Goal: Task Accomplishment & Management: Manage account settings

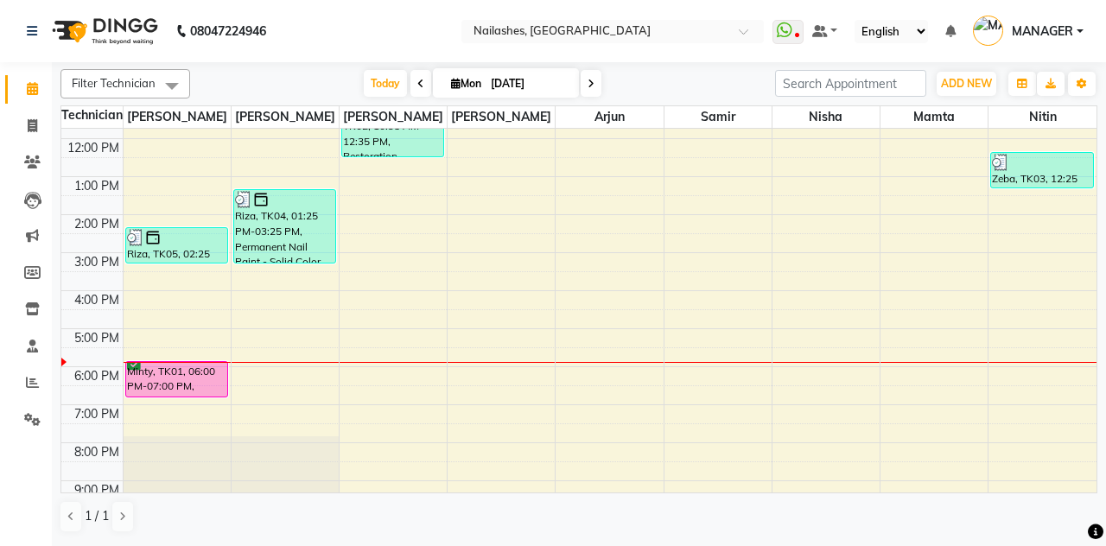
scroll to position [141, 0]
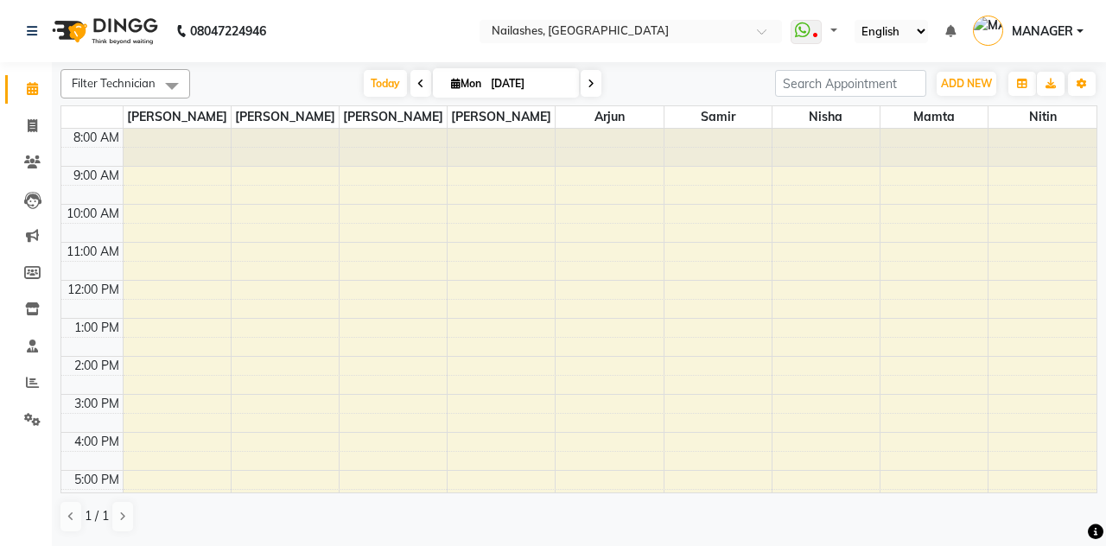
select select "en"
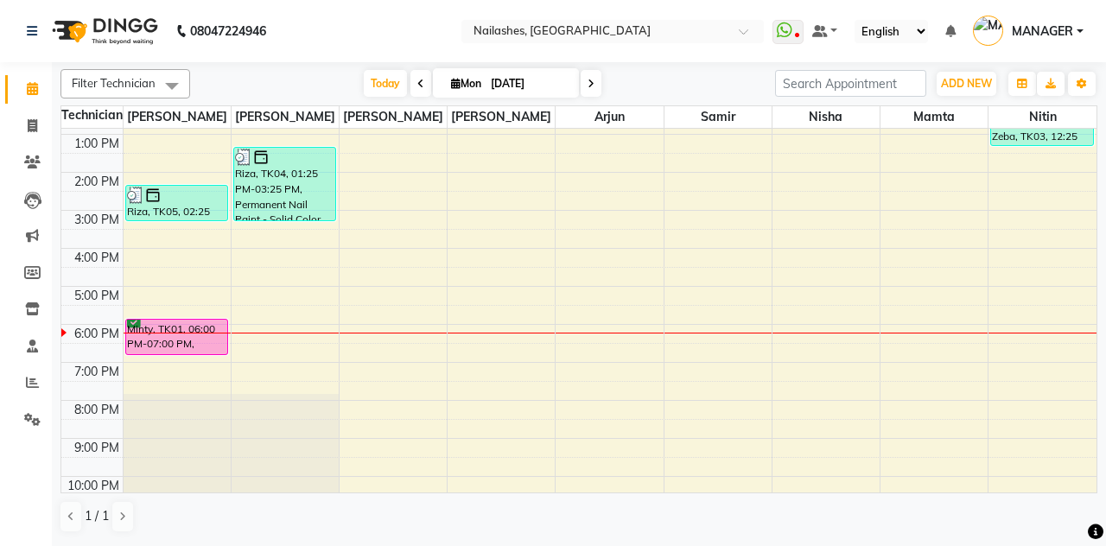
scroll to position [193, 0]
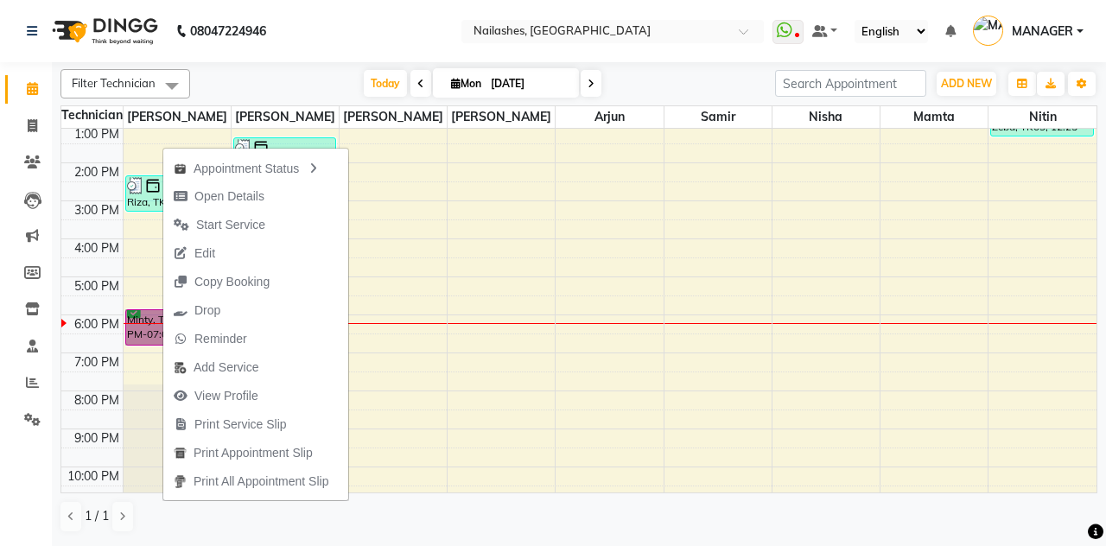
click at [226, 174] on div "Appointment Status" at bounding box center [255, 167] width 185 height 29
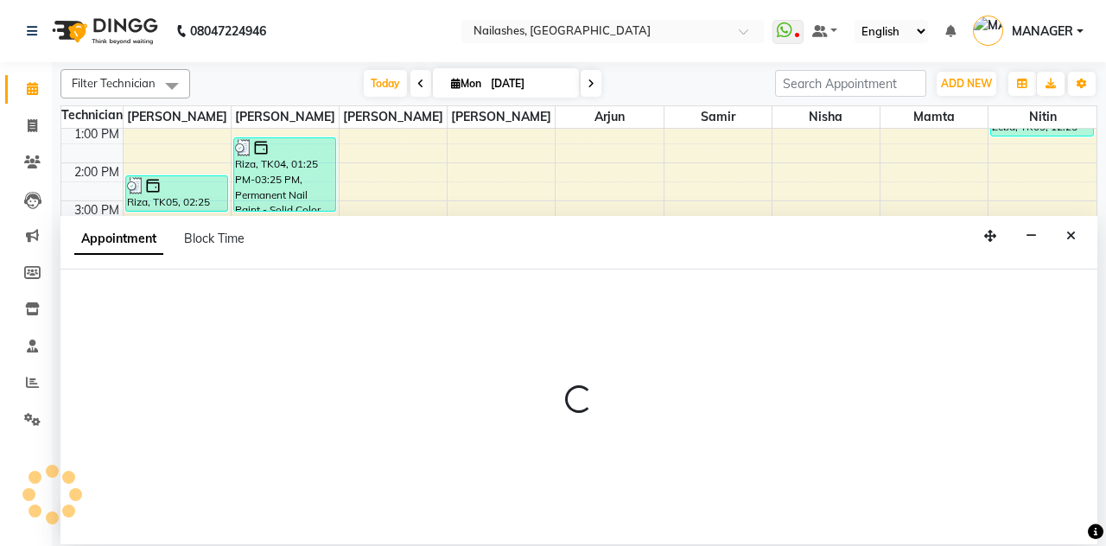
select select "52460"
select select "tentative"
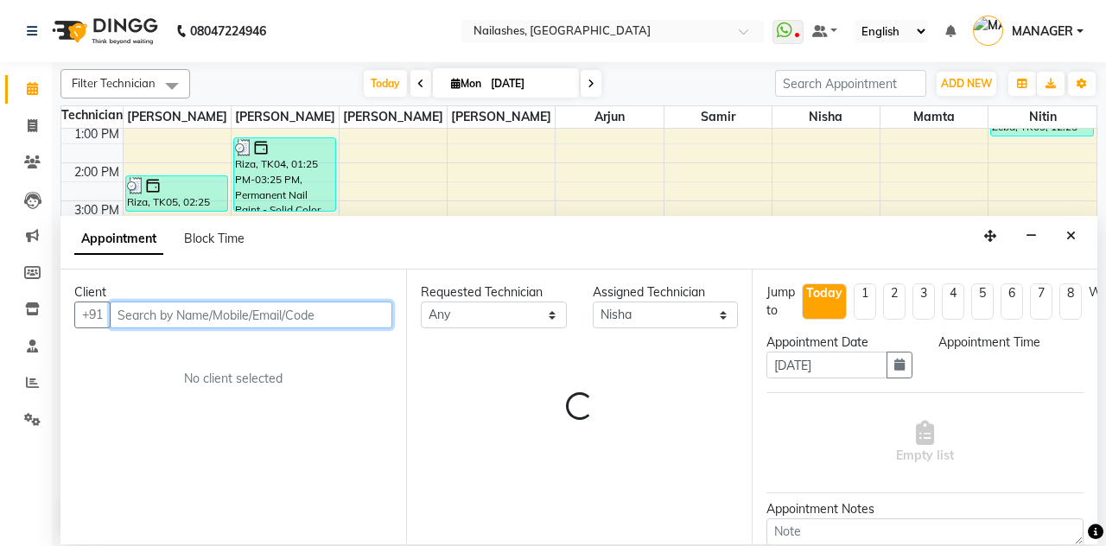
select select "1170"
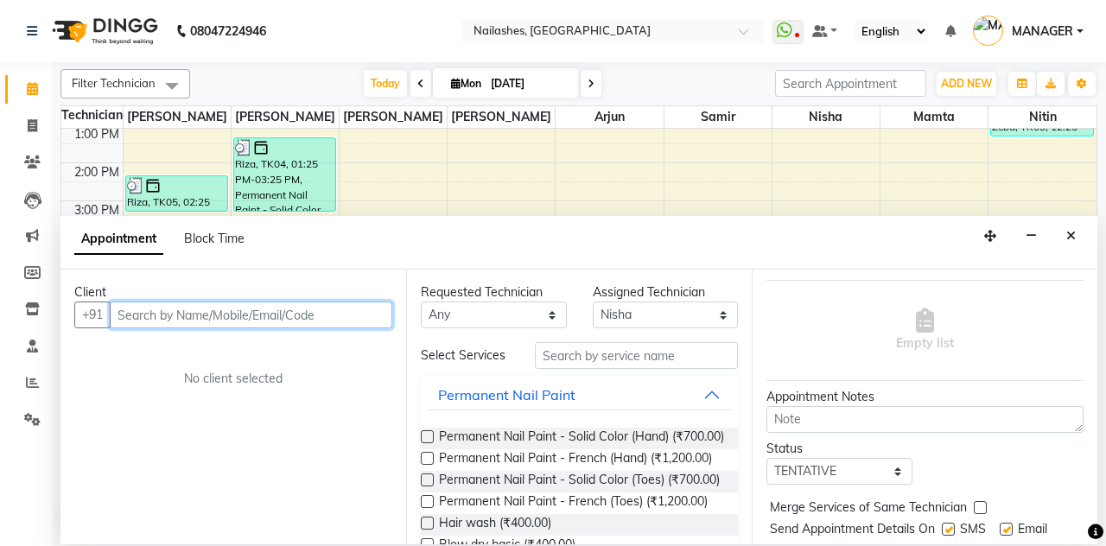
scroll to position [115, 0]
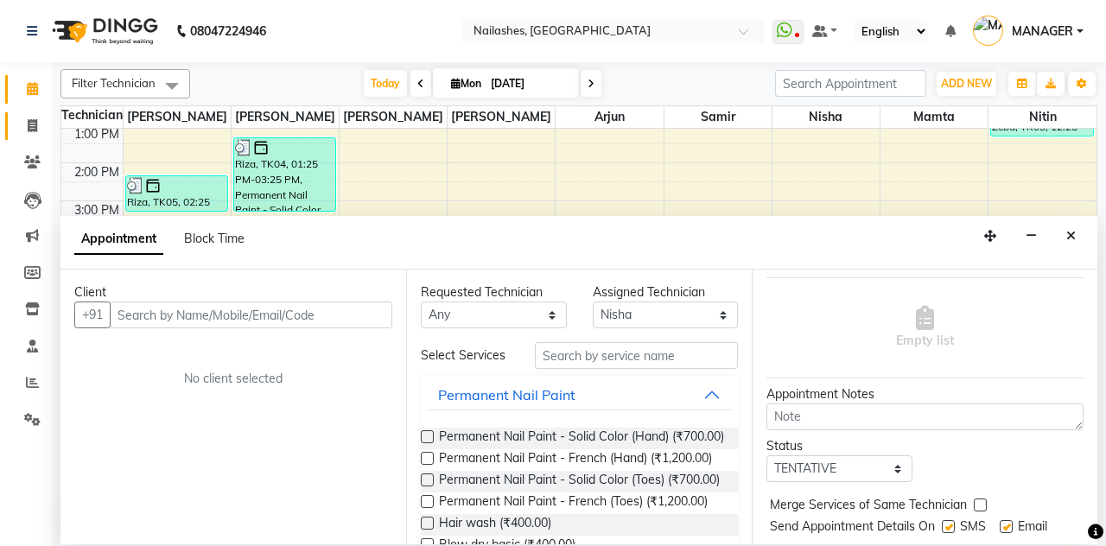
click at [26, 132] on span at bounding box center [32, 127] width 30 height 20
select select "service"
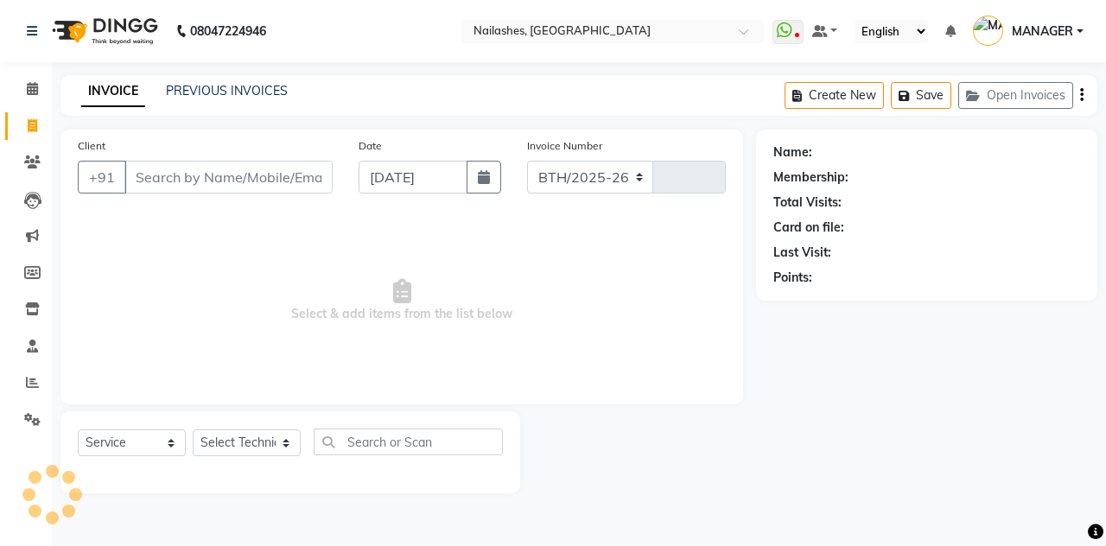
select select "3926"
type input "2269"
click at [35, 95] on icon at bounding box center [32, 88] width 11 height 13
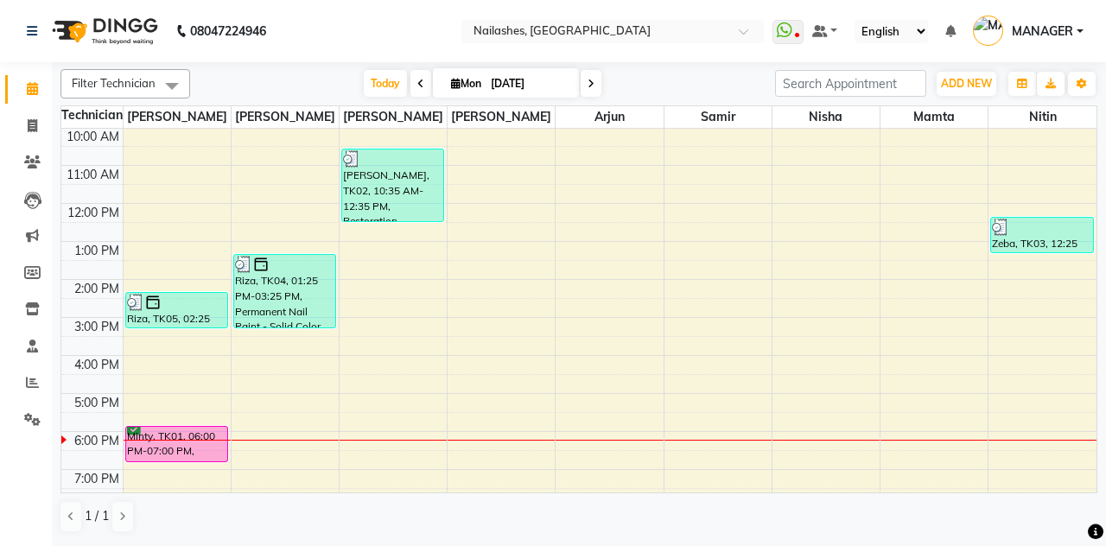
scroll to position [117, 0]
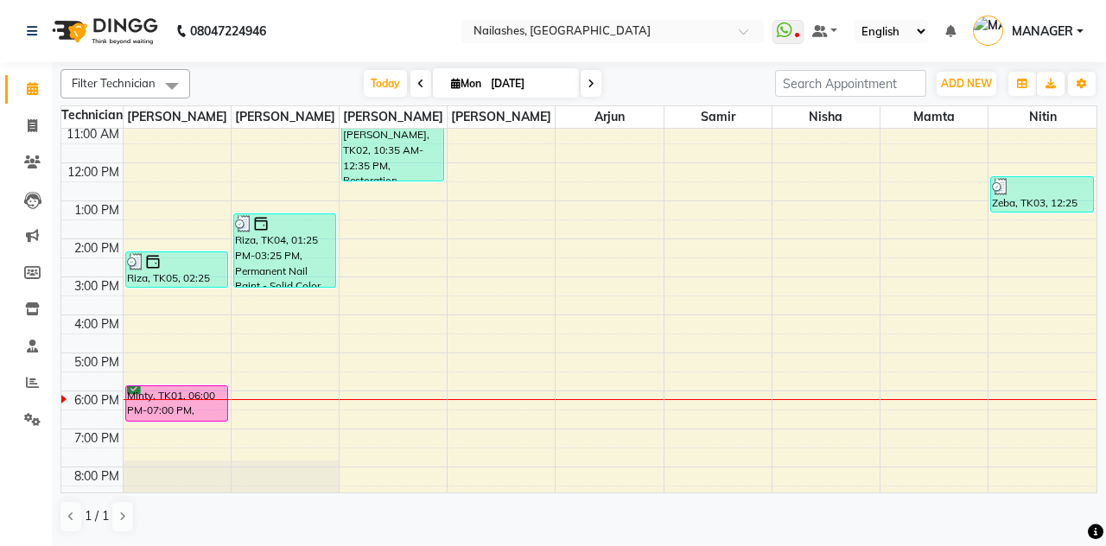
click at [163, 402] on div "Minty, TK01, 06:00 PM-07:00 PM, Restoration - Gel Color Changes (Hand)" at bounding box center [176, 403] width 101 height 35
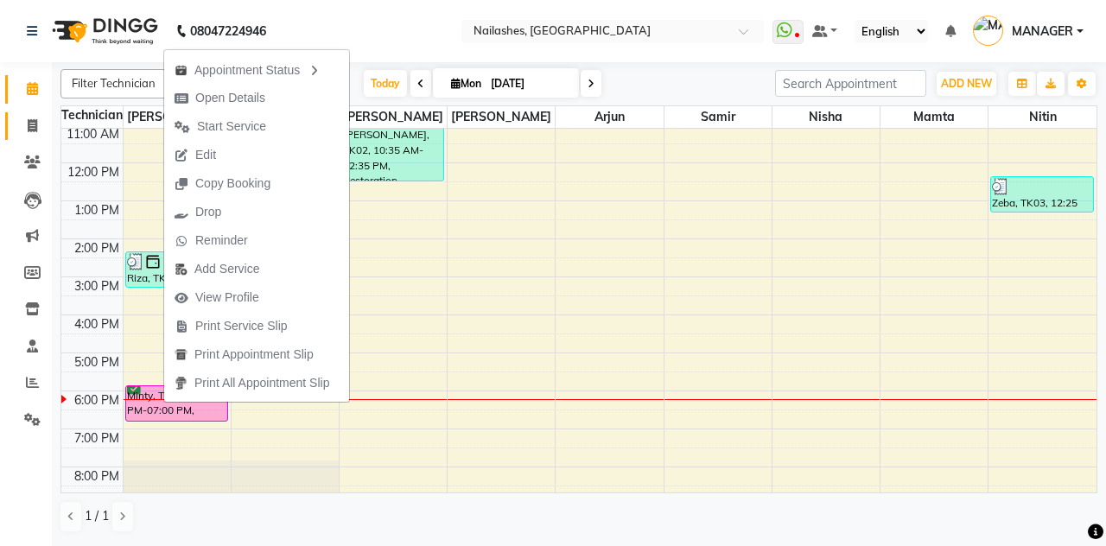
click at [29, 128] on icon at bounding box center [33, 125] width 10 height 13
select select "service"
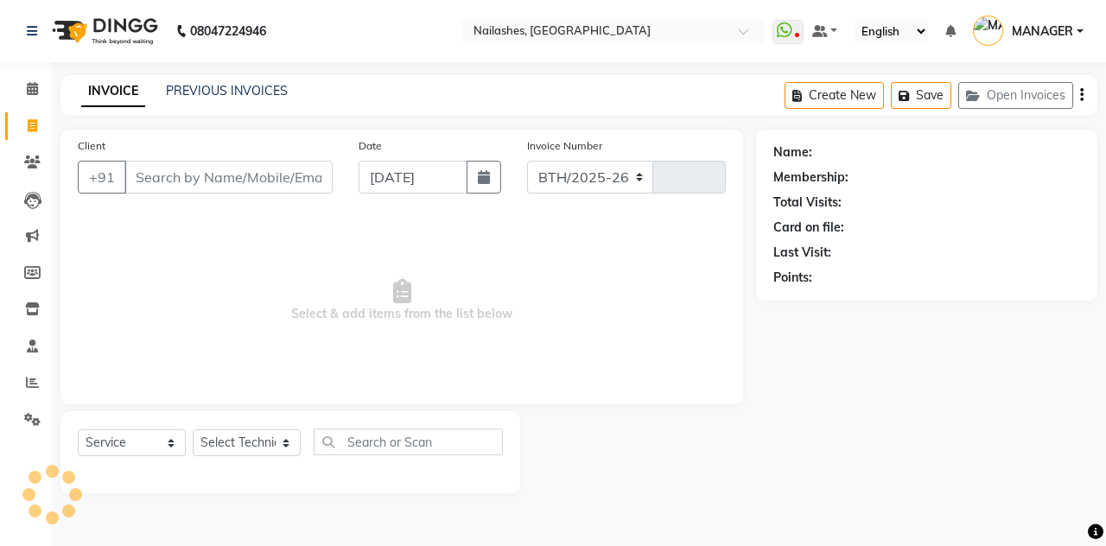
select select "3926"
type input "2269"
click at [1007, 106] on button "Open Invoices" at bounding box center [1015, 95] width 115 height 27
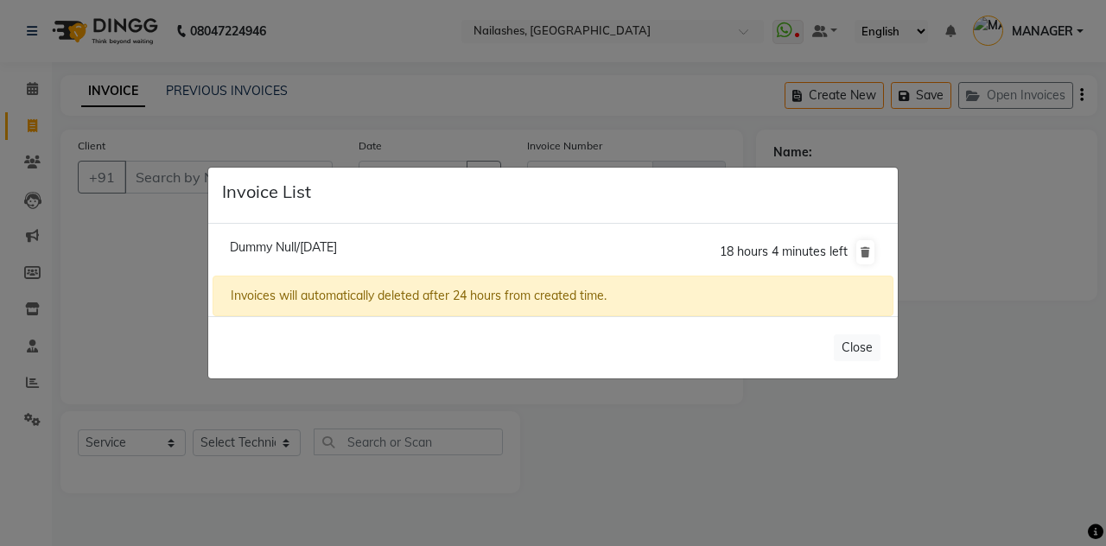
click at [337, 255] on span "Dummy Null/01 September 2025" at bounding box center [283, 247] width 107 height 16
type input "11******55"
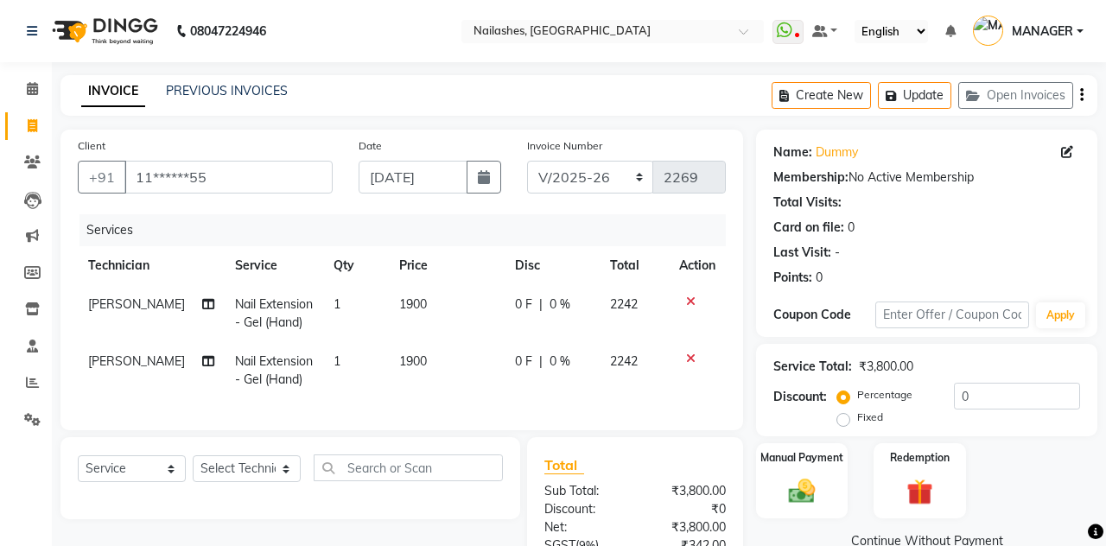
click at [689, 303] on icon at bounding box center [691, 301] width 10 height 12
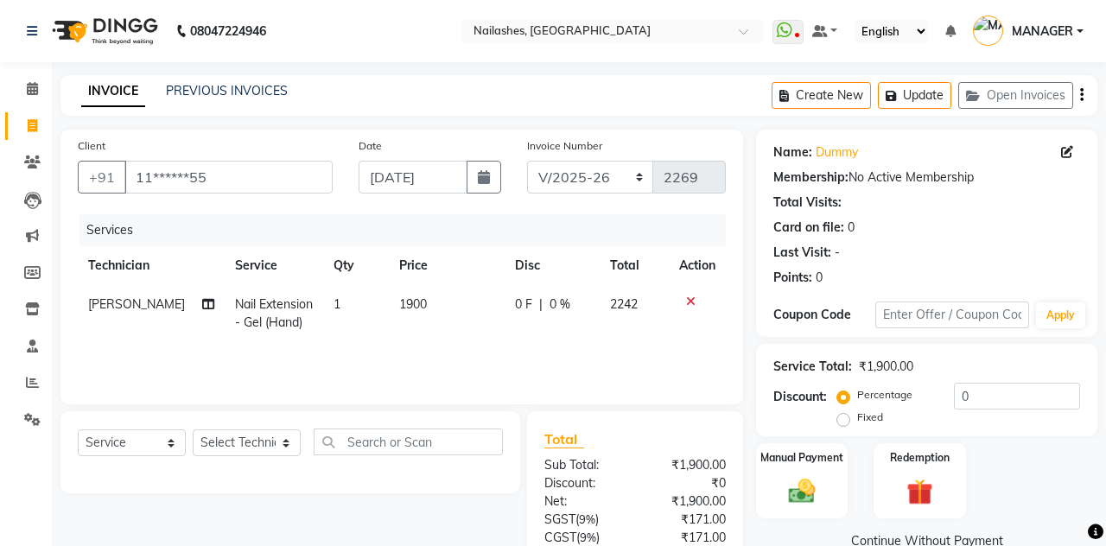
click at [689, 302] on icon at bounding box center [691, 301] width 10 height 12
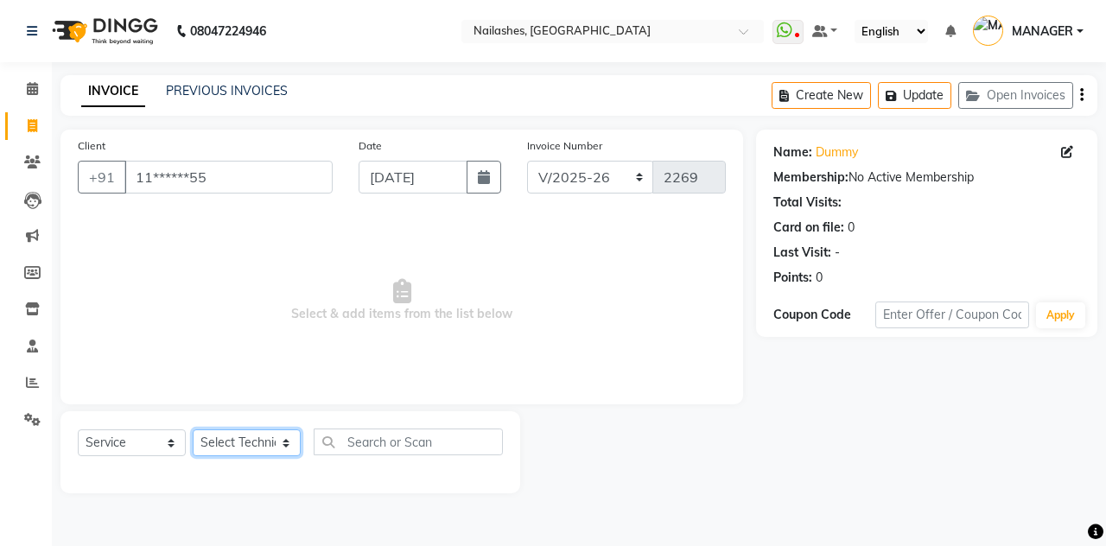
click at [231, 443] on select "Select Technician Anamika Anita Arjun Mamta MANAGER Nisha Nitin Samir Shanu Shu…" at bounding box center [247, 442] width 108 height 27
select select "19477"
click at [193, 429] on select "Select Technician Anamika Anita Arjun Mamta MANAGER Nisha Nitin Samir Shanu Shu…" at bounding box center [247, 442] width 108 height 27
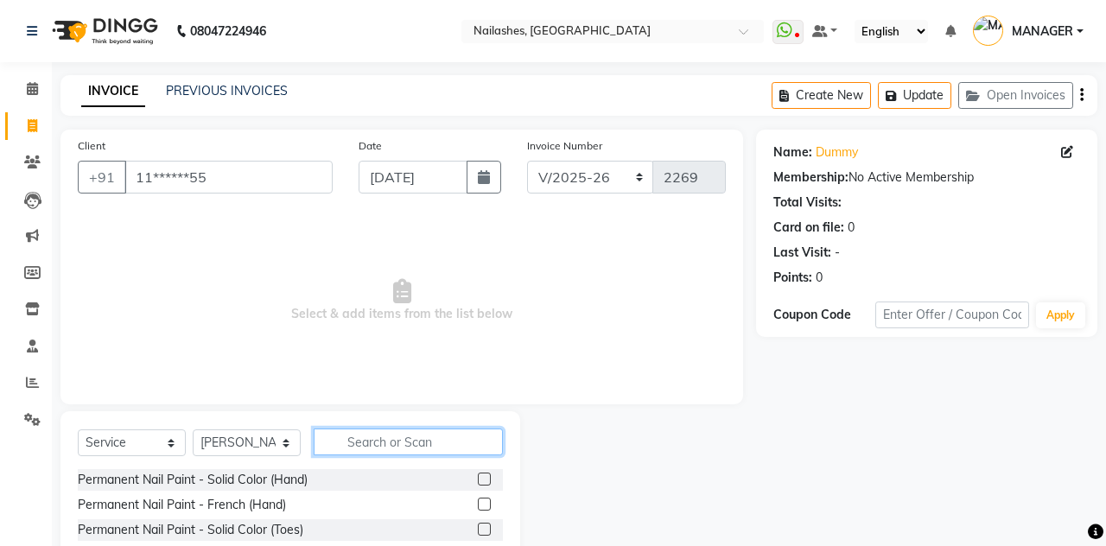
click at [421, 443] on input "text" at bounding box center [408, 441] width 189 height 27
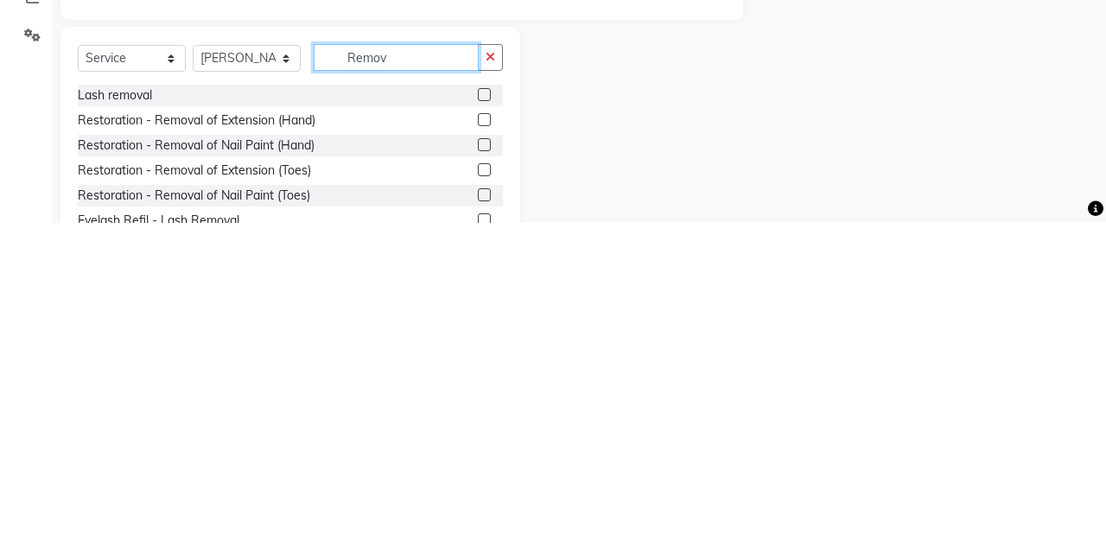
scroll to position [62, 0]
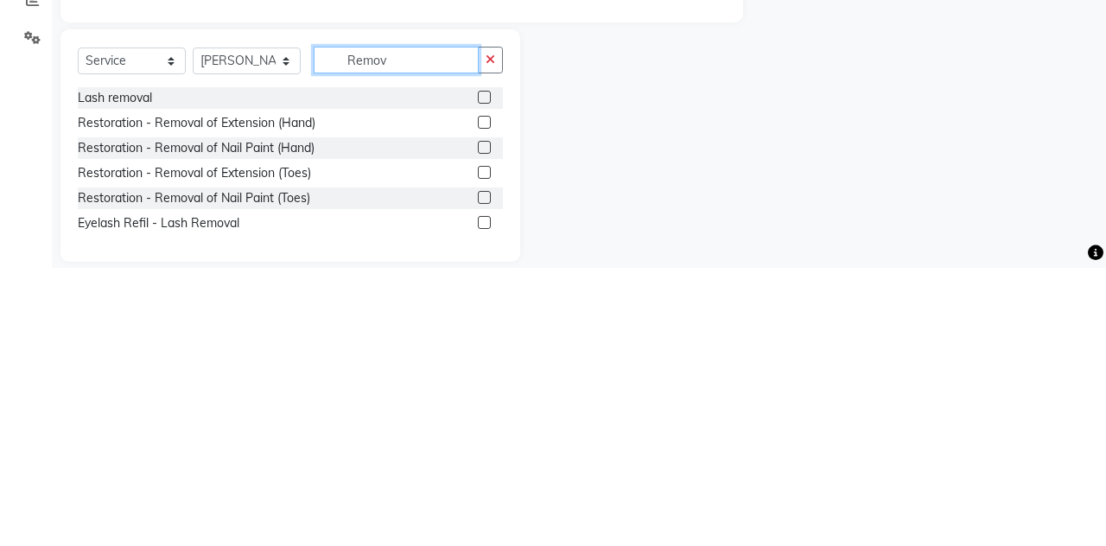
type input "Remov"
click at [482, 401] on label at bounding box center [484, 401] width 13 height 13
click at [482, 401] on input "checkbox" at bounding box center [483, 401] width 11 height 11
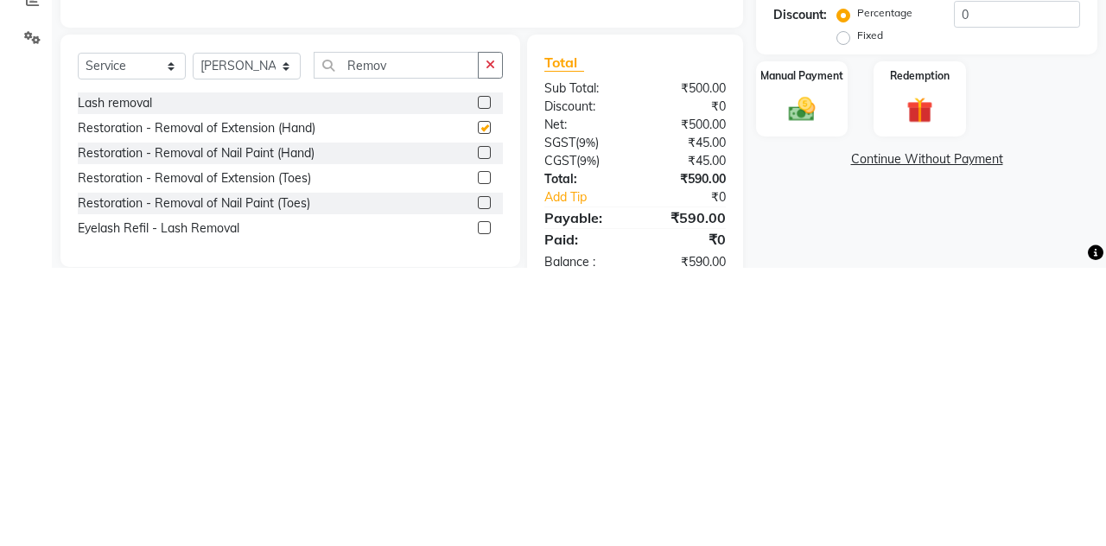
scroll to position [103, 0]
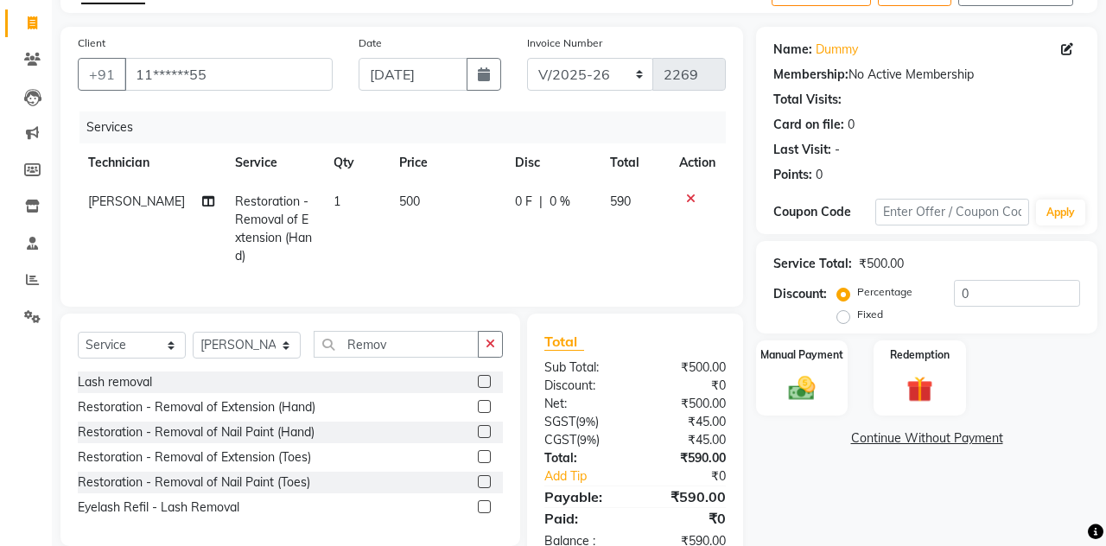
checkbox input "false"
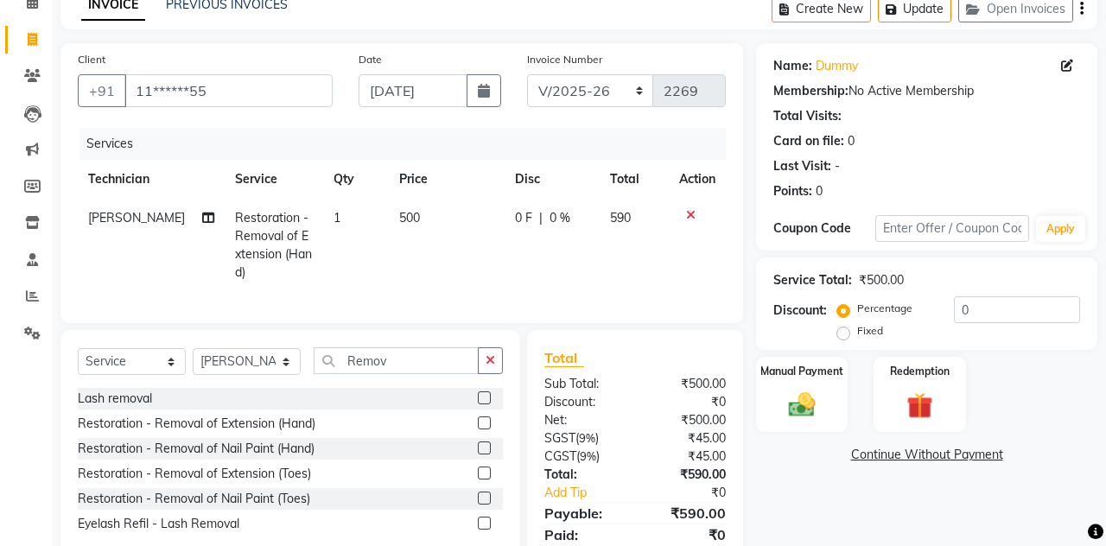
scroll to position [0, 0]
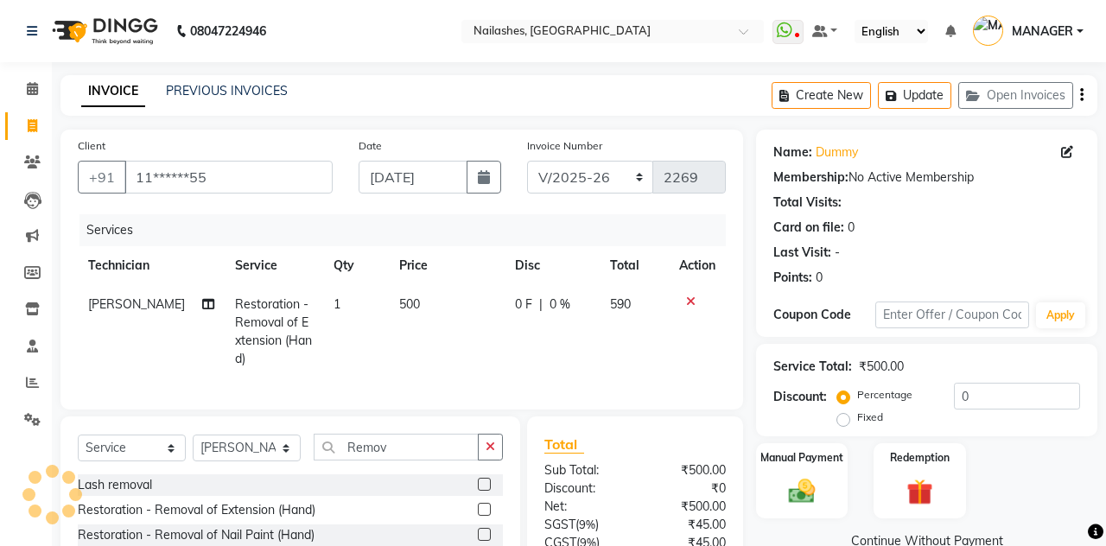
click at [910, 104] on button "Update" at bounding box center [914, 95] width 73 height 27
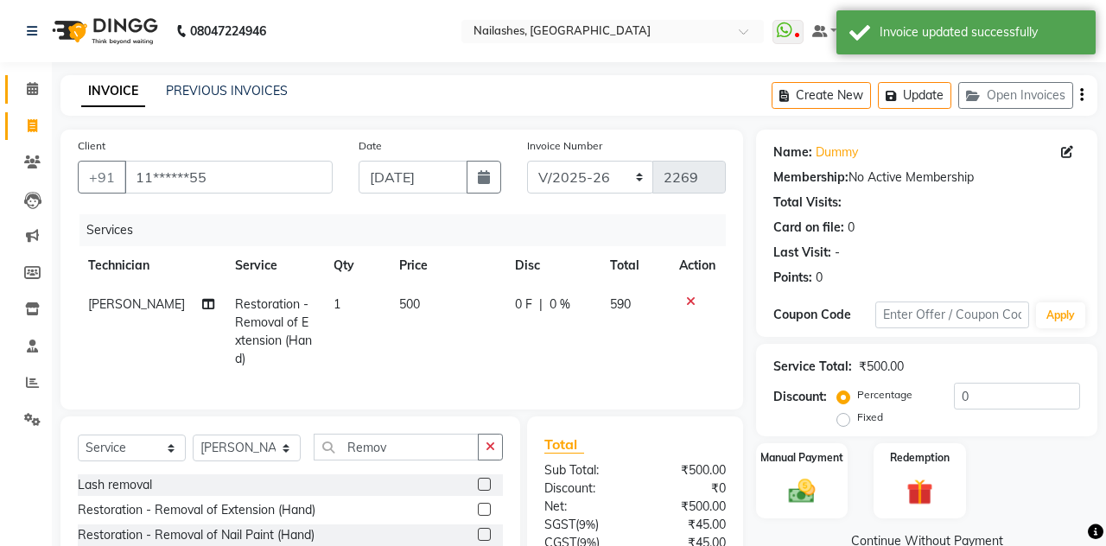
click at [45, 86] on span at bounding box center [32, 89] width 30 height 20
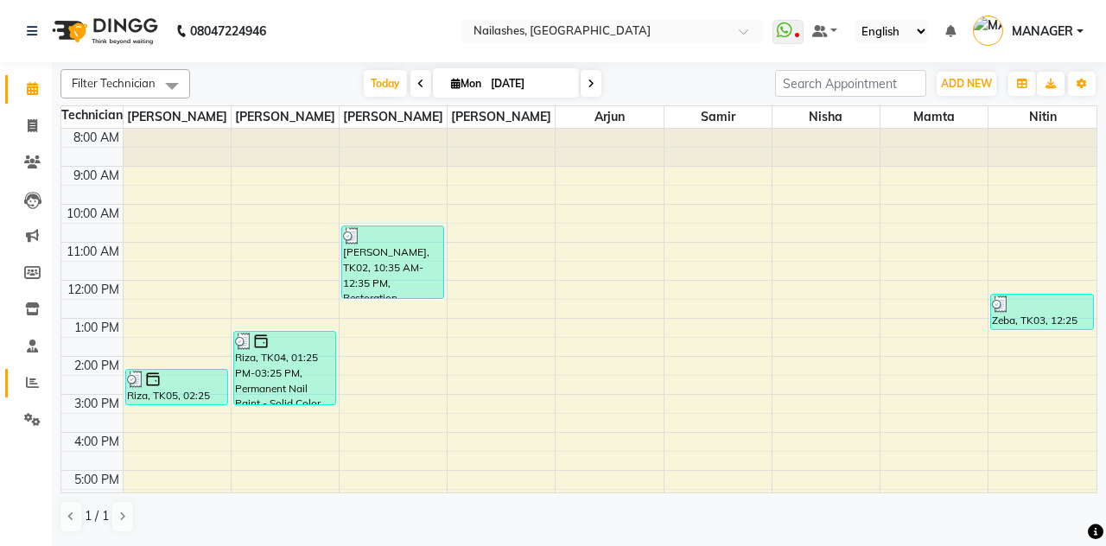
click at [41, 380] on span at bounding box center [32, 383] width 30 height 20
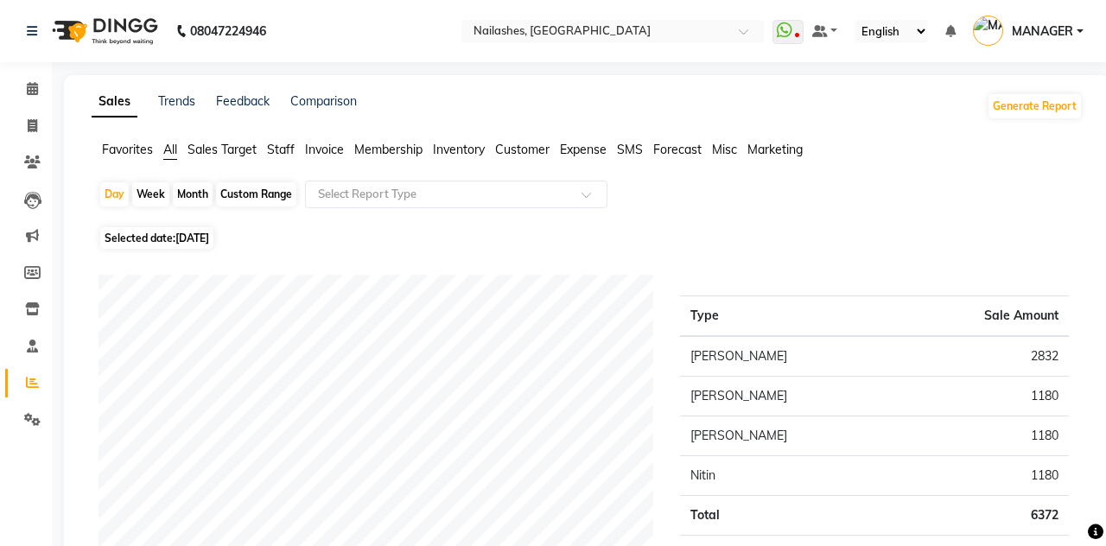
click at [522, 190] on input "text" at bounding box center [438, 194] width 249 height 17
click at [41, 79] on span at bounding box center [32, 89] width 30 height 20
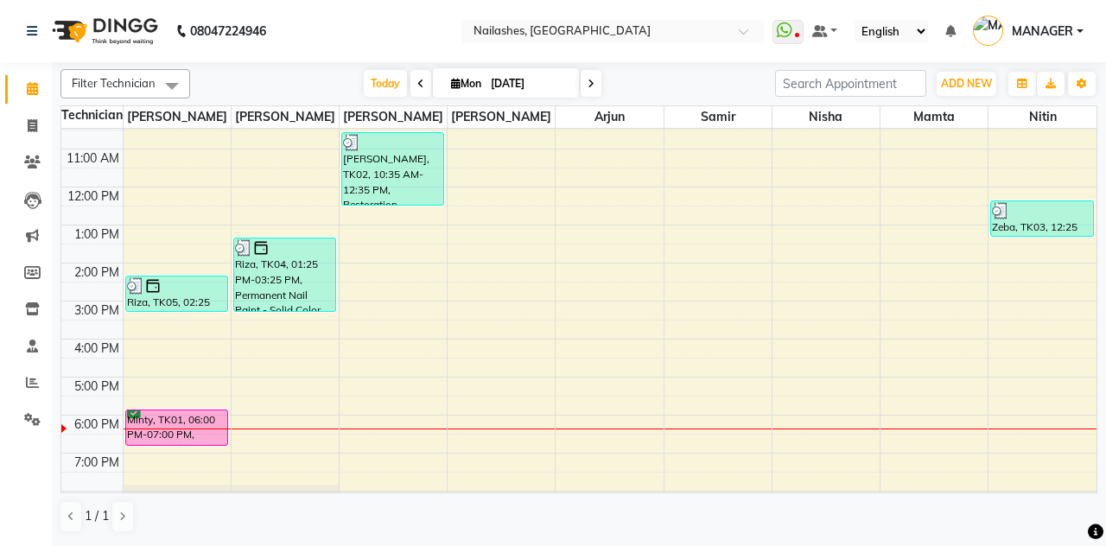
scroll to position [191, 0]
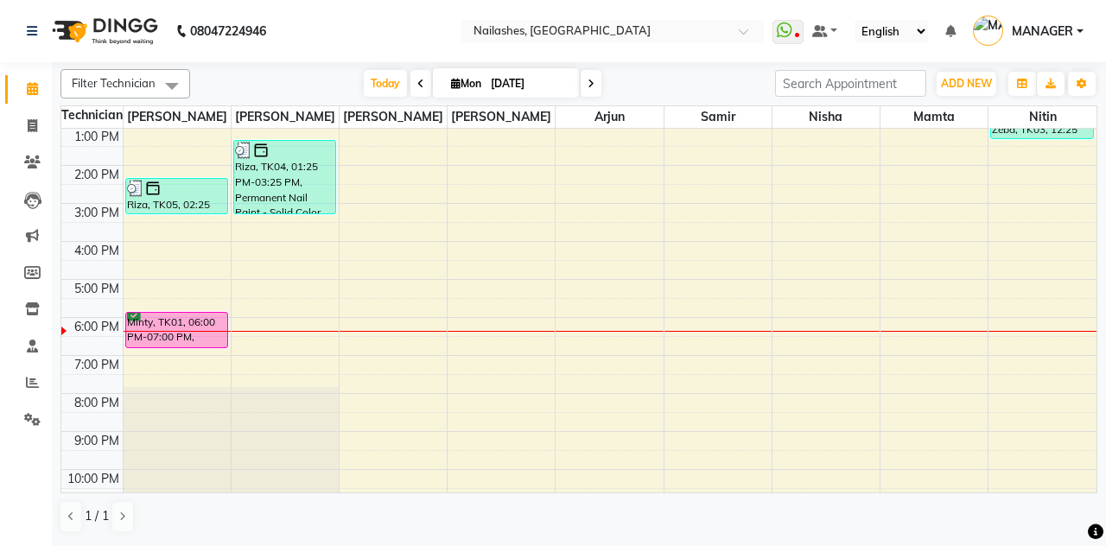
click at [176, 328] on div "Minty, TK01, 06:00 PM-07:00 PM, Restoration - Gel Color Changes (Hand)" at bounding box center [176, 330] width 101 height 35
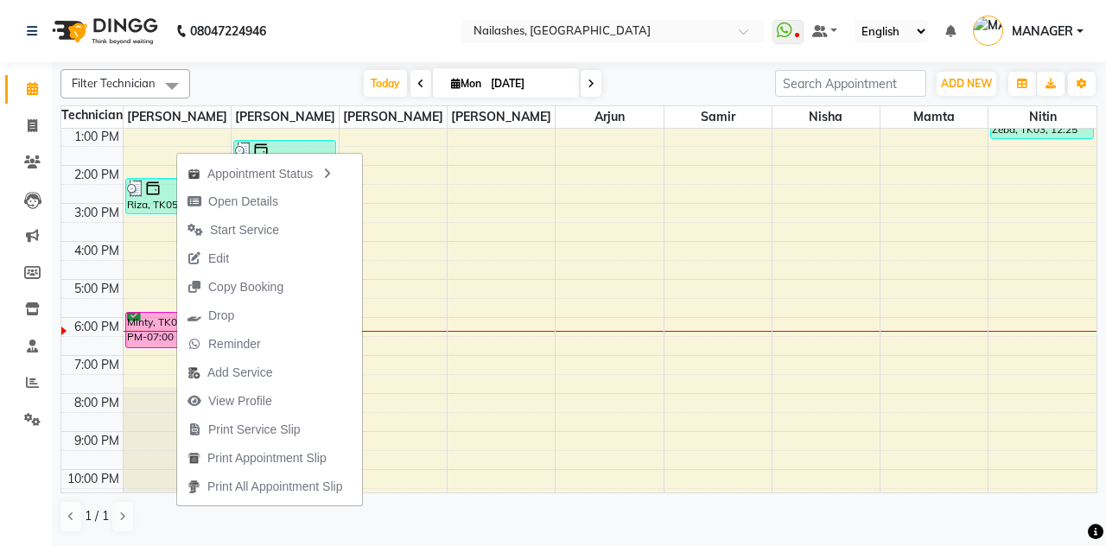
click at [245, 316] on button "Drop" at bounding box center [269, 315] width 185 height 29
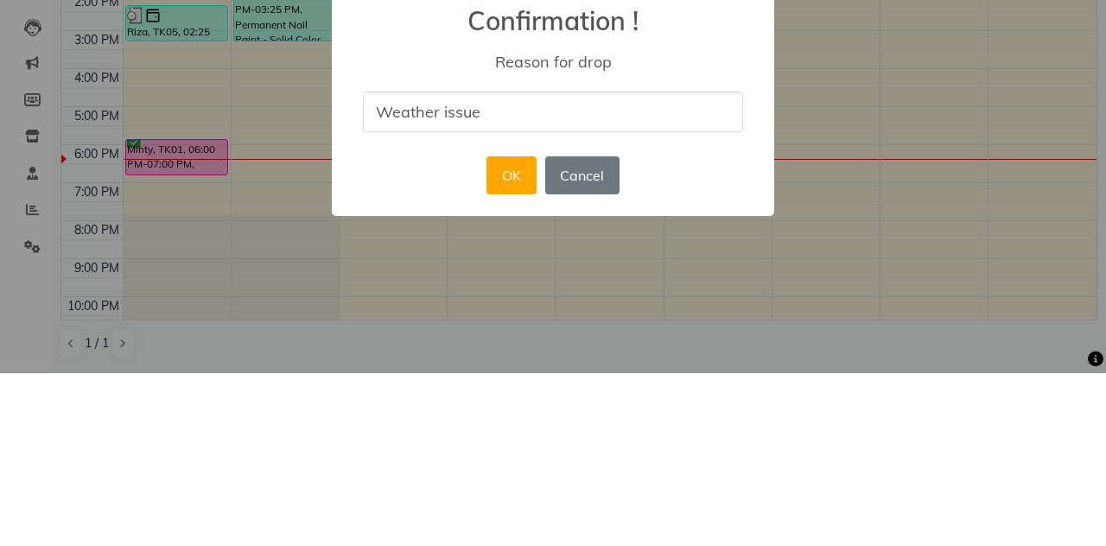
type input "Weather issue"
click at [503, 345] on button "OK" at bounding box center [510, 348] width 49 height 38
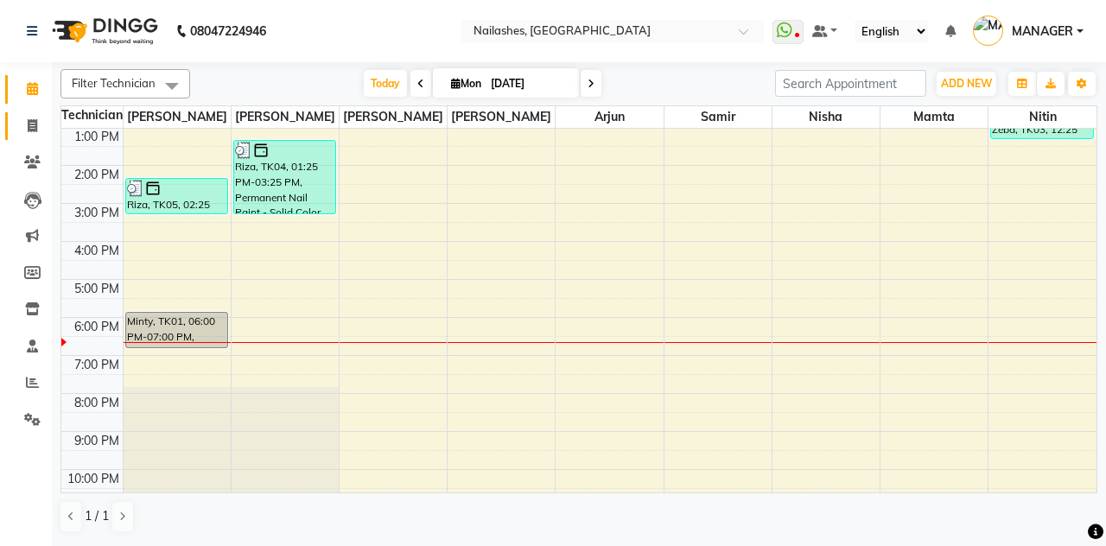
click at [38, 132] on span at bounding box center [32, 127] width 30 height 20
select select "service"
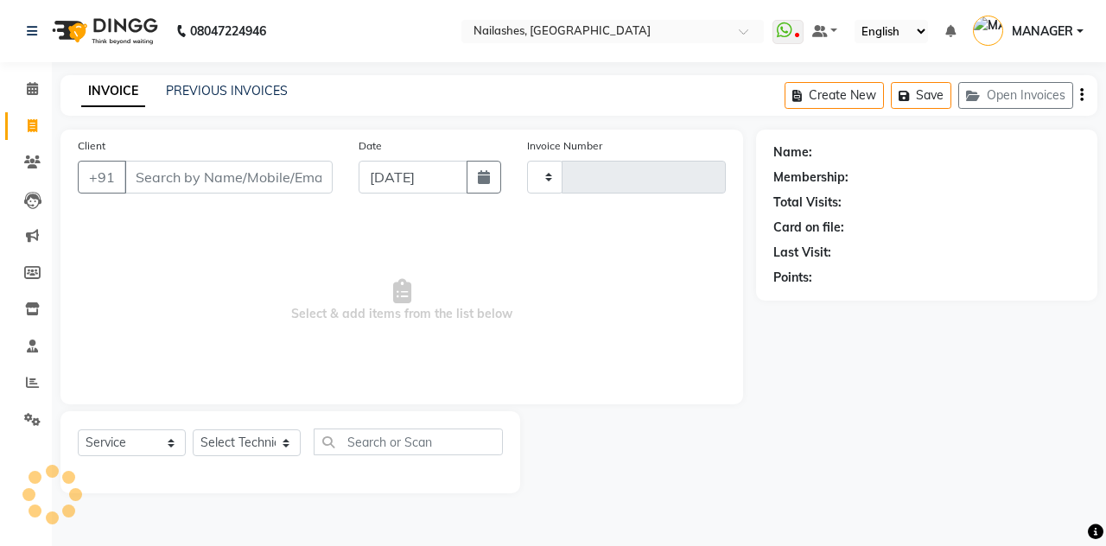
click at [1035, 98] on button "Open Invoices" at bounding box center [1015, 95] width 115 height 27
type input "2269"
select select "3926"
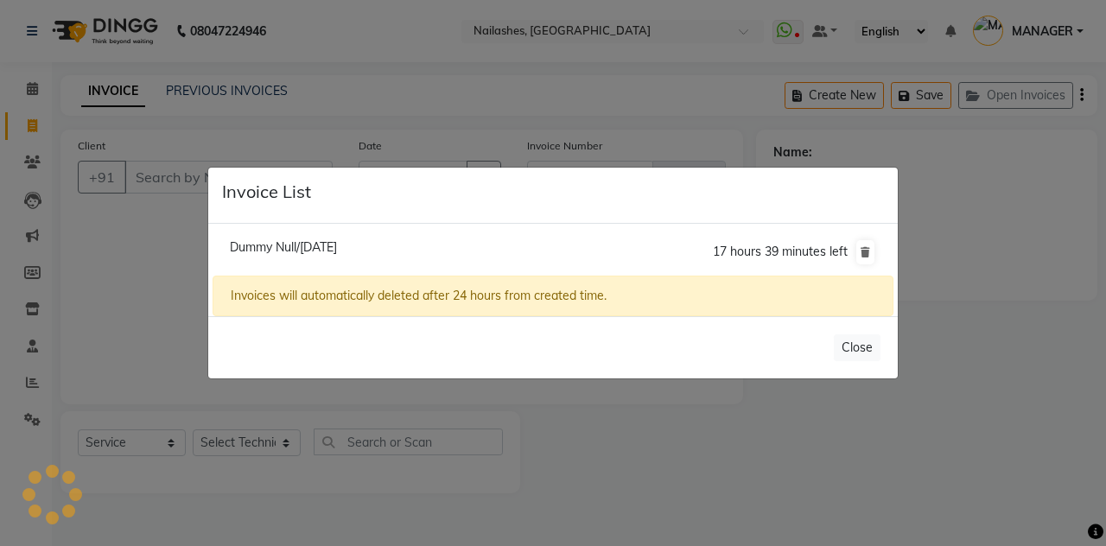
click at [252, 255] on span "Dummy Null/01 September 2025" at bounding box center [283, 247] width 107 height 16
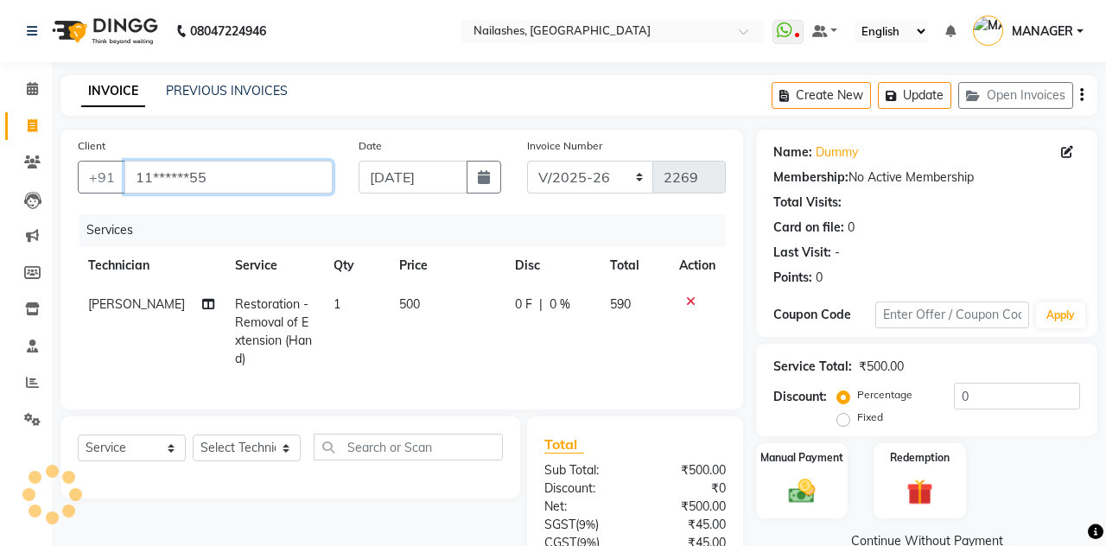
click at [228, 183] on input "11******55" at bounding box center [228, 177] width 208 height 33
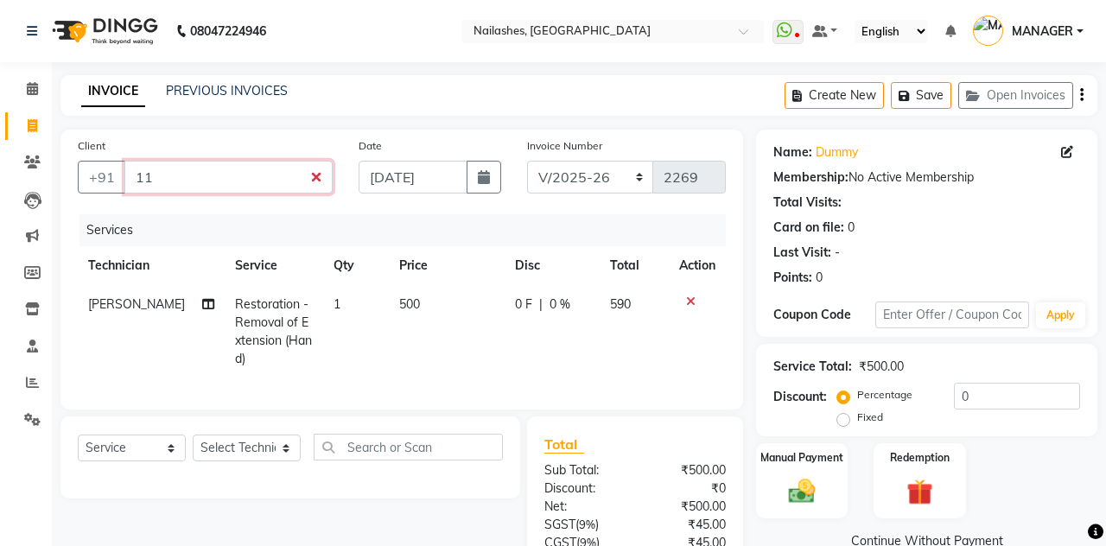
type input "1"
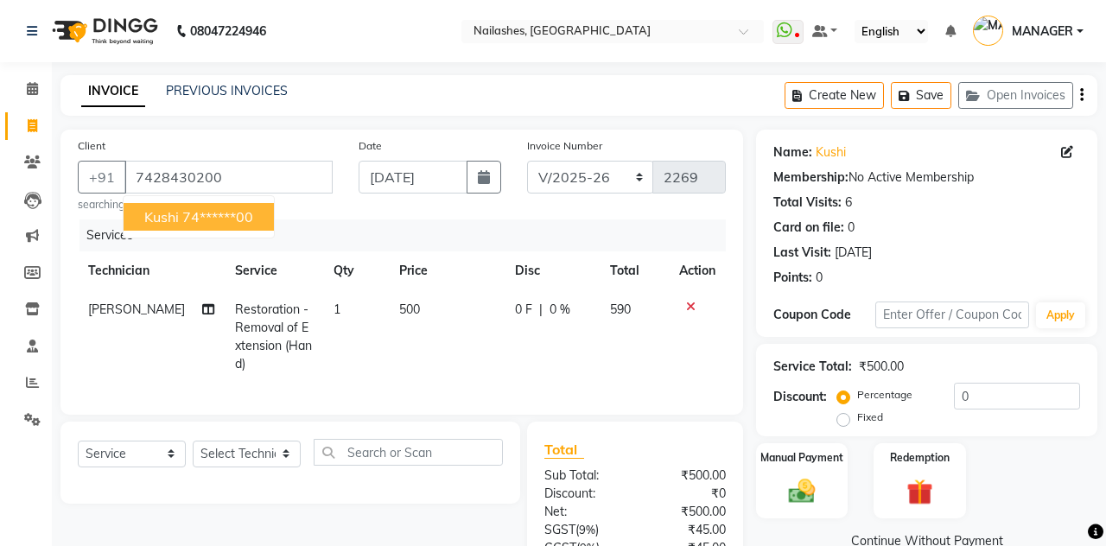
click at [223, 216] on ngb-highlight "74******00" at bounding box center [217, 216] width 71 height 17
type input "74******00"
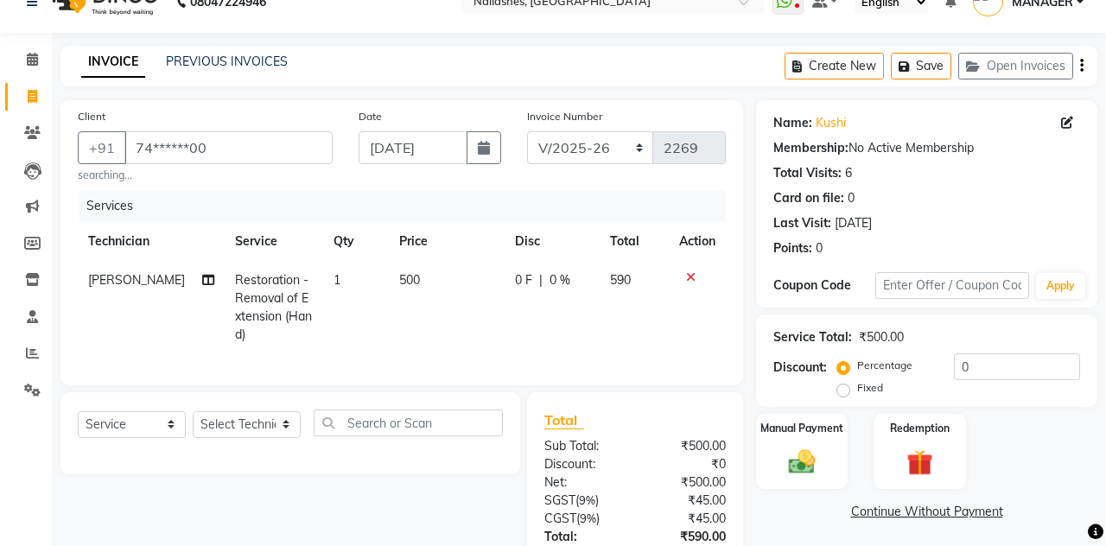
scroll to position [27, 0]
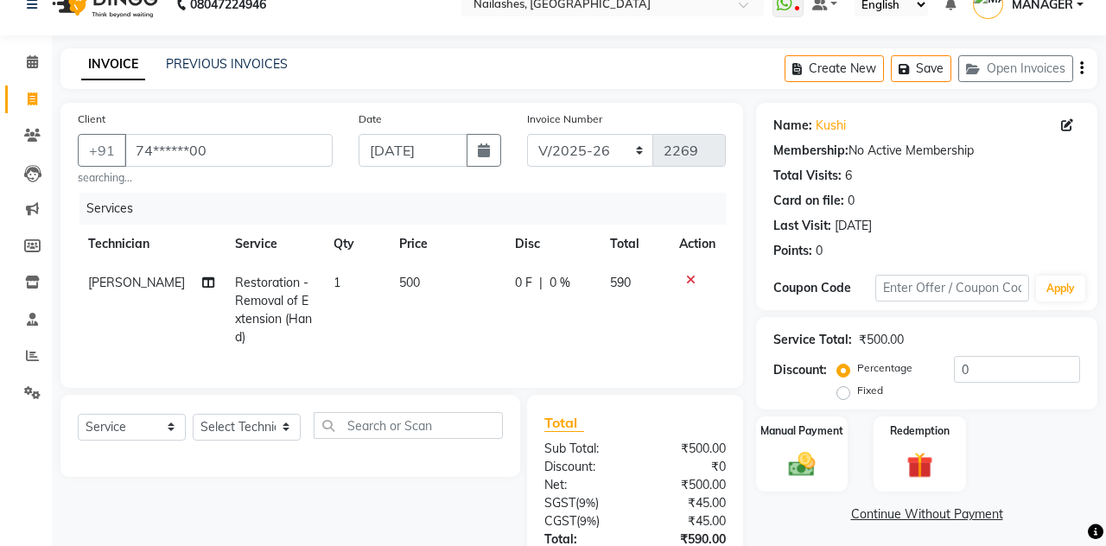
click at [803, 460] on img at bounding box center [801, 464] width 43 height 30
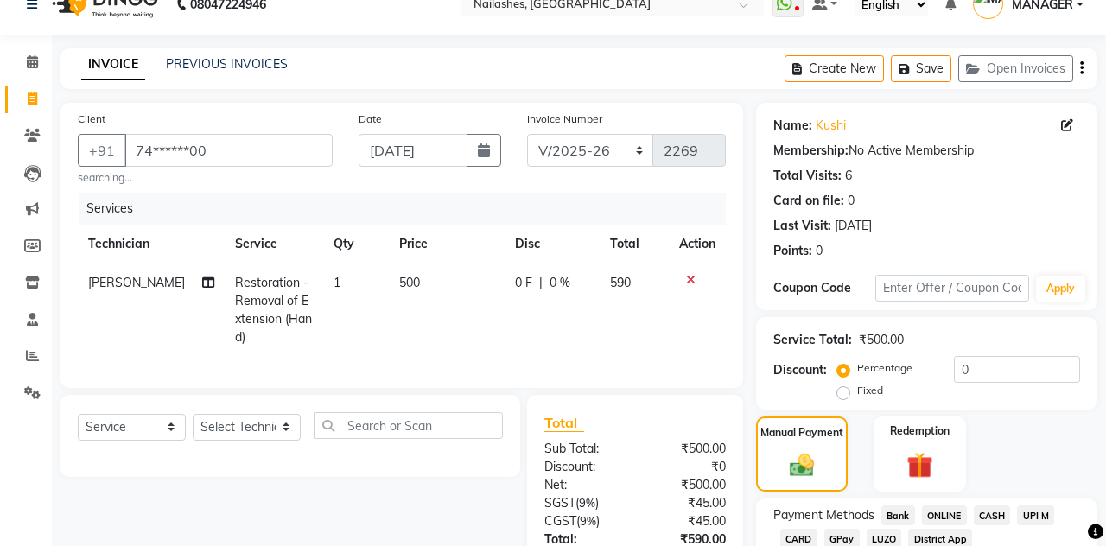
click at [998, 515] on span "CASH" at bounding box center [991, 515] width 37 height 20
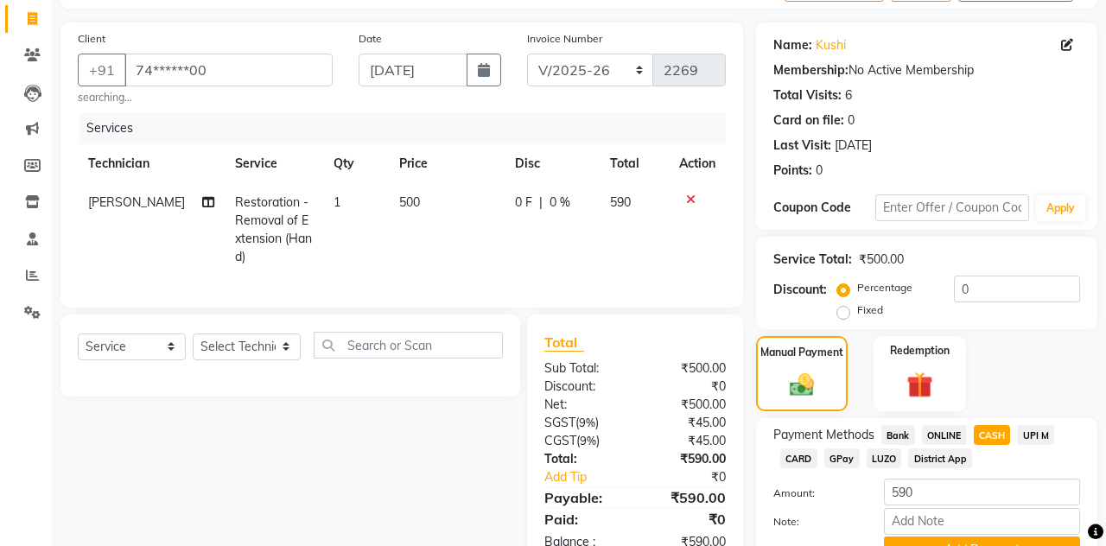
scroll to position [107, 0]
click at [996, 543] on button "Add Payment" at bounding box center [982, 549] width 196 height 27
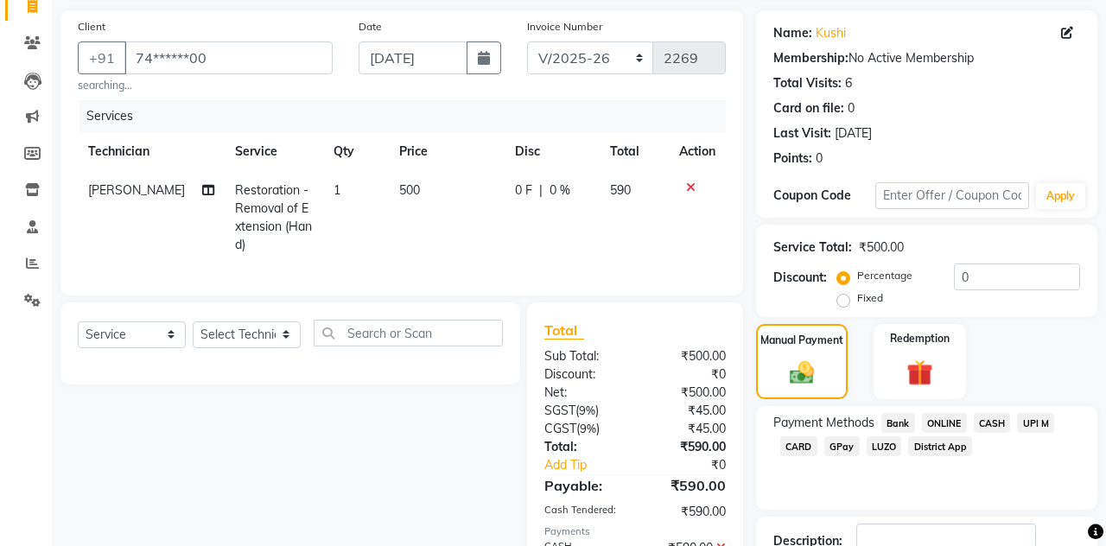
scroll to position [158, 0]
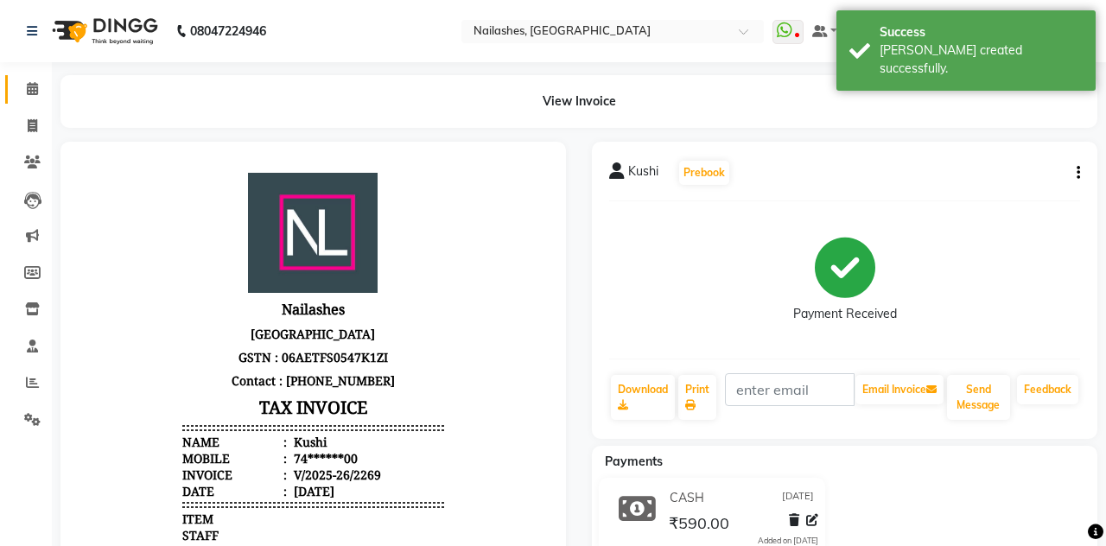
click at [24, 96] on span at bounding box center [32, 89] width 30 height 20
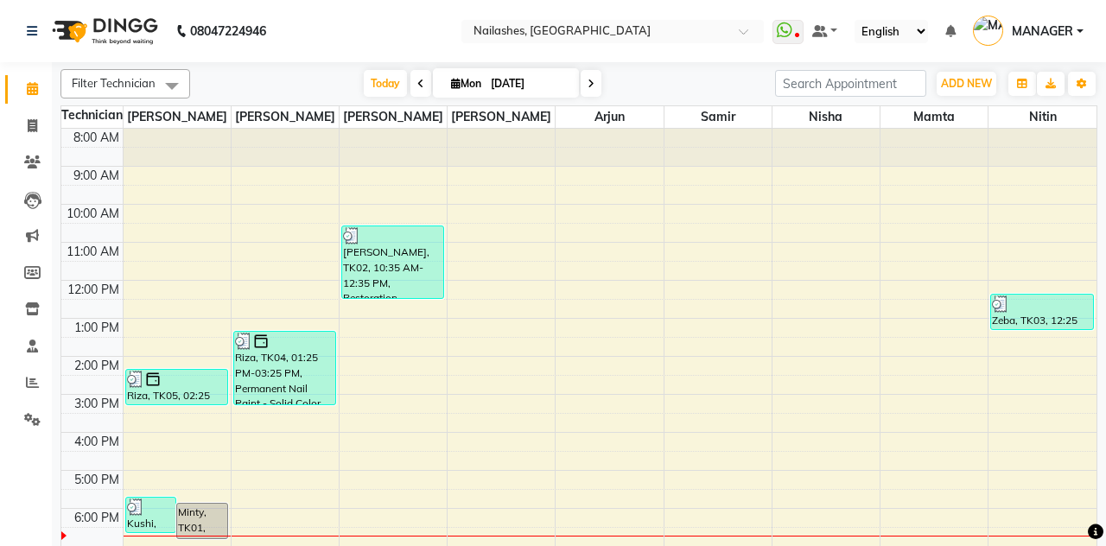
click at [592, 90] on span at bounding box center [590, 83] width 21 height 27
type input "02-09-2025"
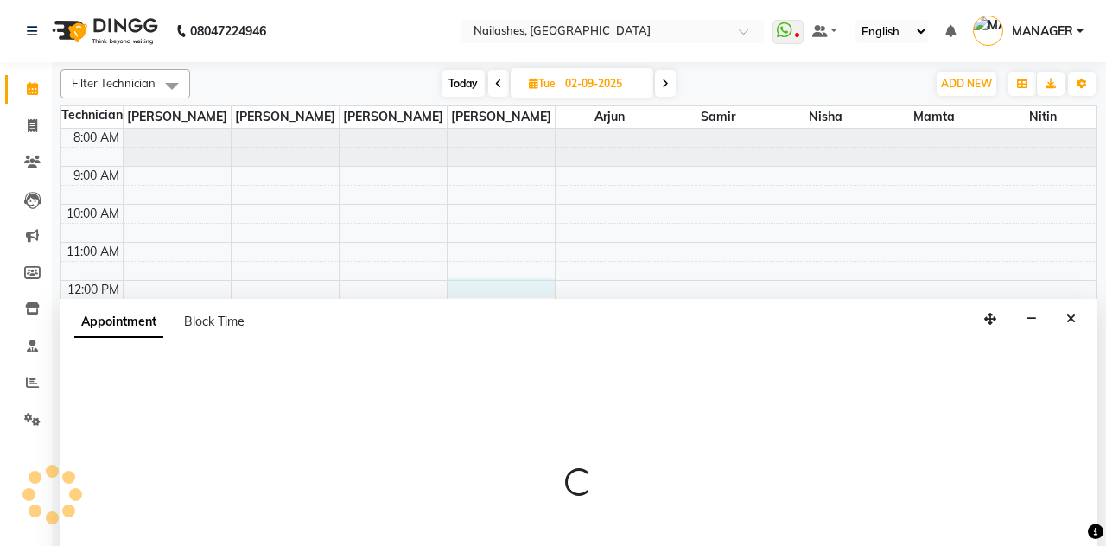
select select "38034"
select select "720"
select select "tentative"
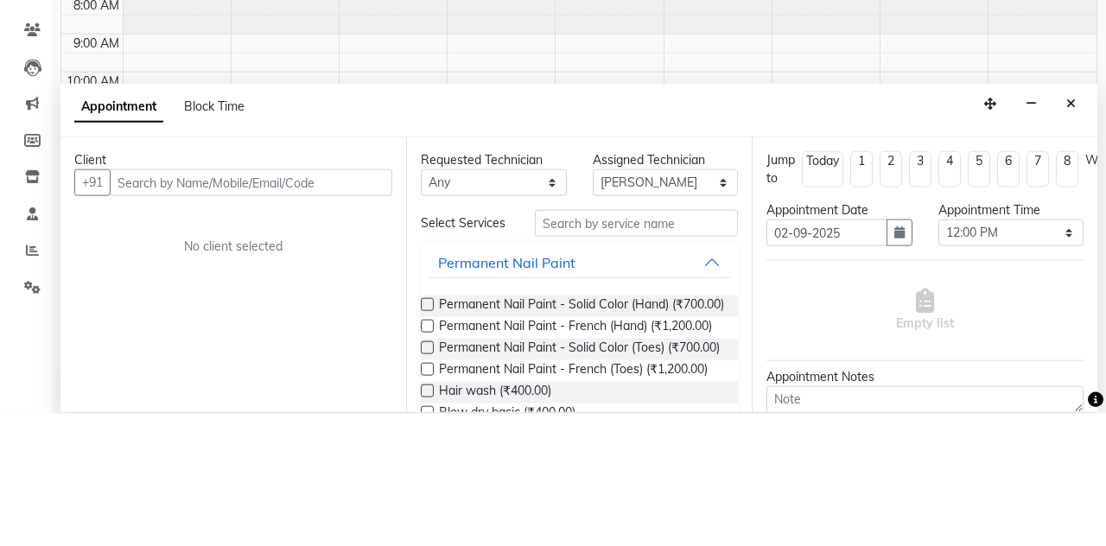
click at [1070, 223] on button "Close" at bounding box center [1070, 236] width 25 height 27
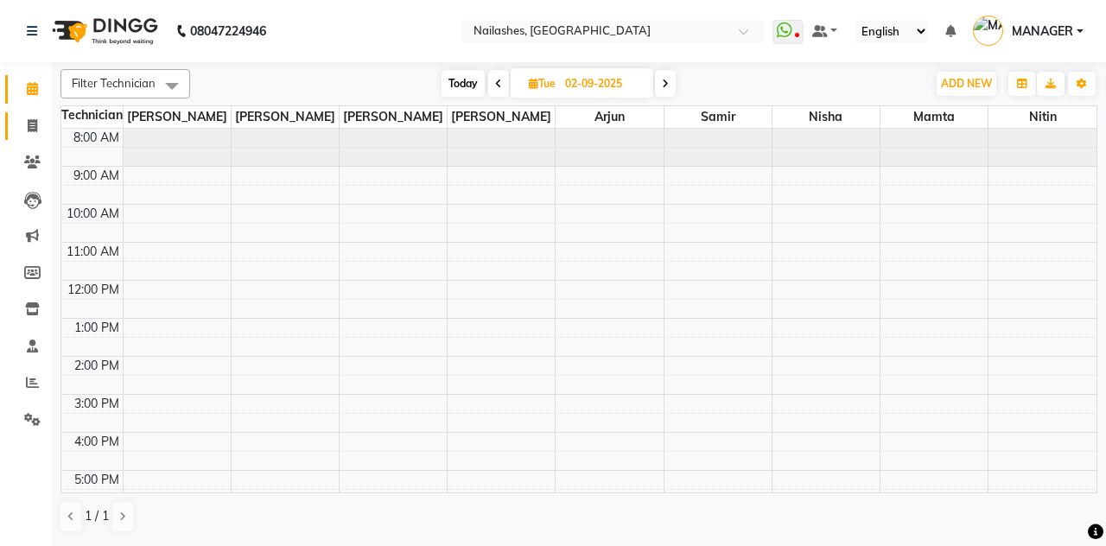
click at [41, 129] on span at bounding box center [32, 127] width 30 height 20
select select "service"
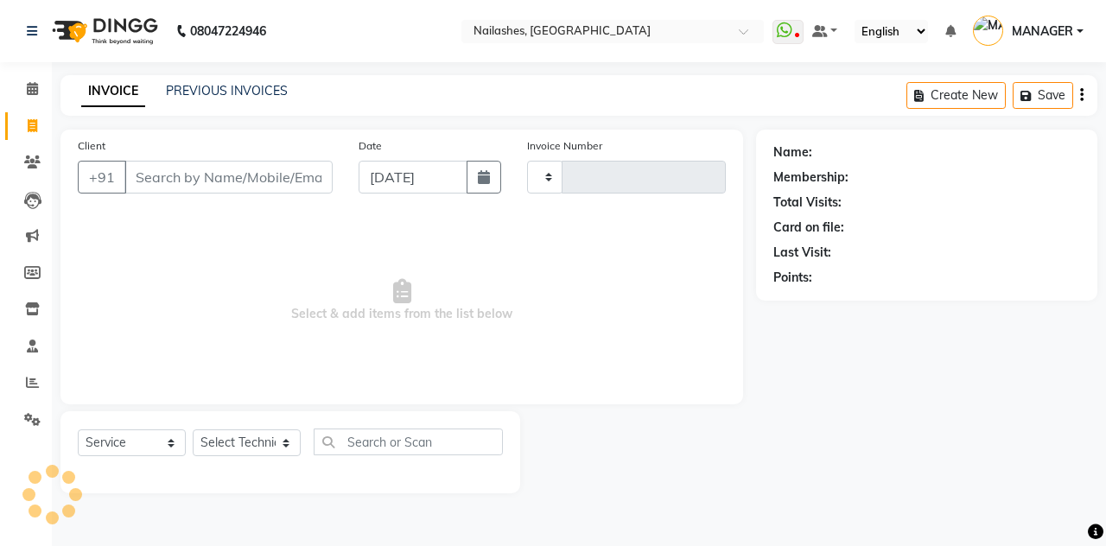
type input "2270"
select select "3926"
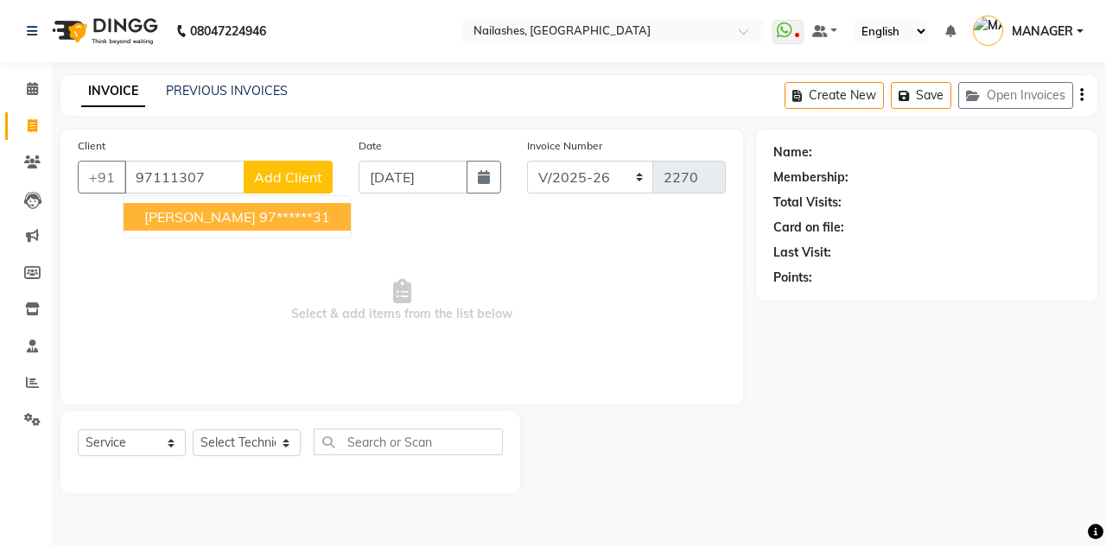
click at [263, 215] on ngb-highlight "97******31" at bounding box center [294, 216] width 71 height 17
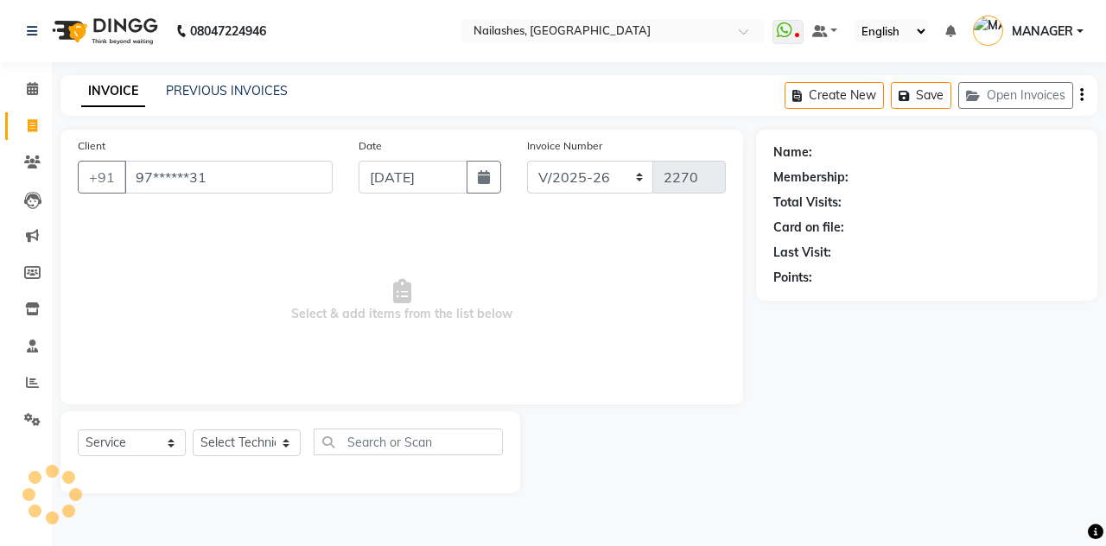
type input "97******31"
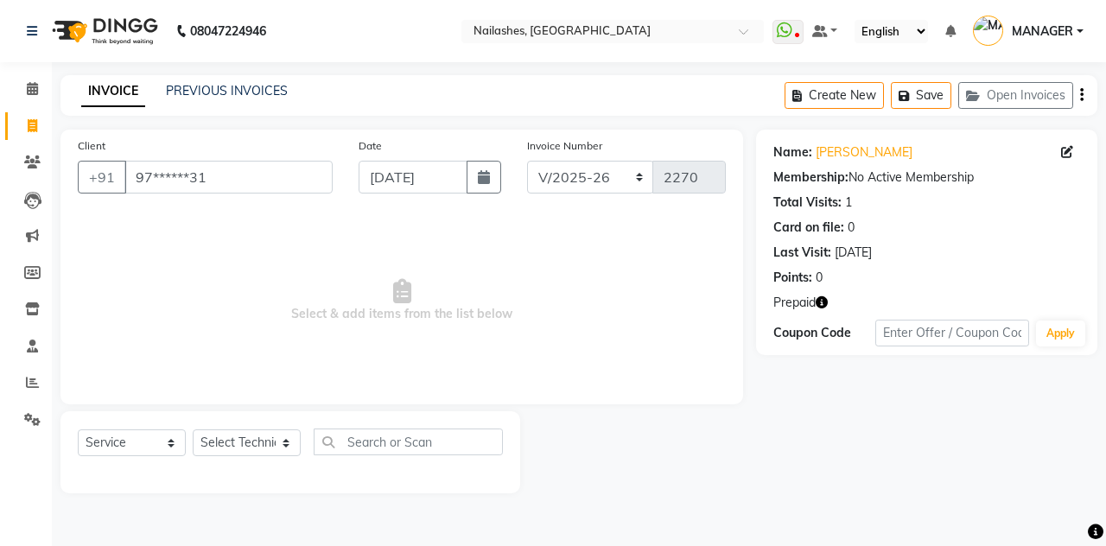
click at [840, 302] on div "Prepaid" at bounding box center [926, 303] width 307 height 18
click at [827, 304] on icon "button" at bounding box center [821, 302] width 12 height 12
click at [35, 86] on icon at bounding box center [32, 88] width 11 height 13
click at [41, 92] on span at bounding box center [32, 89] width 30 height 20
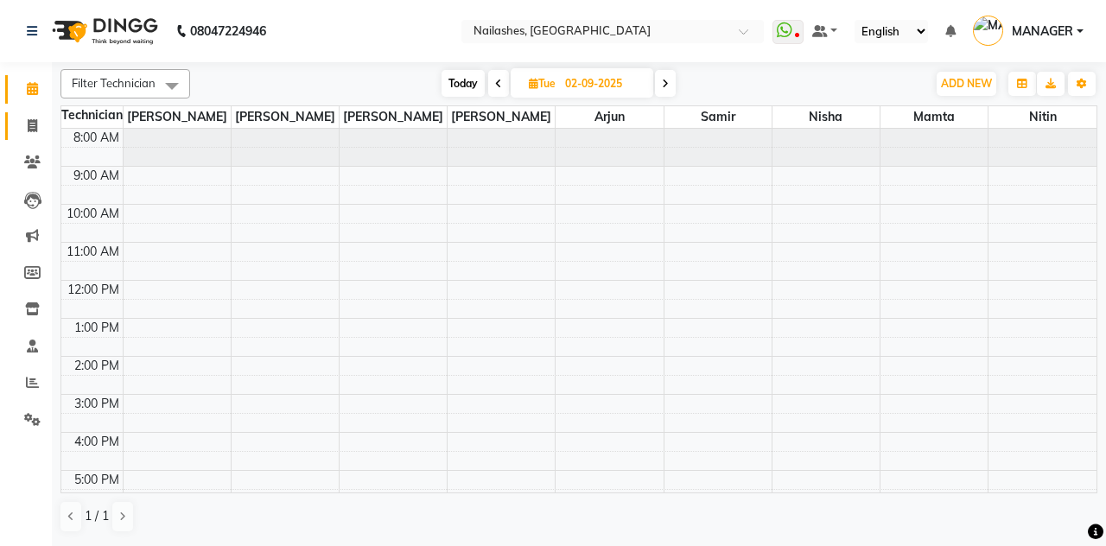
click at [33, 127] on icon at bounding box center [33, 125] width 10 height 13
select select "service"
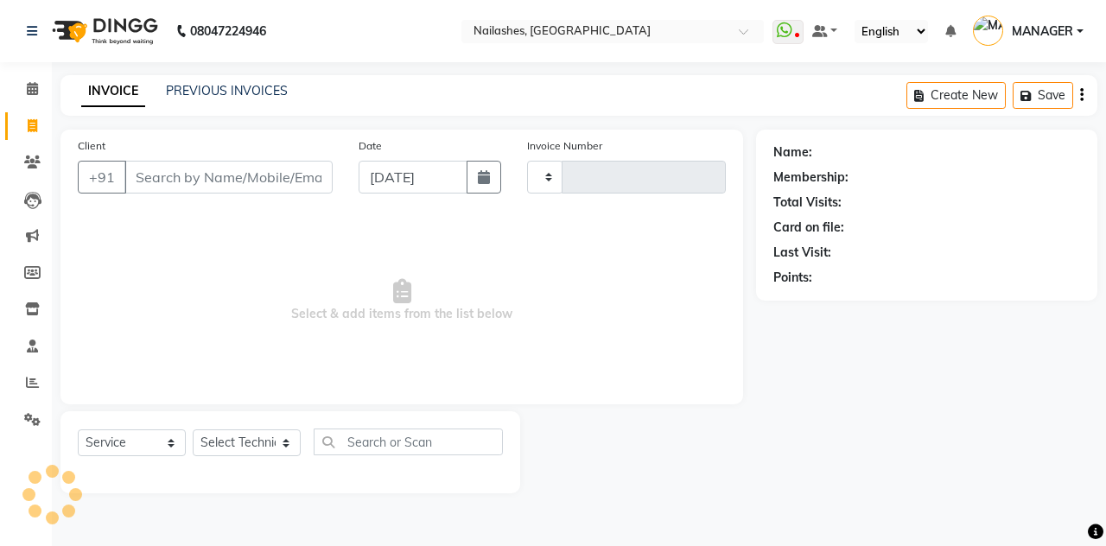
type input "2270"
select select "3926"
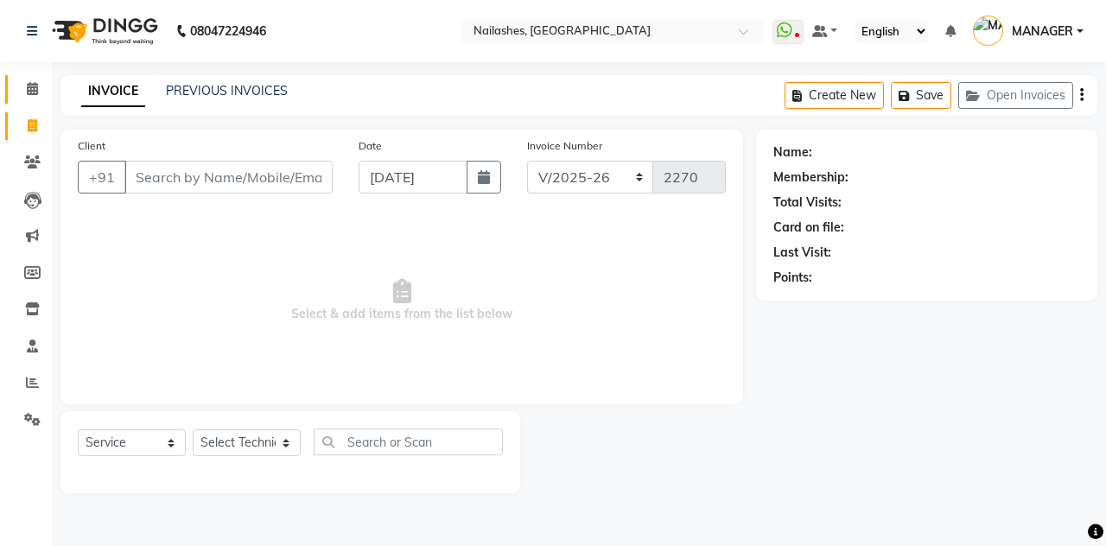
click at [43, 89] on span at bounding box center [32, 89] width 30 height 20
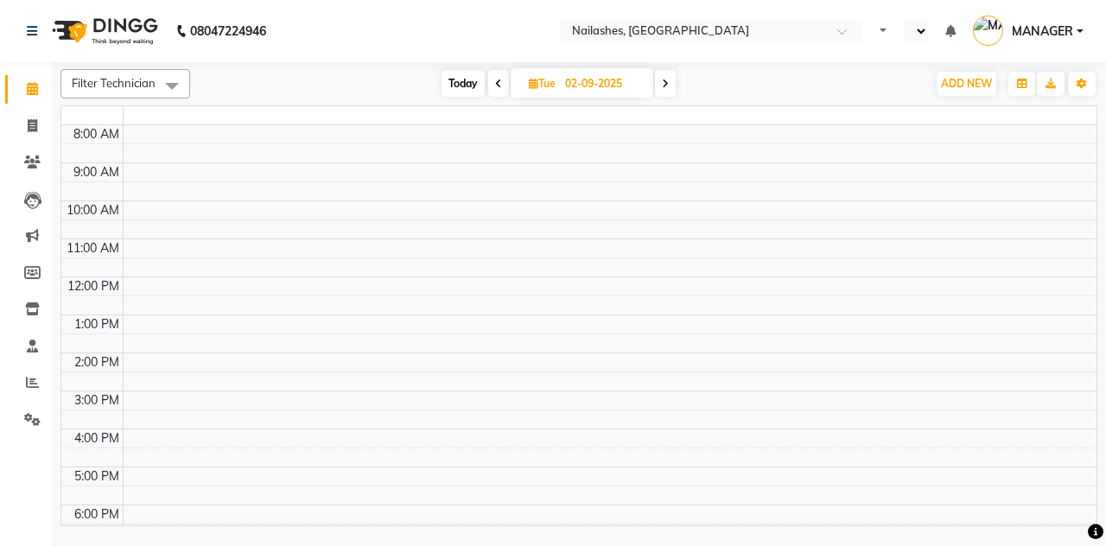
select select "en"
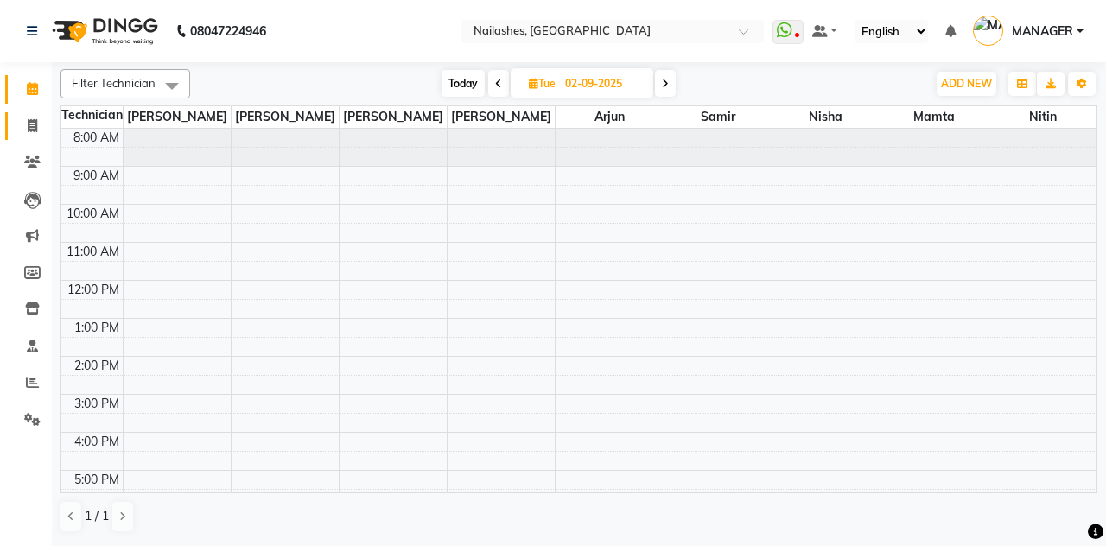
click at [28, 134] on span at bounding box center [32, 127] width 30 height 20
select select "service"
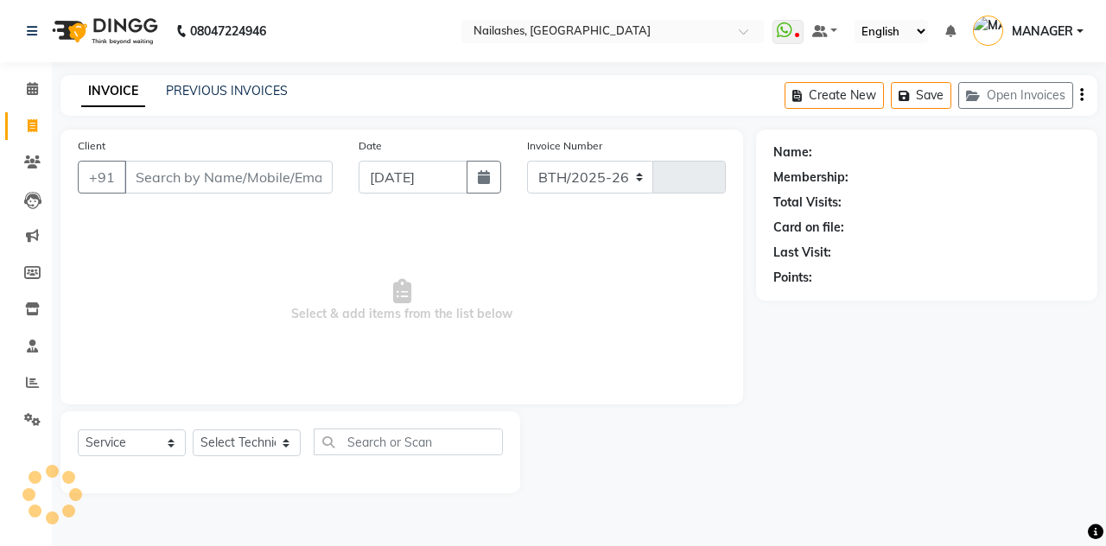
select select "3926"
type input "2270"
click at [24, 95] on span at bounding box center [32, 89] width 30 height 20
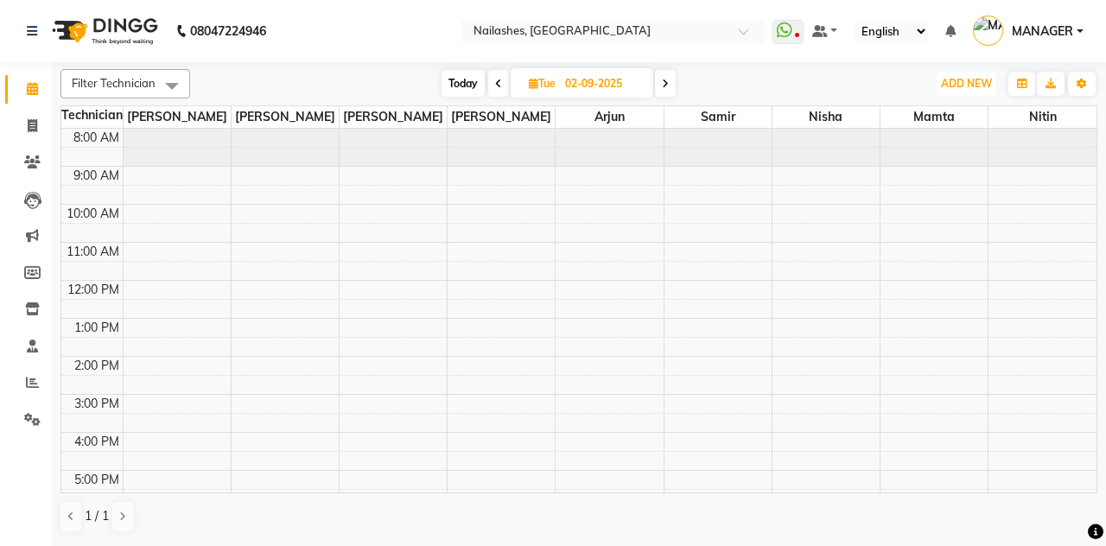
click at [971, 85] on span "ADD NEW" at bounding box center [966, 83] width 51 height 13
click at [941, 119] on button "Add Appointment" at bounding box center [927, 116] width 136 height 22
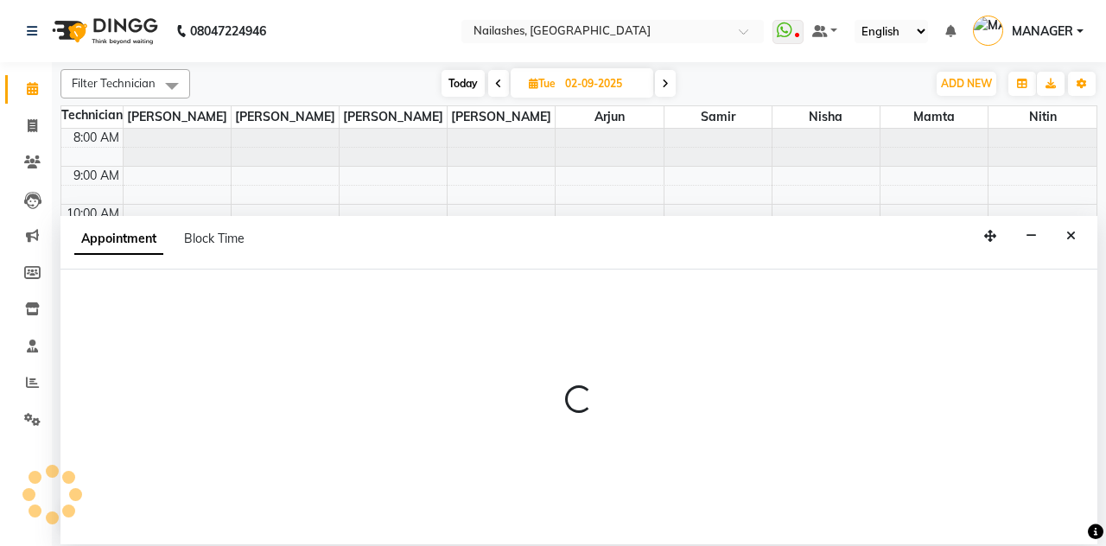
select select "tentative"
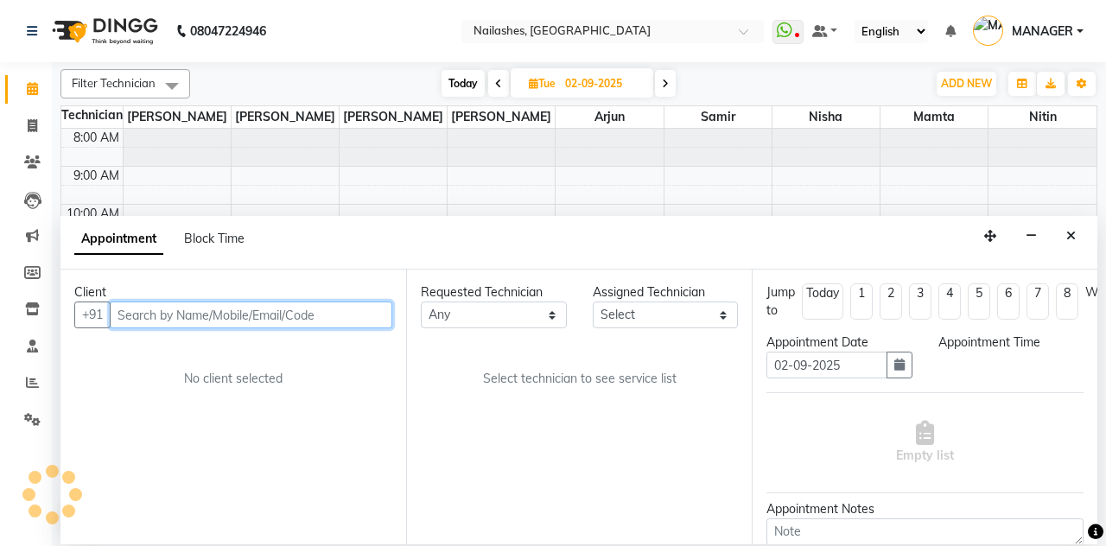
select select "540"
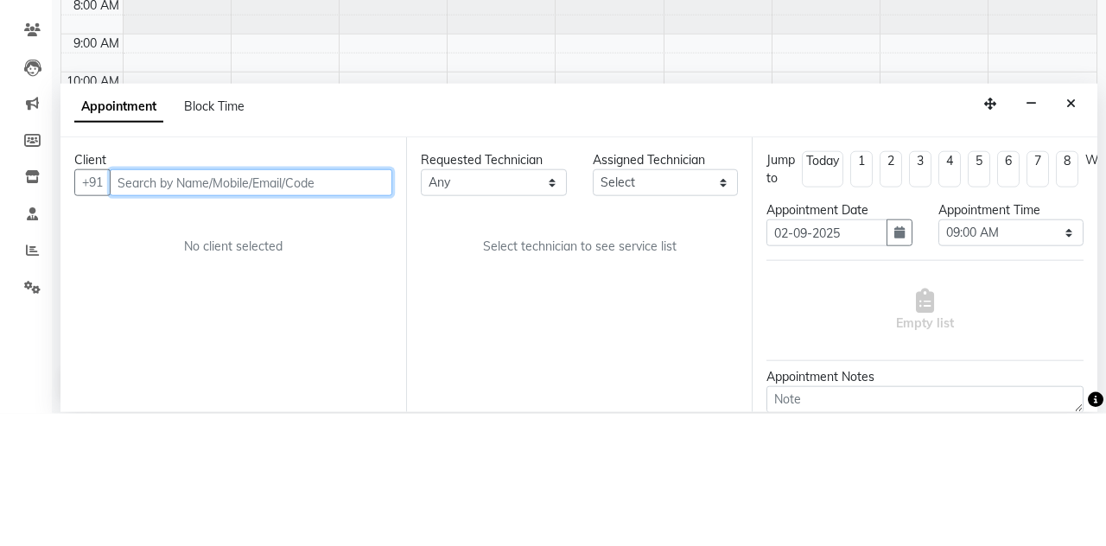
click at [276, 301] on input "text" at bounding box center [251, 314] width 282 height 27
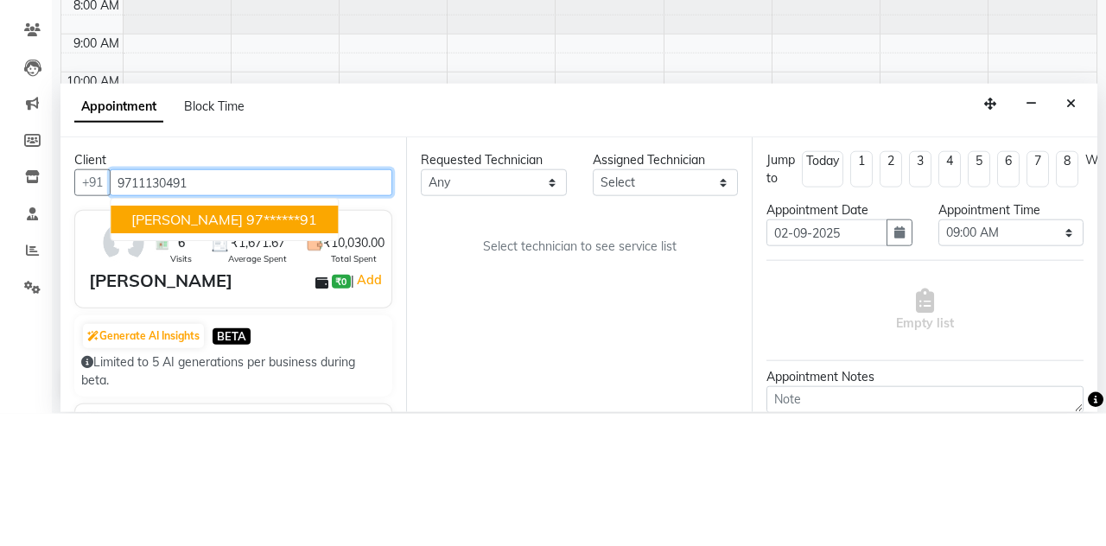
click at [246, 343] on ngb-highlight "97******91" at bounding box center [281, 351] width 71 height 17
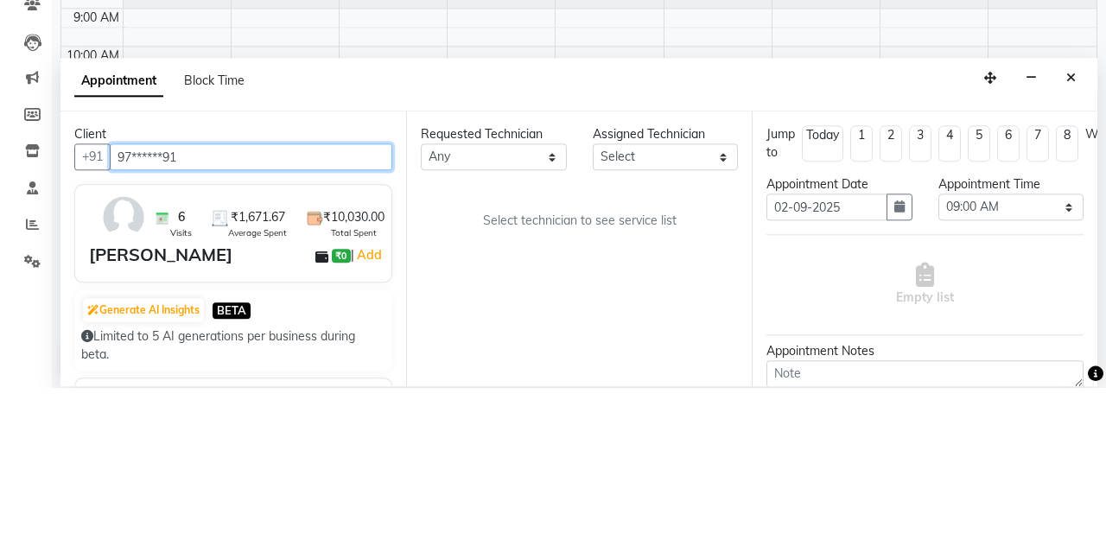
type input "97******91"
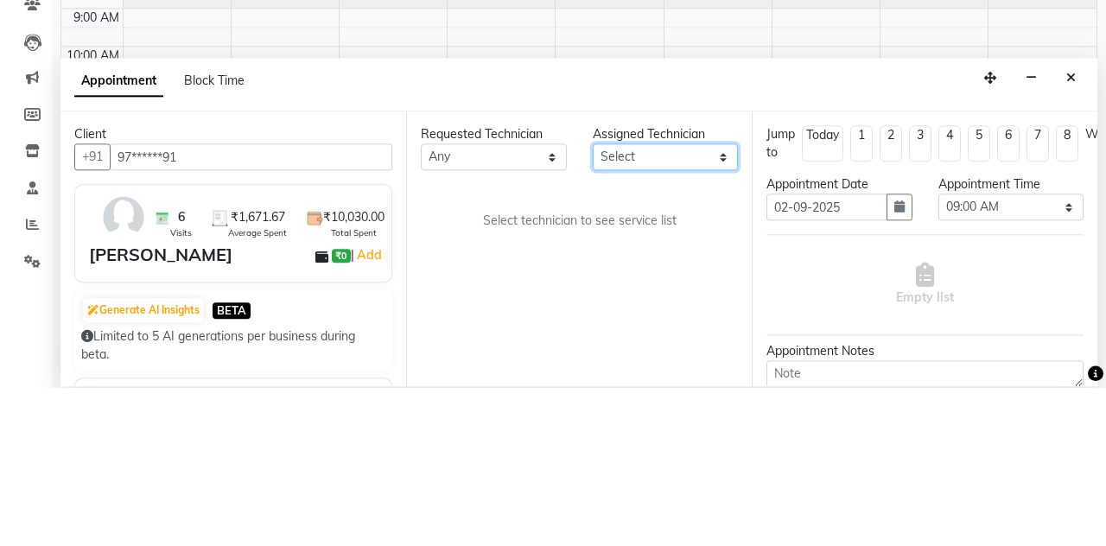
click at [722, 301] on select "Select Anamika Anita Arjun Mamta Nisha Nitin Samir Shanu Shushanto" at bounding box center [665, 314] width 146 height 27
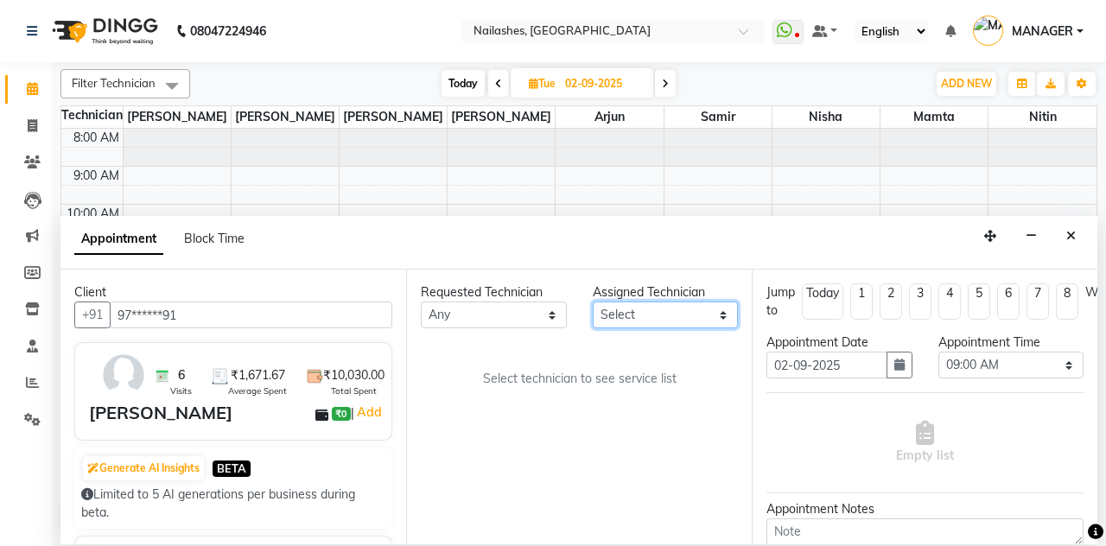
select select "38034"
click at [592, 301] on select "Select Anamika Anita Arjun Mamta Nisha Nitin Samir Shanu Shushanto" at bounding box center [665, 314] width 146 height 27
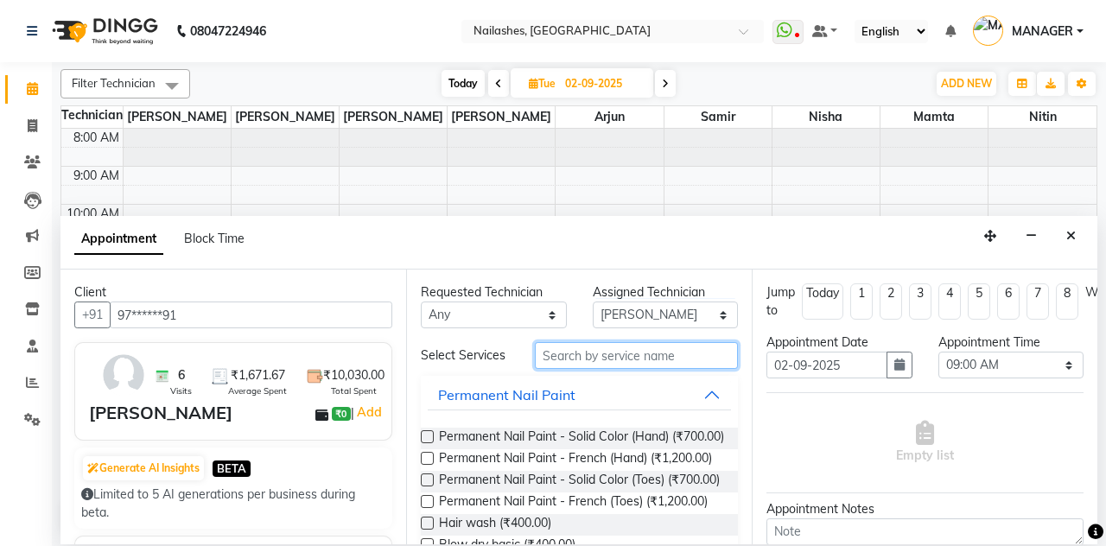
click at [616, 342] on input "text" at bounding box center [636, 355] width 203 height 27
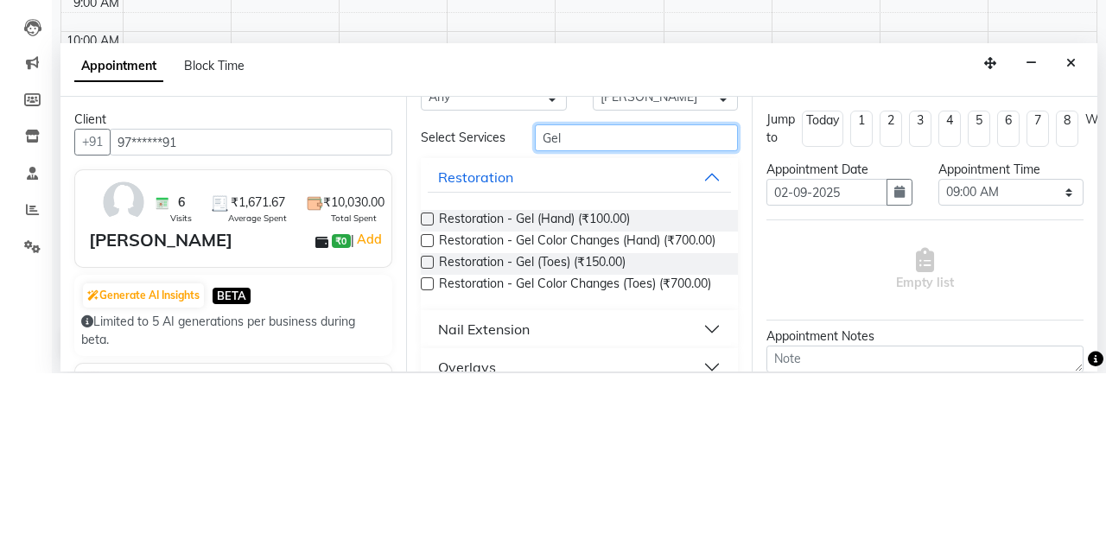
scroll to position [66, 0]
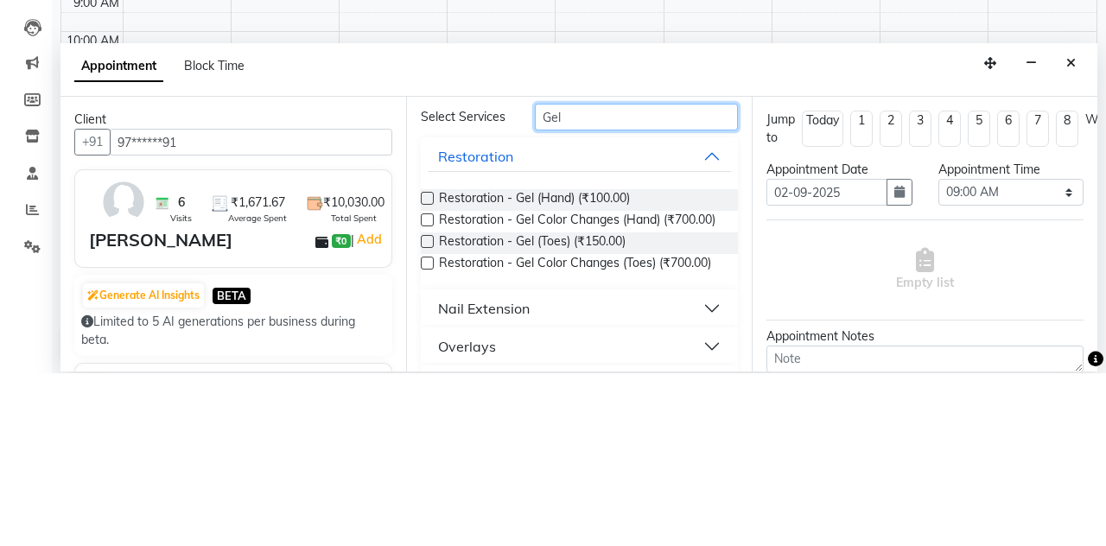
type input "Gel"
click at [667, 383] on span "Restoration - Gel Color Changes (Hand) (₹700.00)" at bounding box center [577, 394] width 276 height 22
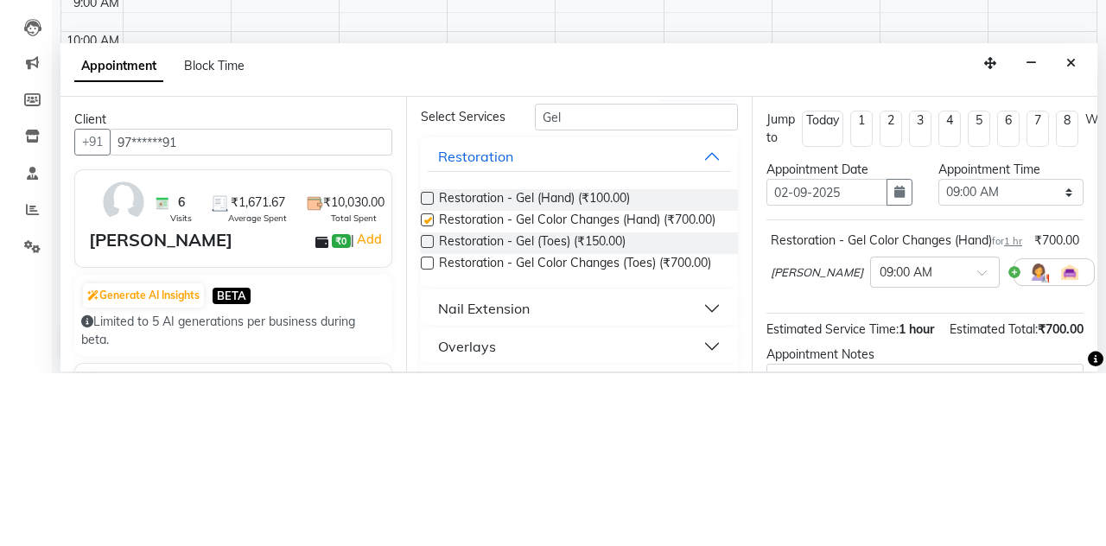
checkbox input "false"
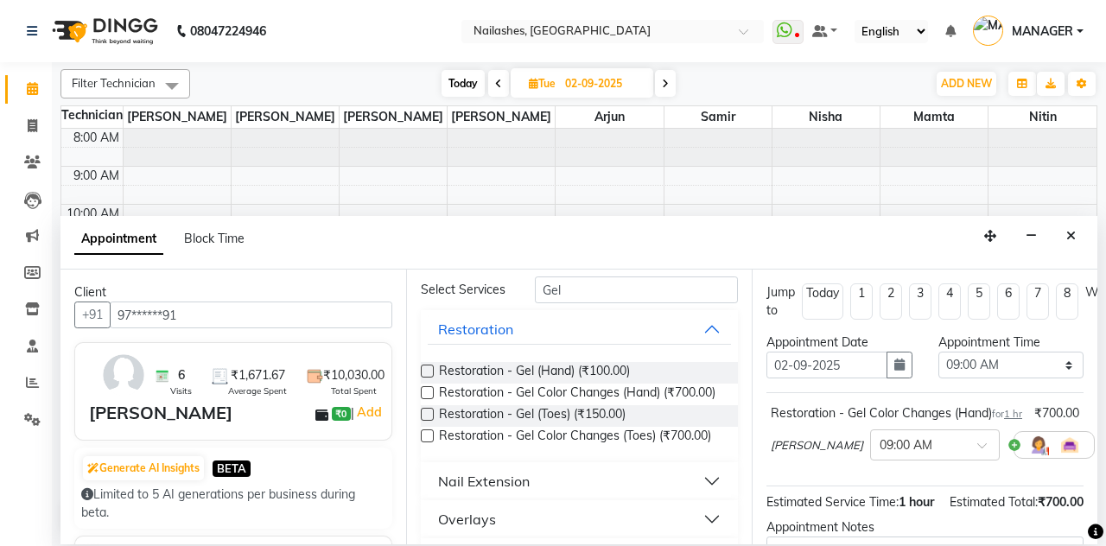
click at [977, 441] on span at bounding box center [988, 450] width 22 height 18
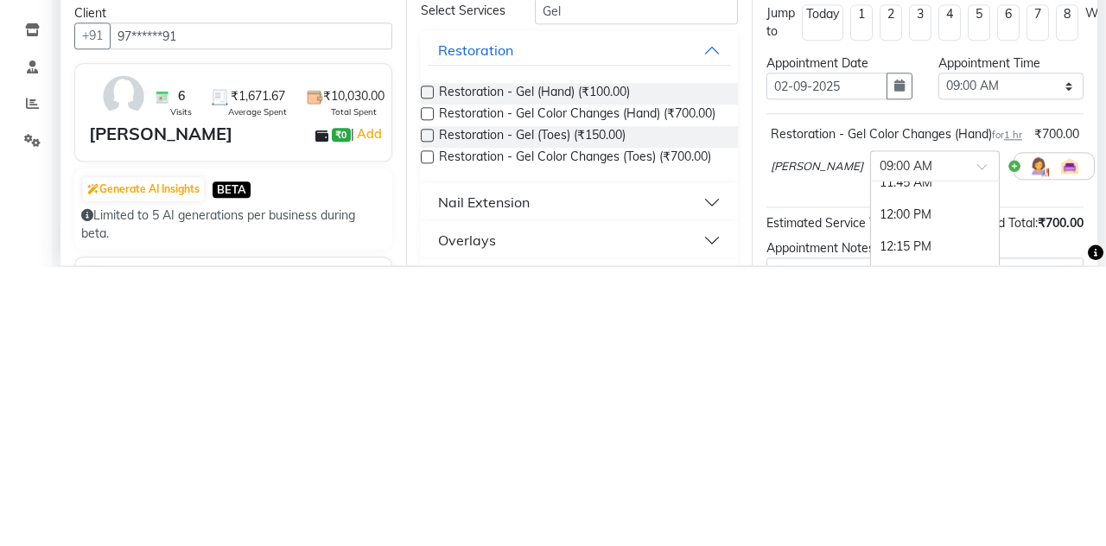
scroll to position [373, 0]
click at [878, 471] on div "12:00 PM" at bounding box center [935, 487] width 128 height 32
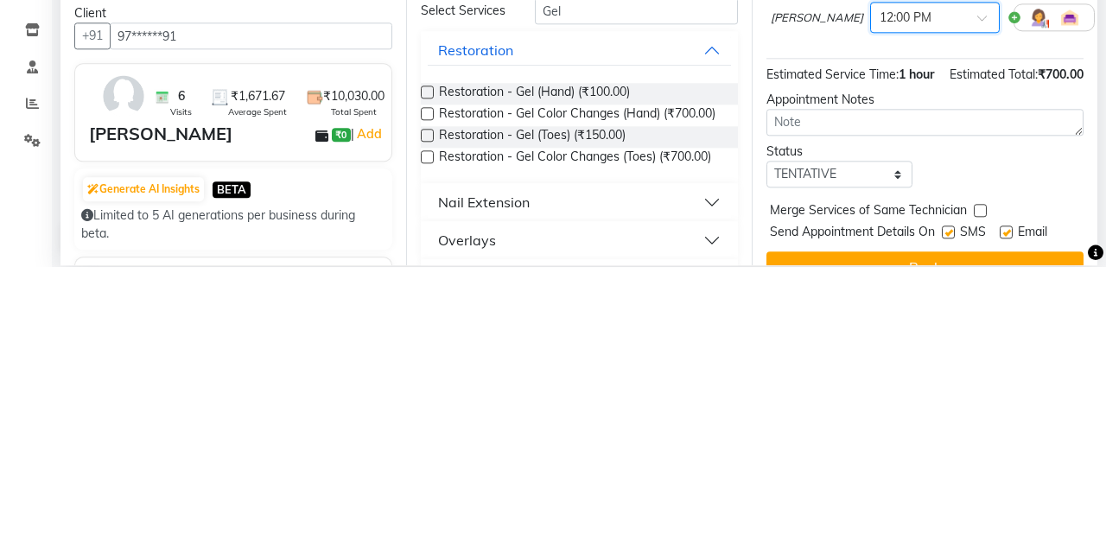
scroll to position [149, 0]
click at [897, 439] on select "Select TENTATIVE CONFIRM UPCOMING" at bounding box center [839, 452] width 146 height 27
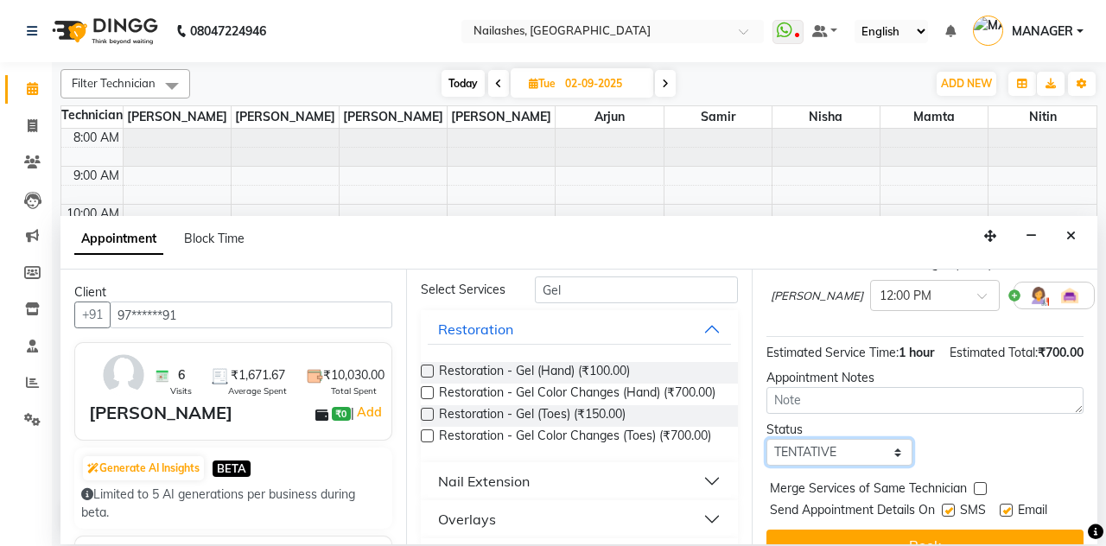
select select "confirm booking"
click at [766, 439] on select "Select TENTATIVE CONFIRM UPCOMING" at bounding box center [839, 452] width 146 height 27
click at [1013, 282] on div at bounding box center [1053, 296] width 81 height 28
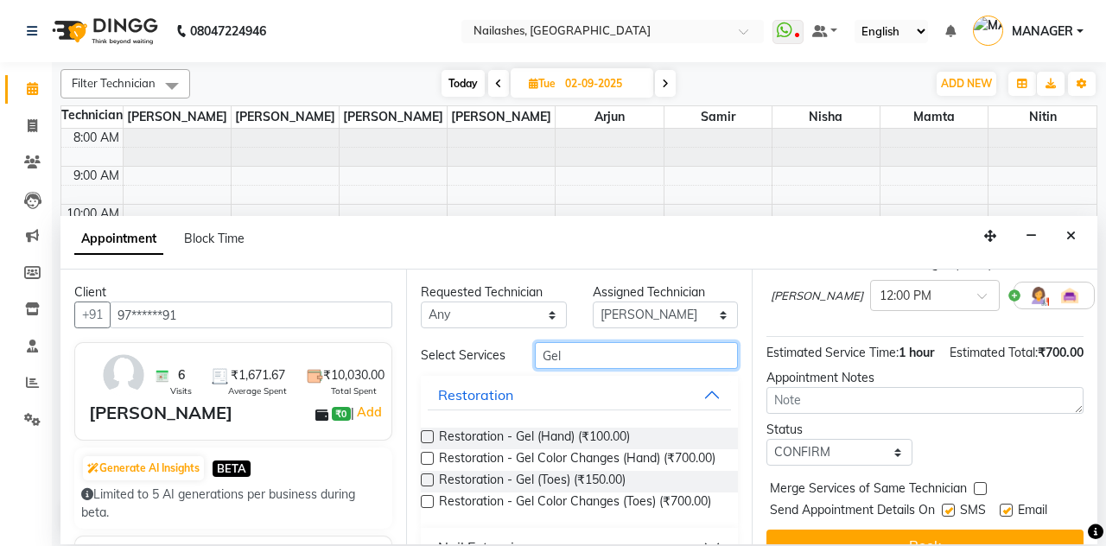
click at [586, 342] on input "Gel" at bounding box center [636, 355] width 203 height 27
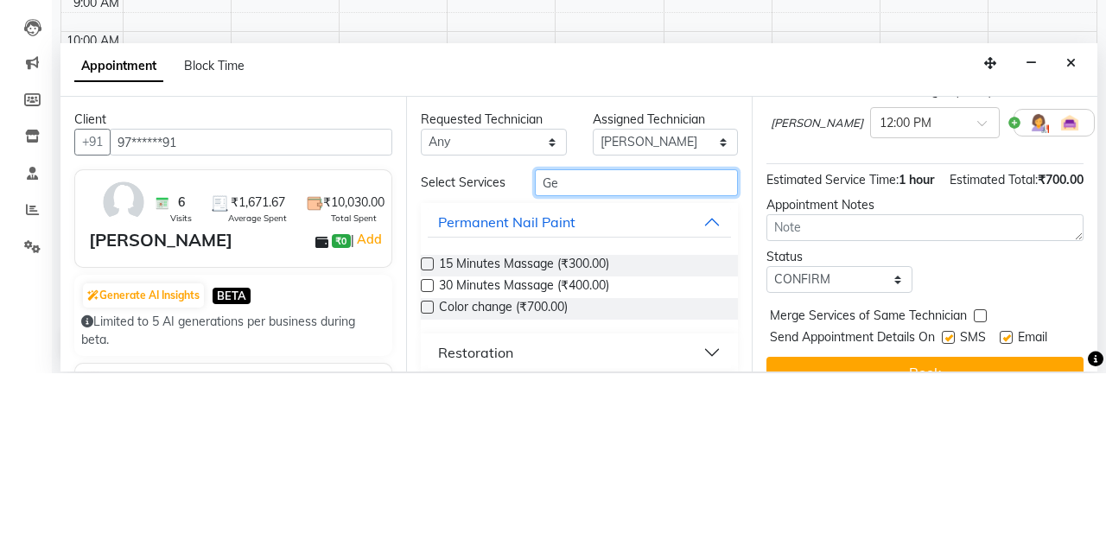
type input "G"
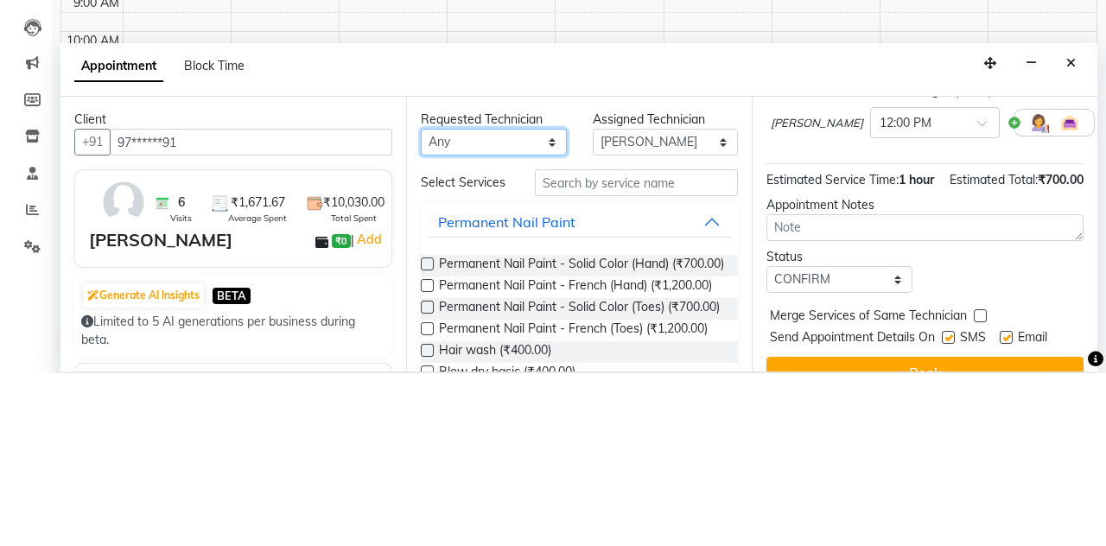
click at [534, 301] on select "Any Anamika Anita Arjun Mamta Nisha Nitin Samir Shanu Shushanto" at bounding box center [494, 314] width 146 height 27
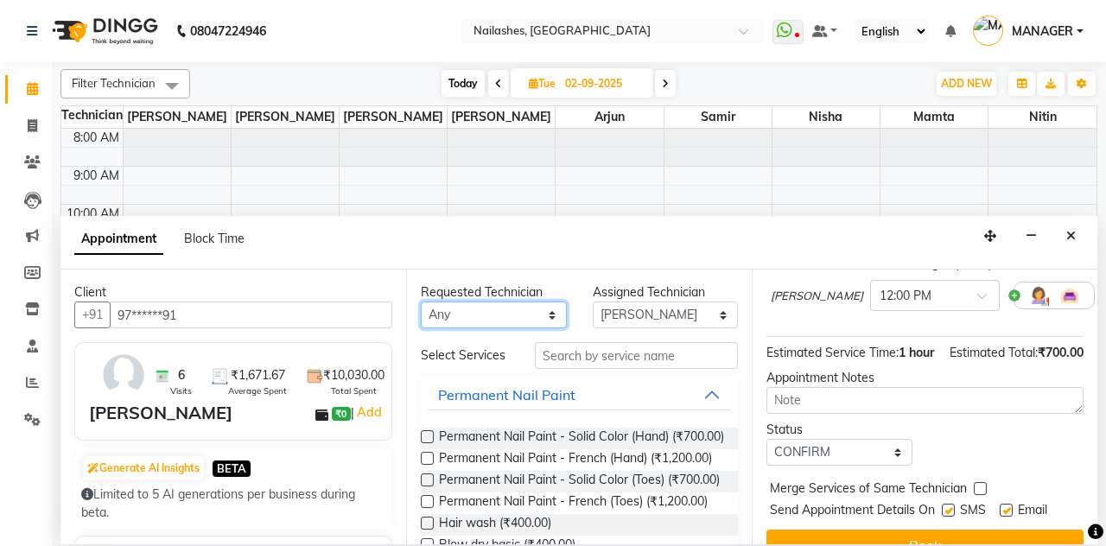
select select "38034"
click at [421, 301] on select "Any Anamika Anita Arjun Mamta Nisha Nitin Samir Shanu Shushanto" at bounding box center [494, 314] width 146 height 27
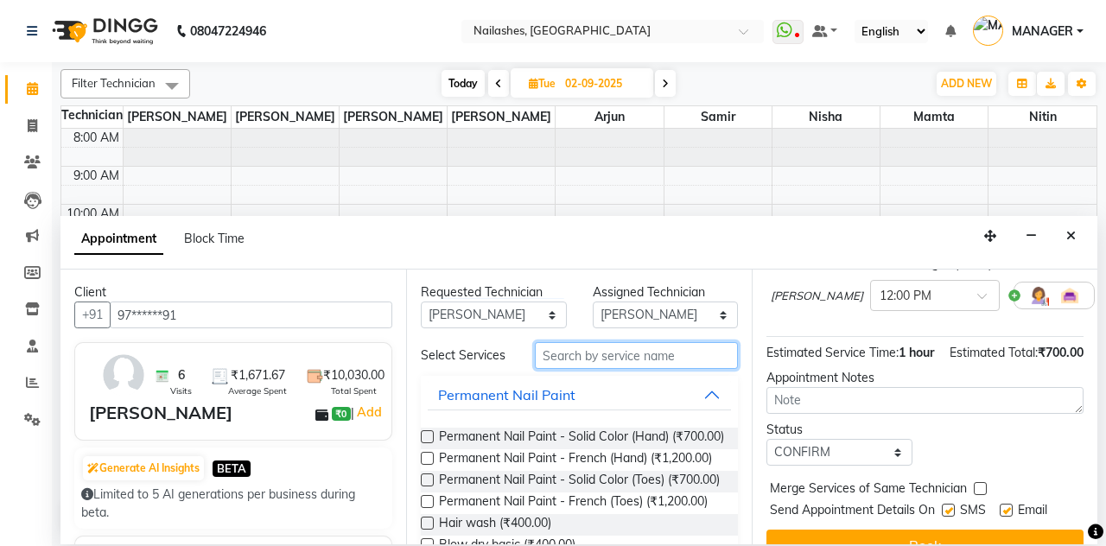
click at [620, 342] on input "text" at bounding box center [636, 355] width 203 height 27
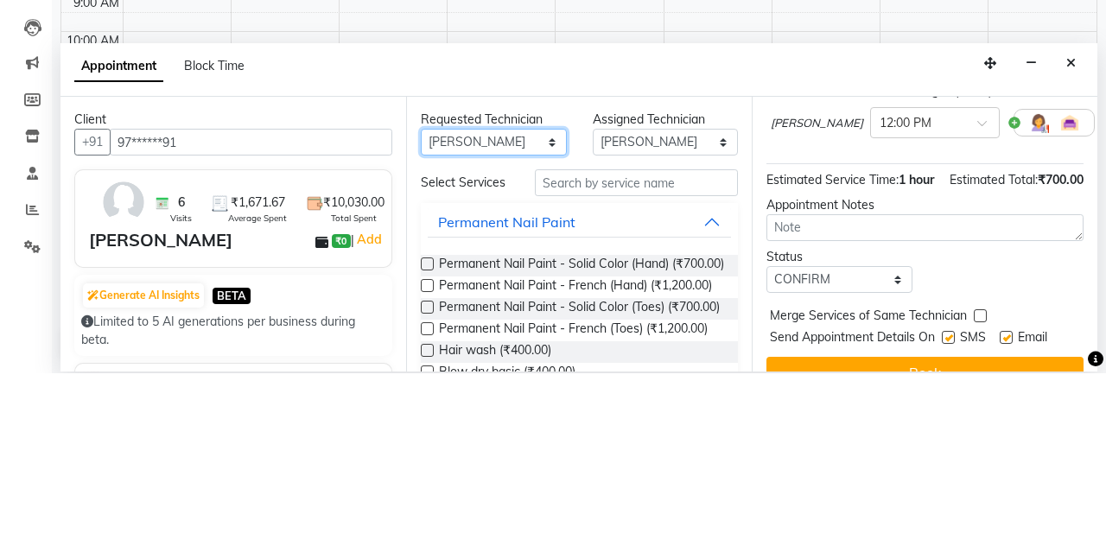
click at [548, 301] on select "Any Anamika Anita Arjun Mamta Nisha Nitin Samir Shanu Shushanto" at bounding box center [494, 314] width 146 height 27
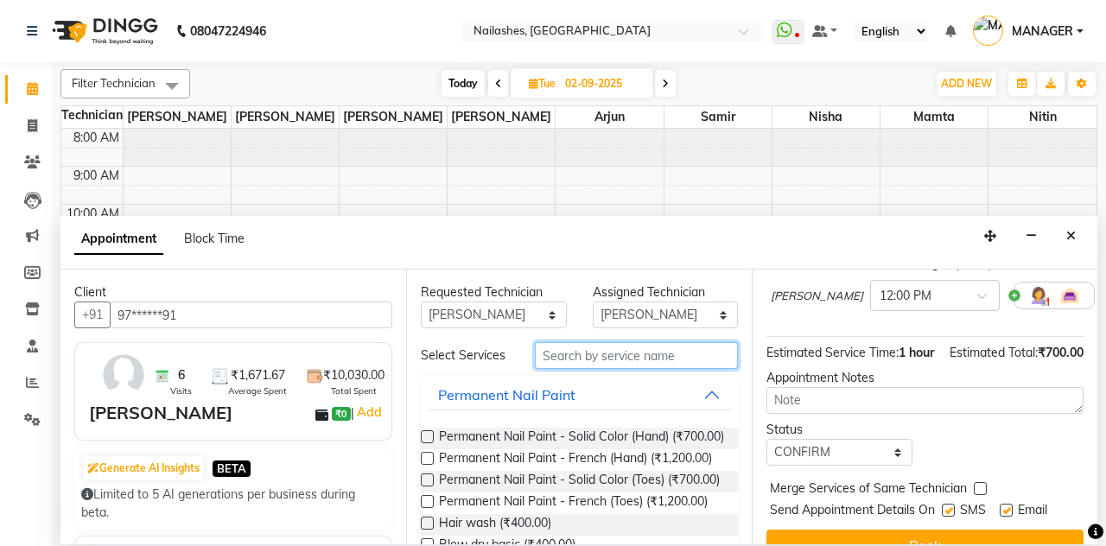
click at [605, 342] on input "text" at bounding box center [636, 355] width 203 height 27
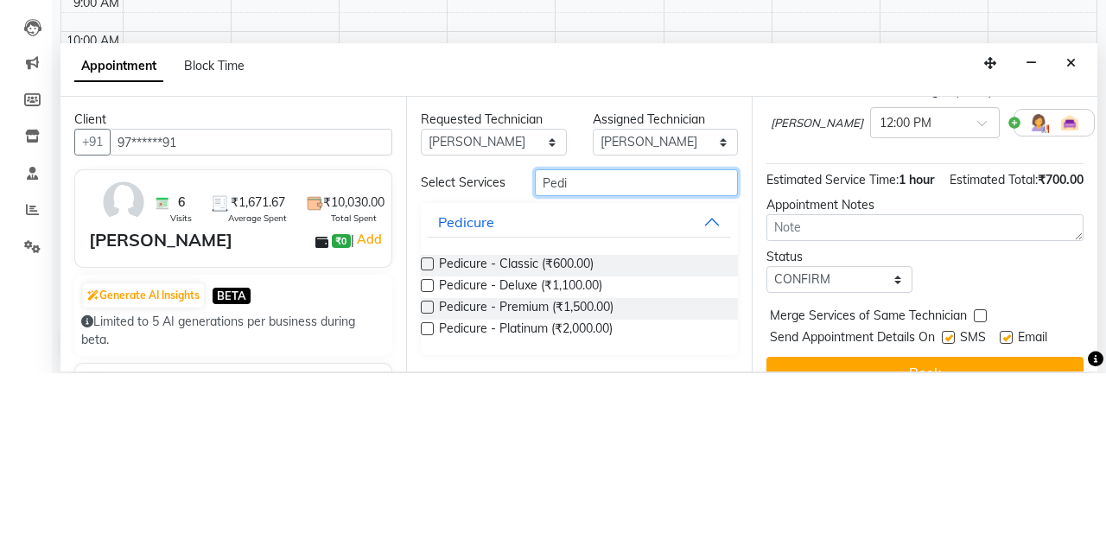
type input "Pedi"
click at [428, 430] on label at bounding box center [427, 436] width 13 height 13
click at [428, 433] on input "checkbox" at bounding box center [426, 438] width 11 height 11
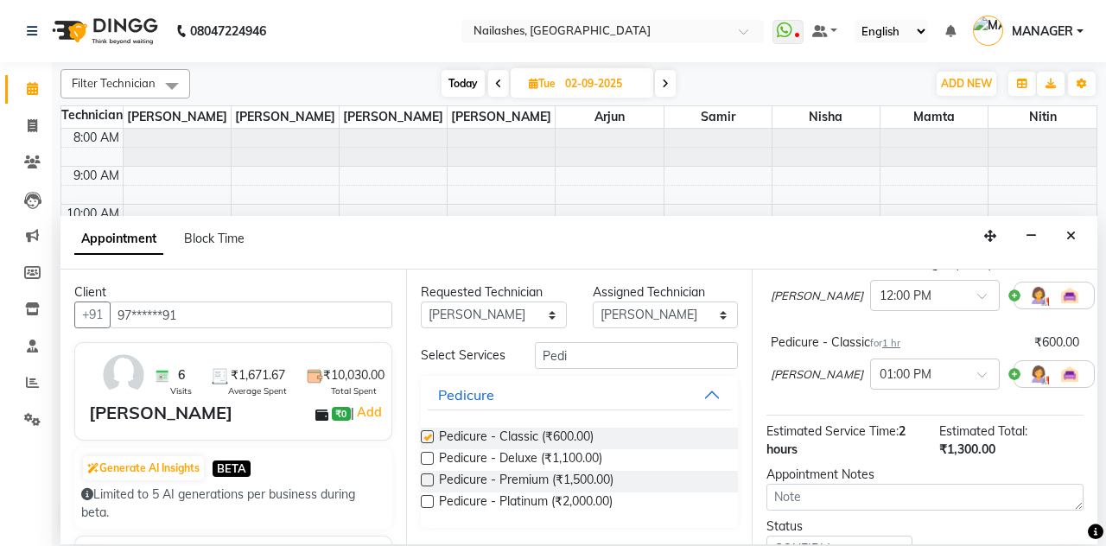
checkbox input "false"
click at [591, 342] on input "Pedi" at bounding box center [636, 355] width 203 height 27
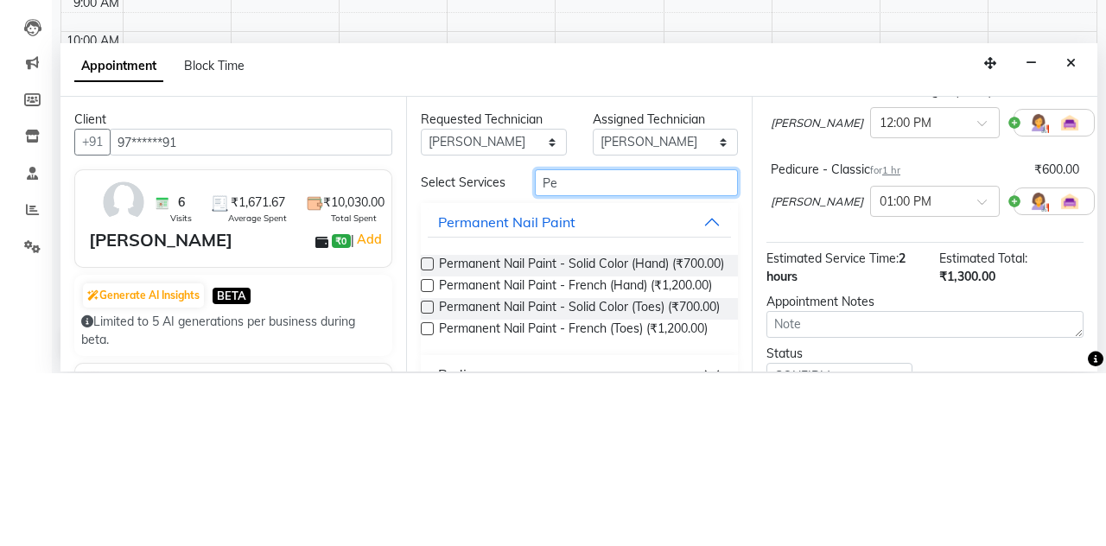
type input "P"
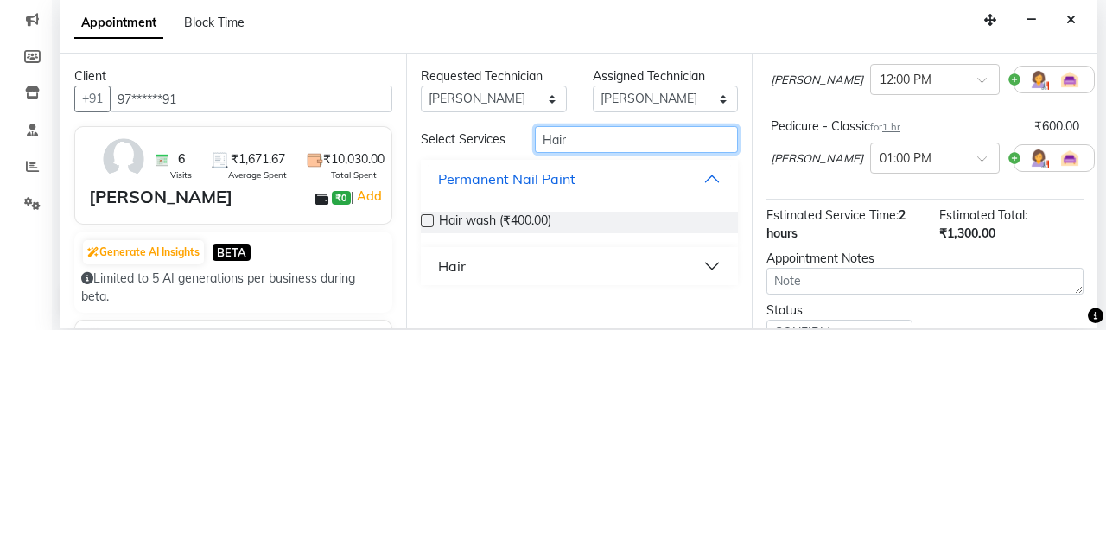
type input "Hair"
click at [427, 430] on label at bounding box center [427, 436] width 13 height 13
click at [427, 433] on input "checkbox" at bounding box center [426, 438] width 11 height 11
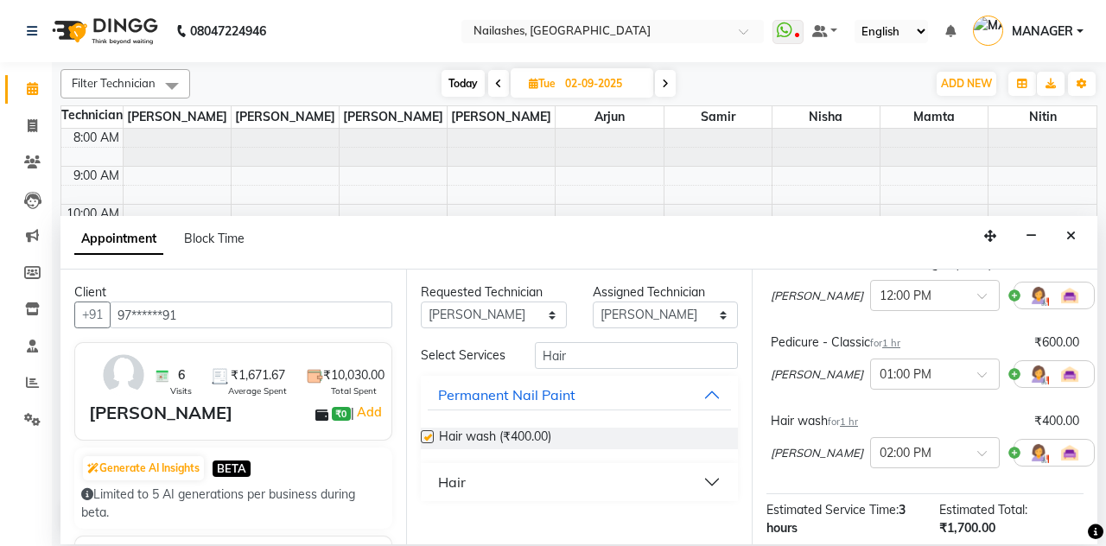
checkbox input "false"
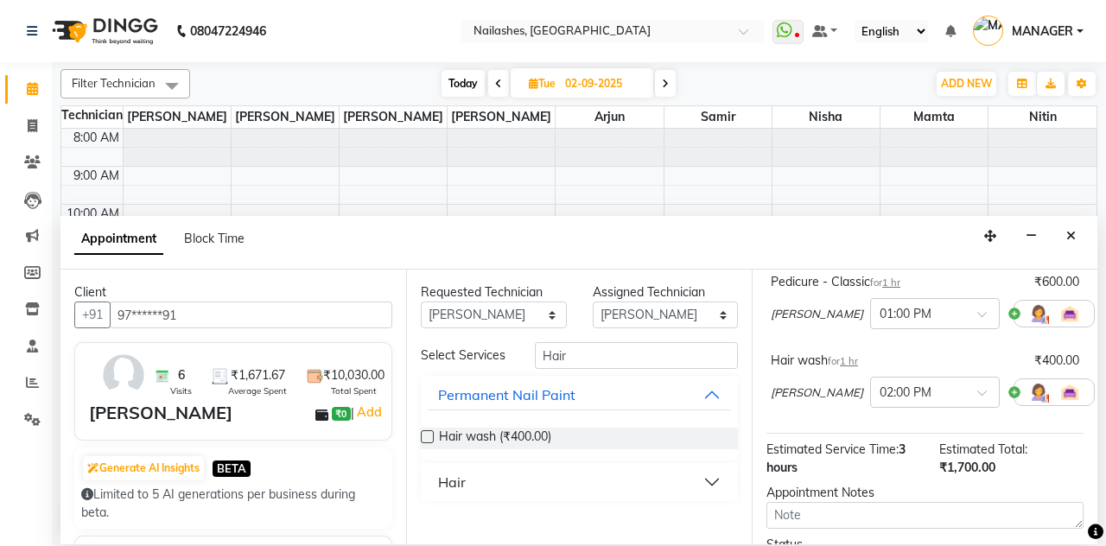
scroll to position [208, 0]
click at [977, 312] on span at bounding box center [988, 321] width 22 height 18
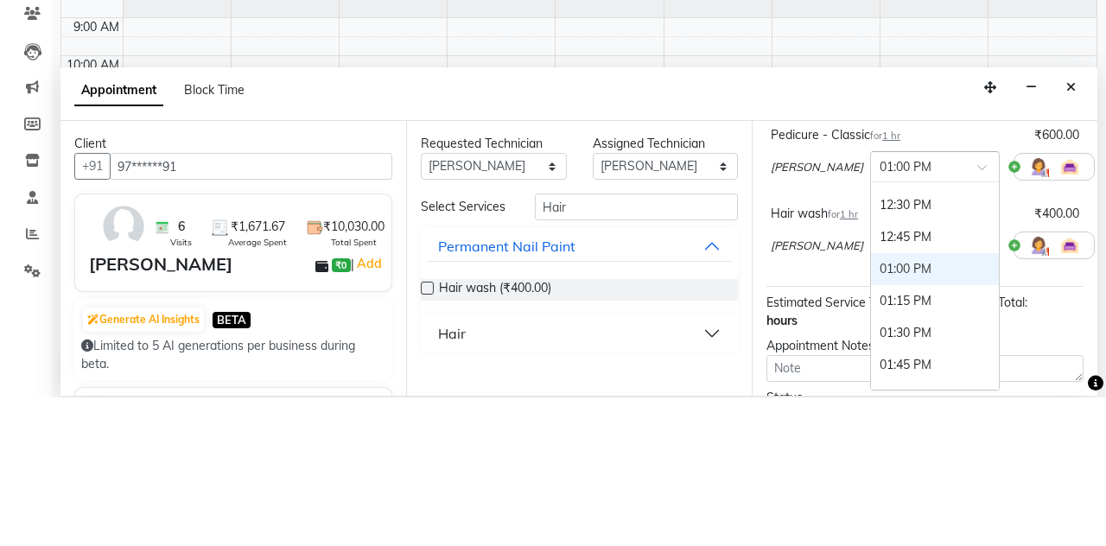
scroll to position [440, 0]
click at [871, 339] on div "12:30 PM" at bounding box center [935, 355] width 128 height 32
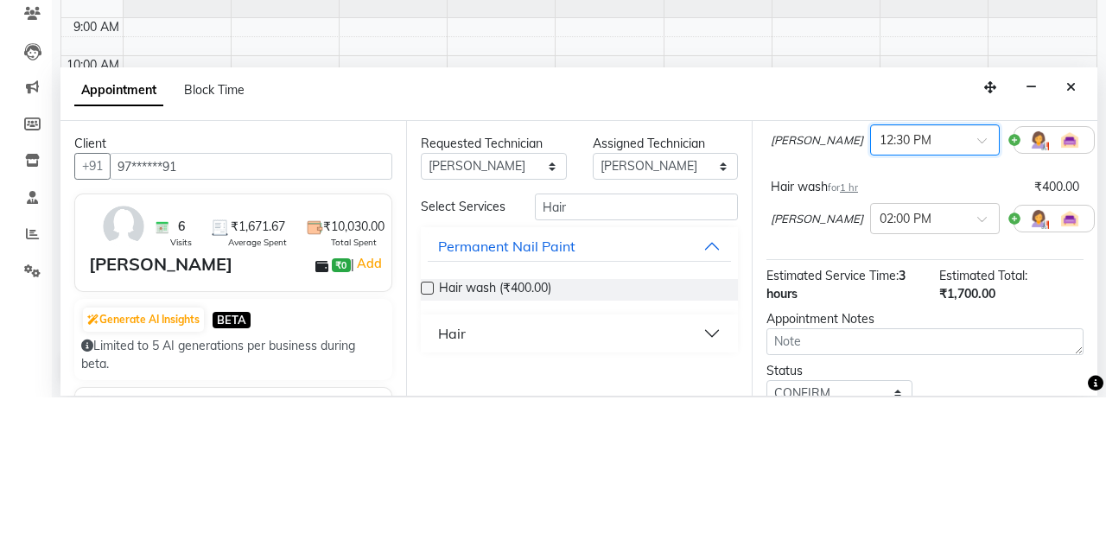
scroll to position [250, 0]
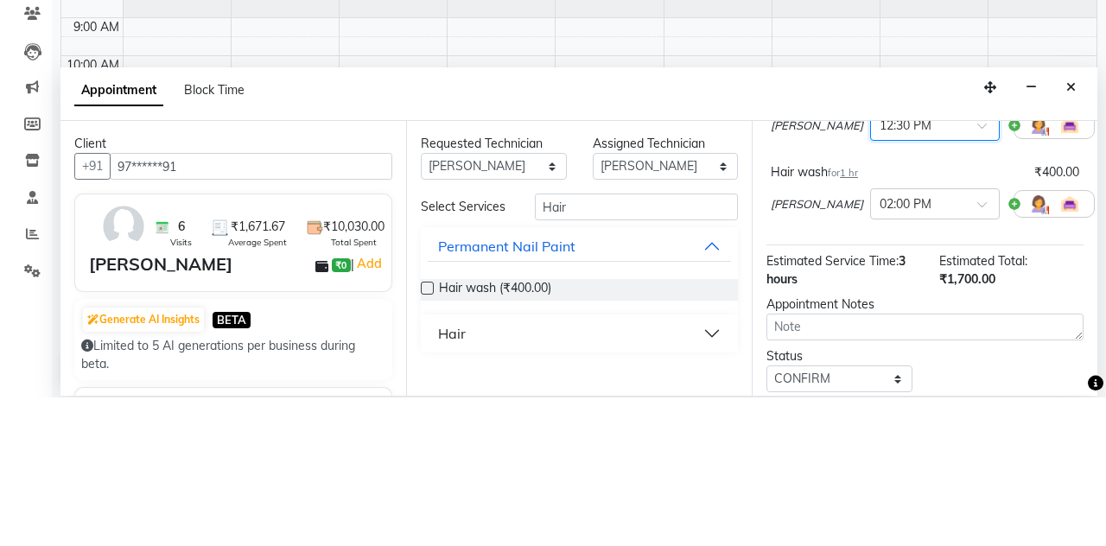
click at [977, 349] on span at bounding box center [988, 358] width 22 height 18
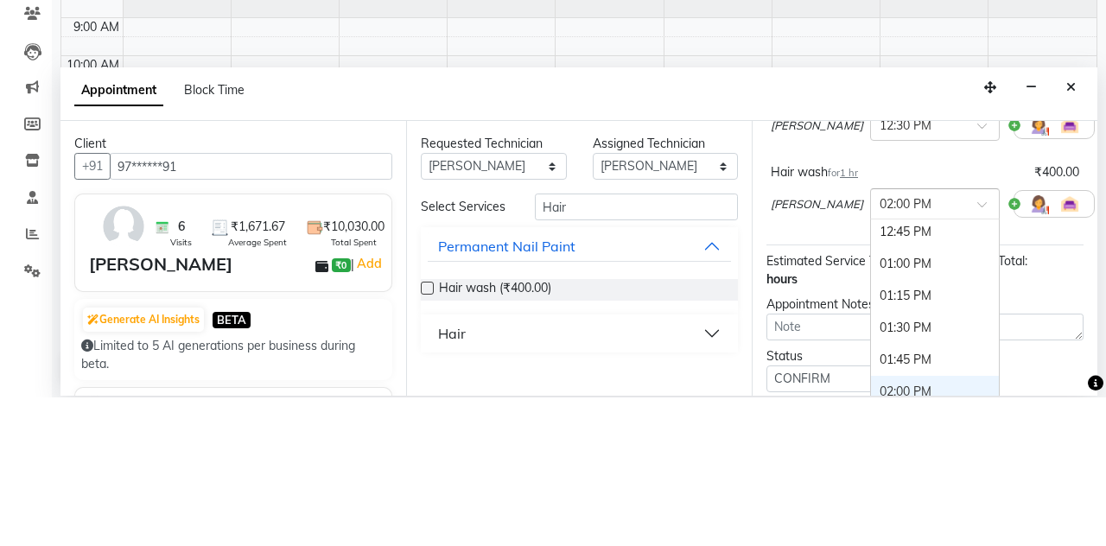
scroll to position [484, 0]
click at [871, 364] on div "12:45 PM" at bounding box center [935, 380] width 128 height 32
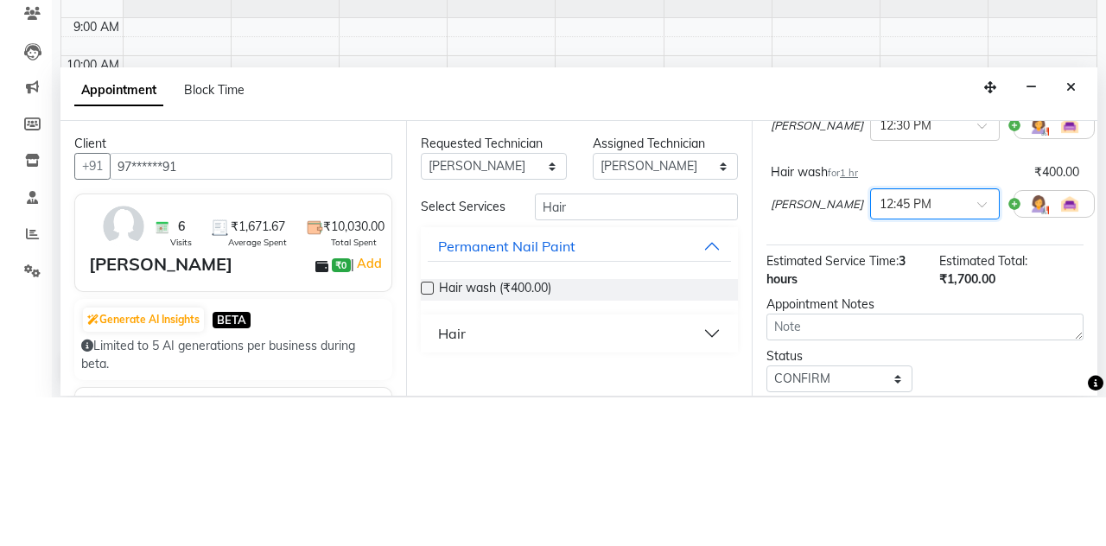
scroll to position [325, 0]
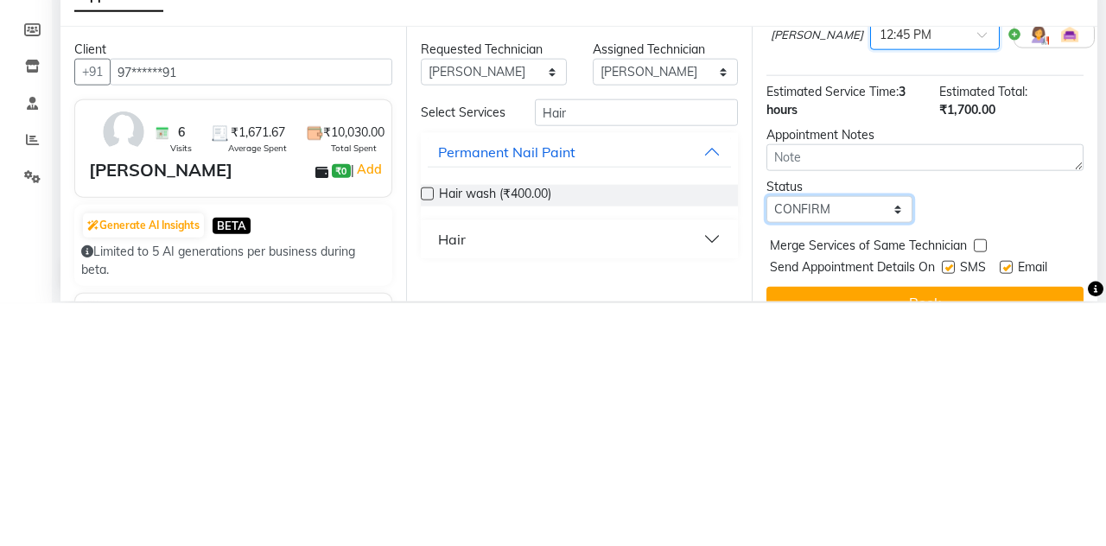
click at [890, 439] on select "Select TENTATIVE CONFIRM UPCOMING" at bounding box center [839, 452] width 146 height 27
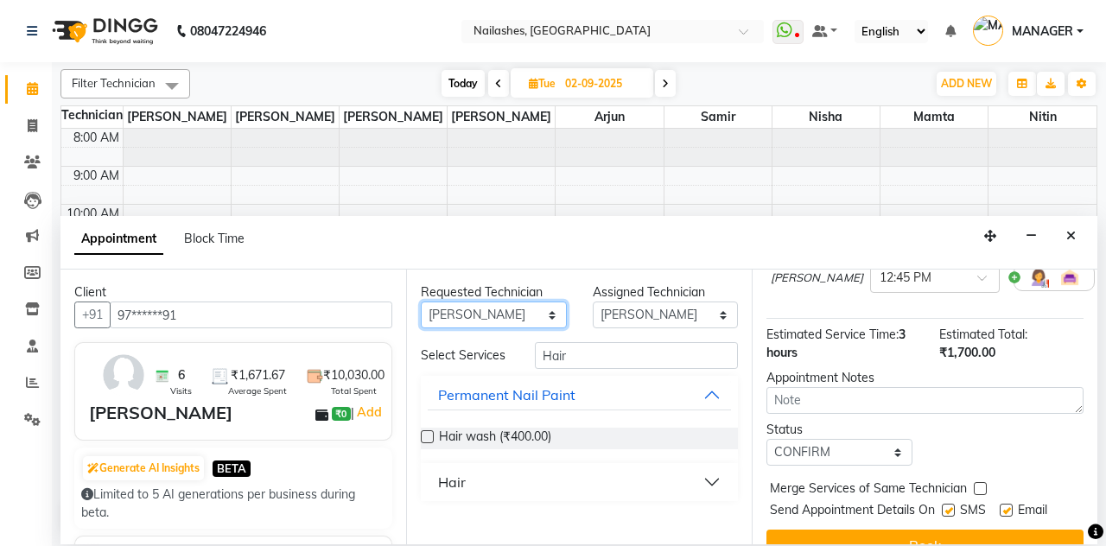
click at [559, 301] on select "Any Anamika Anita Arjun Mamta Nisha Nitin Samir Shanu Shushanto" at bounding box center [494, 314] width 146 height 27
select select "null"
click at [421, 301] on select "Any Anamika Anita Arjun Mamta Nisha Nitin Samir Shanu Shushanto" at bounding box center [494, 314] width 146 height 27
select select
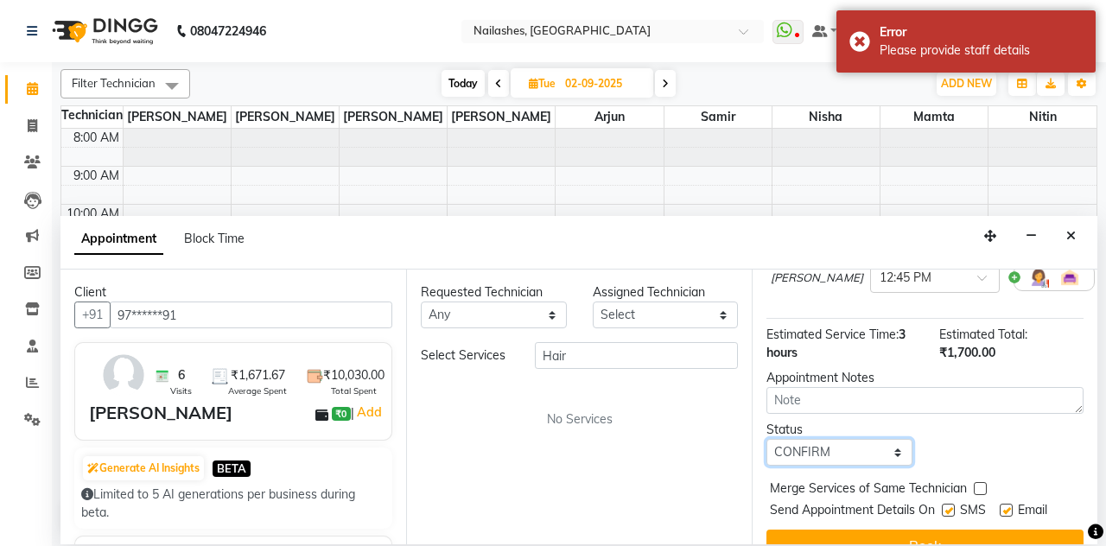
click at [897, 439] on select "Select TENTATIVE CONFIRM UPCOMING" at bounding box center [839, 452] width 146 height 27
click at [766, 439] on select "Select TENTATIVE CONFIRM UPCOMING" at bounding box center [839, 452] width 146 height 27
click at [929, 529] on button "Book" at bounding box center [924, 544] width 317 height 31
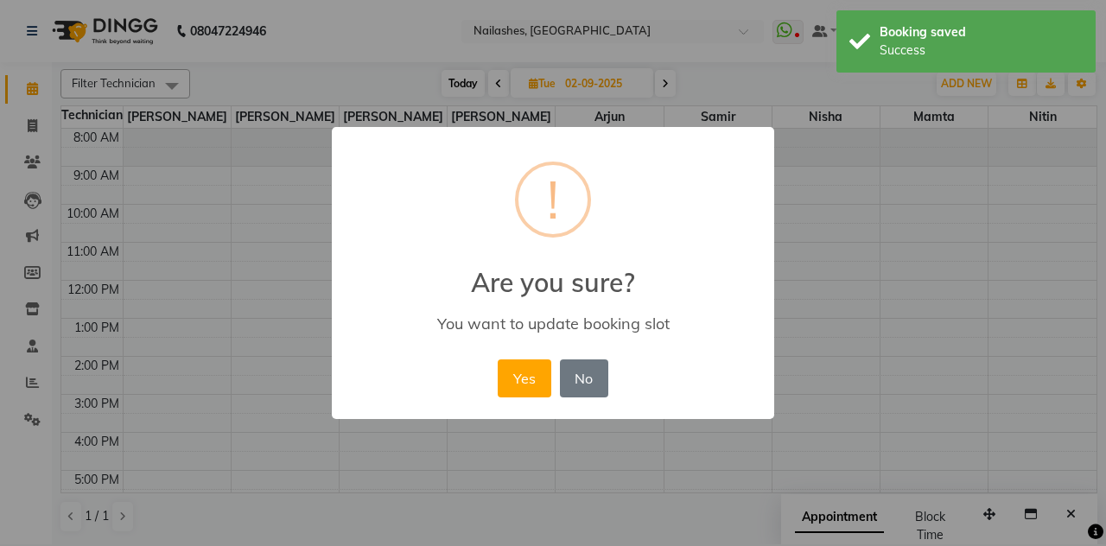
click at [524, 378] on button "Yes" at bounding box center [523, 378] width 53 height 38
click at [527, 372] on button "Yes" at bounding box center [523, 378] width 53 height 38
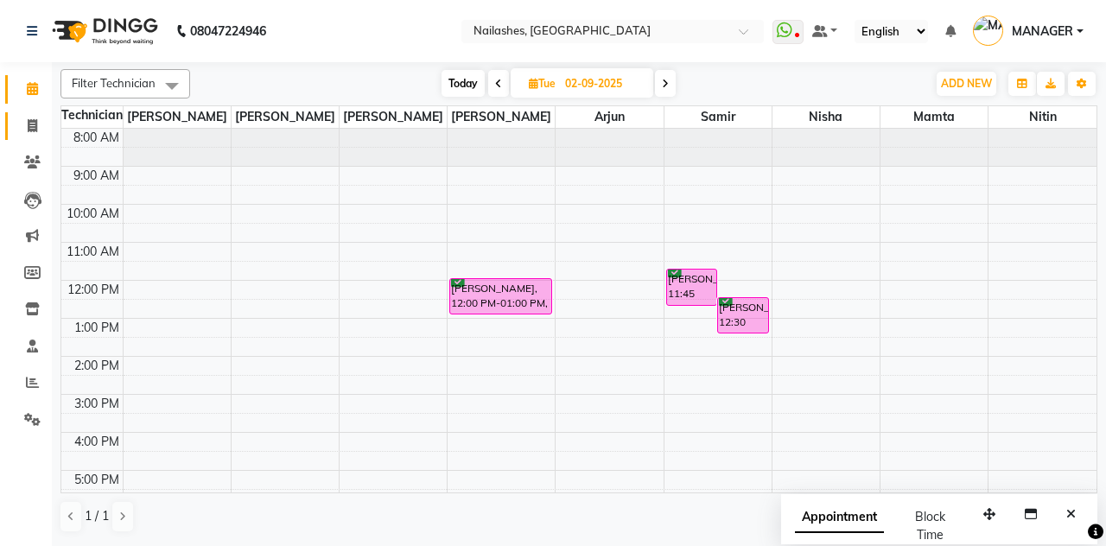
click at [39, 125] on span at bounding box center [32, 127] width 30 height 20
select select "service"
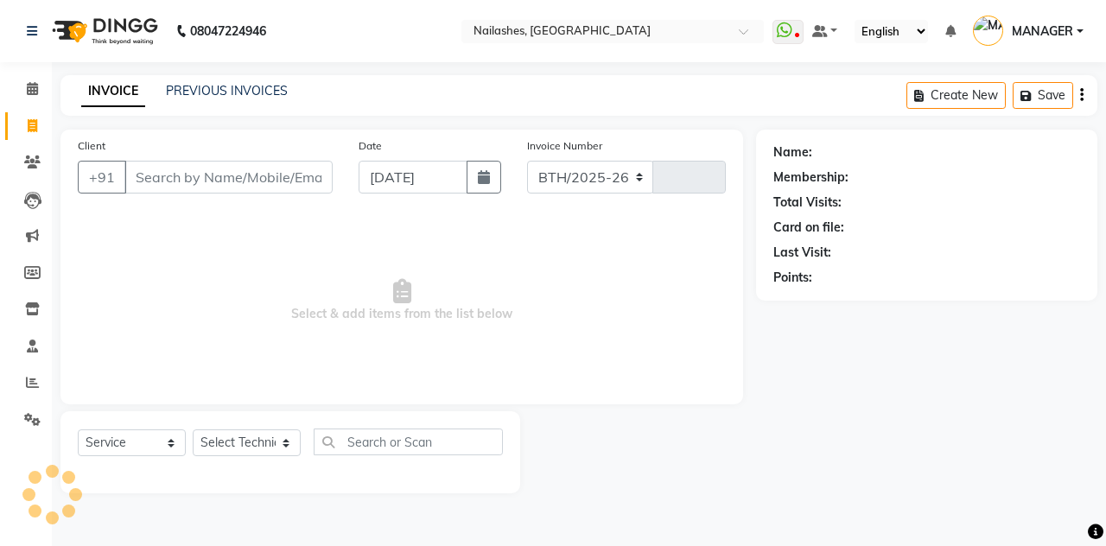
select select "3926"
type input "2270"
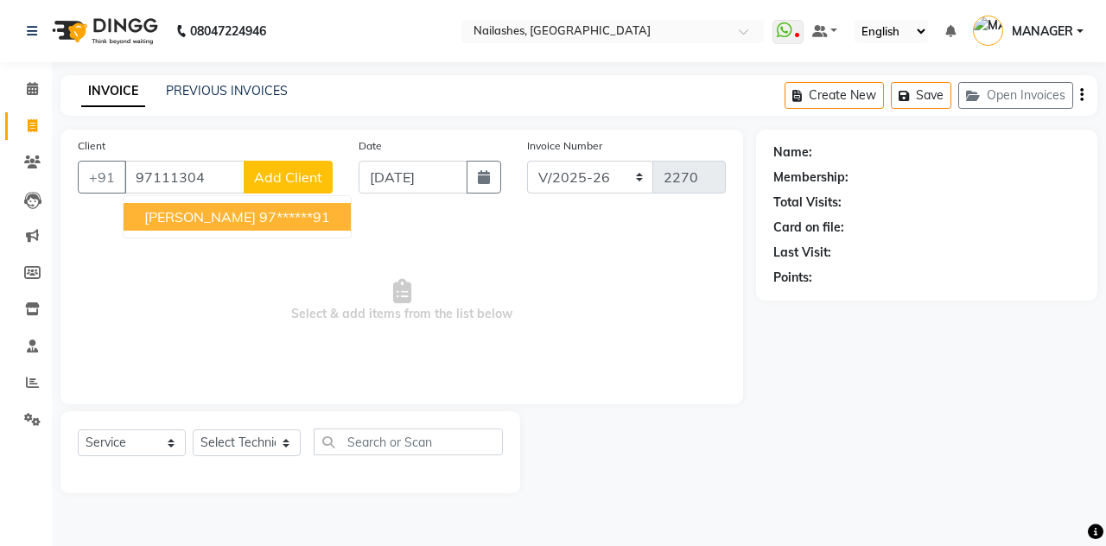
click at [273, 214] on ngb-highlight "97******91" at bounding box center [294, 216] width 71 height 17
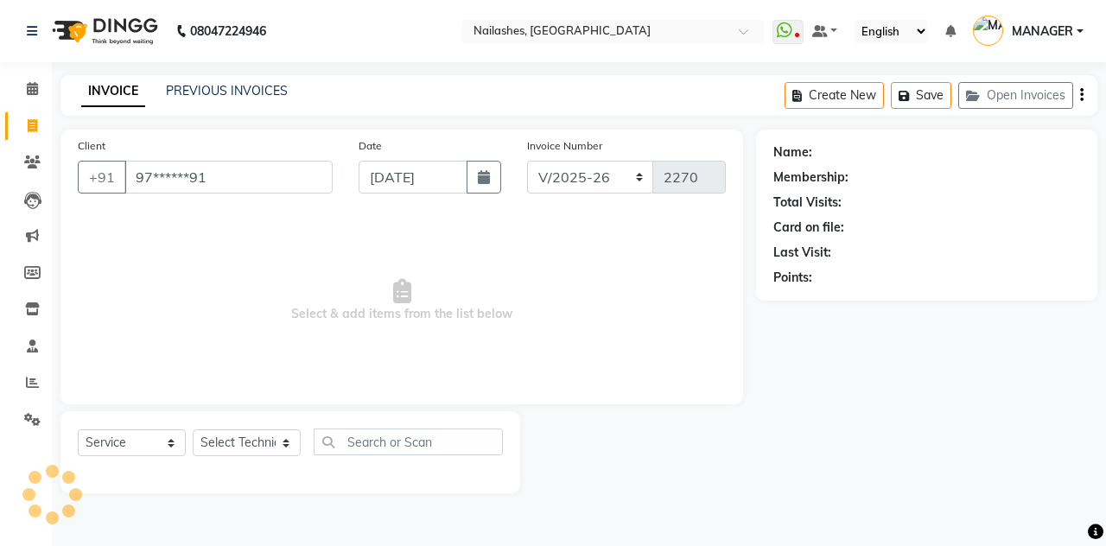
type input "97******91"
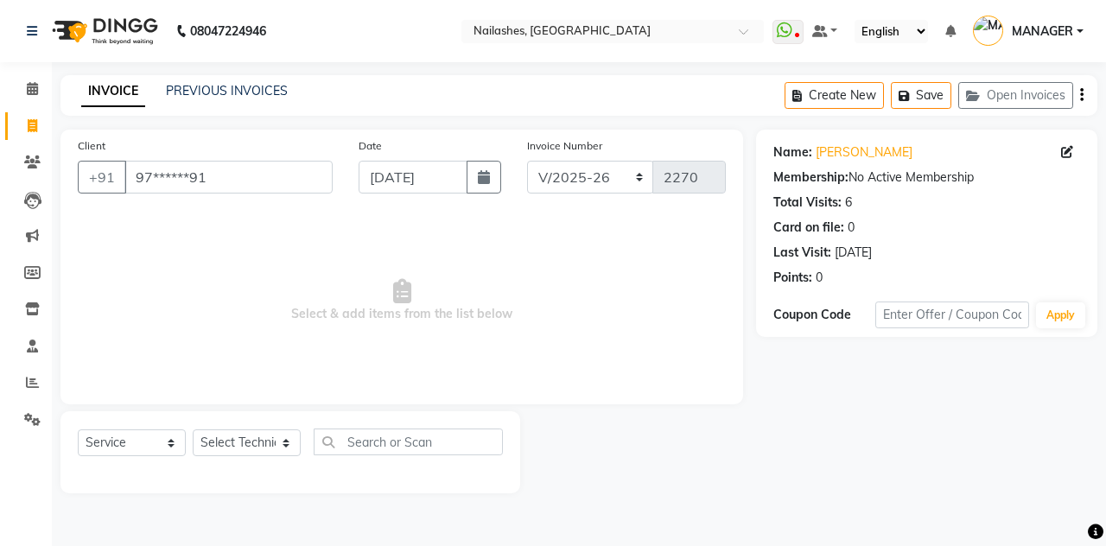
click at [1069, 150] on icon at bounding box center [1067, 152] width 12 height 12
select select "21"
select select "female"
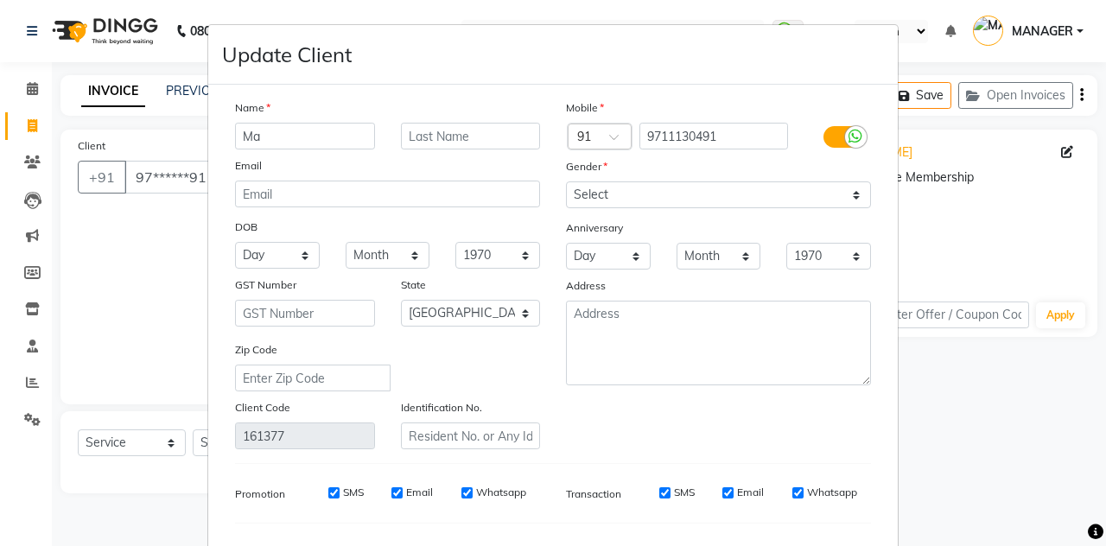
type input "M"
click at [63, 125] on ngb-modal-window "Update Client Name Email DOB Day 01 02 03 04 05 06 07 08 09 10 11 12 13 14 15 1…" at bounding box center [553, 273] width 1106 height 546
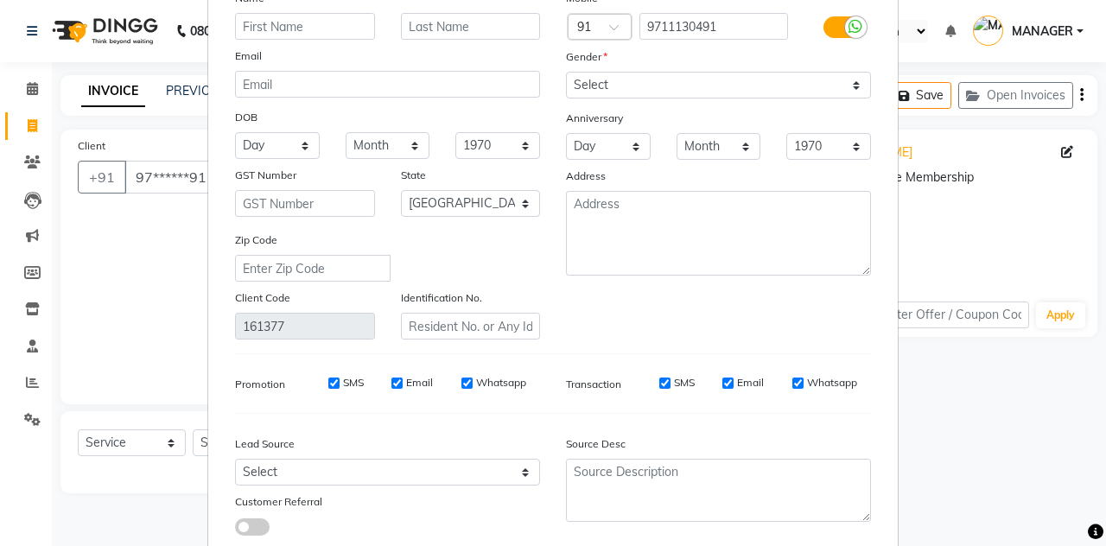
scroll to position [130, 0]
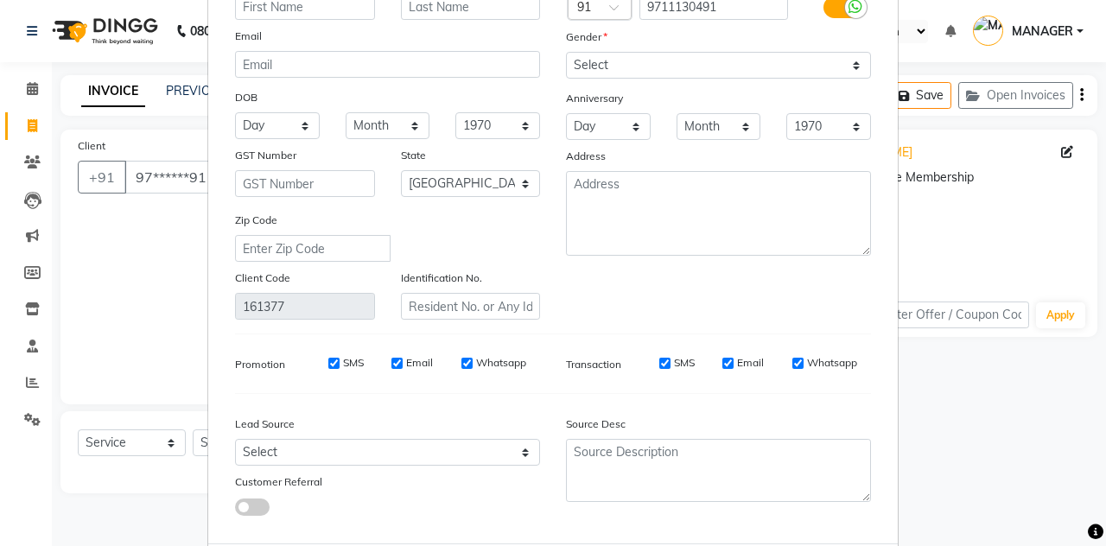
select select
select select "null"
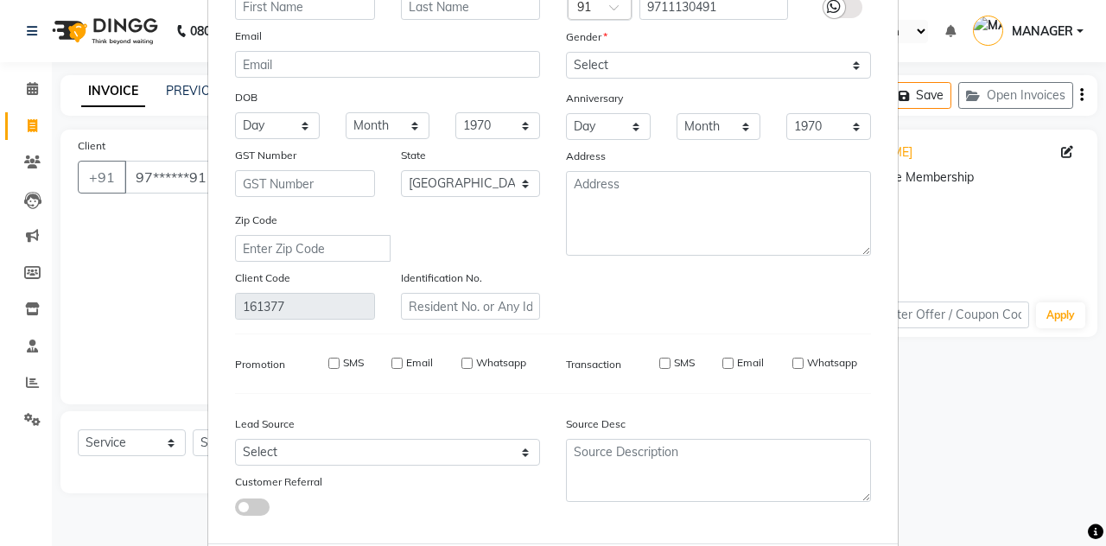
select select
checkbox input "false"
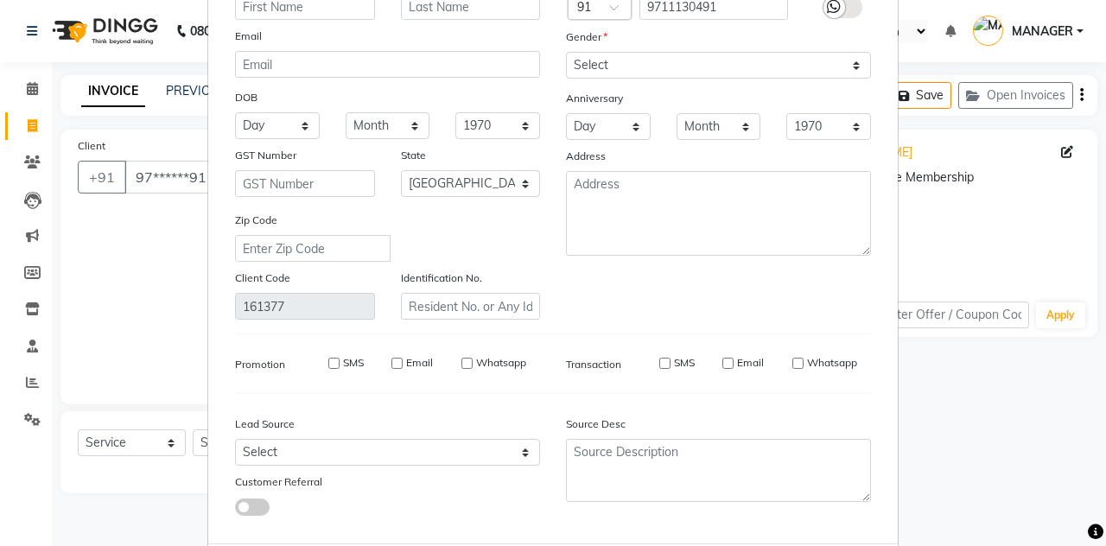
checkbox input "false"
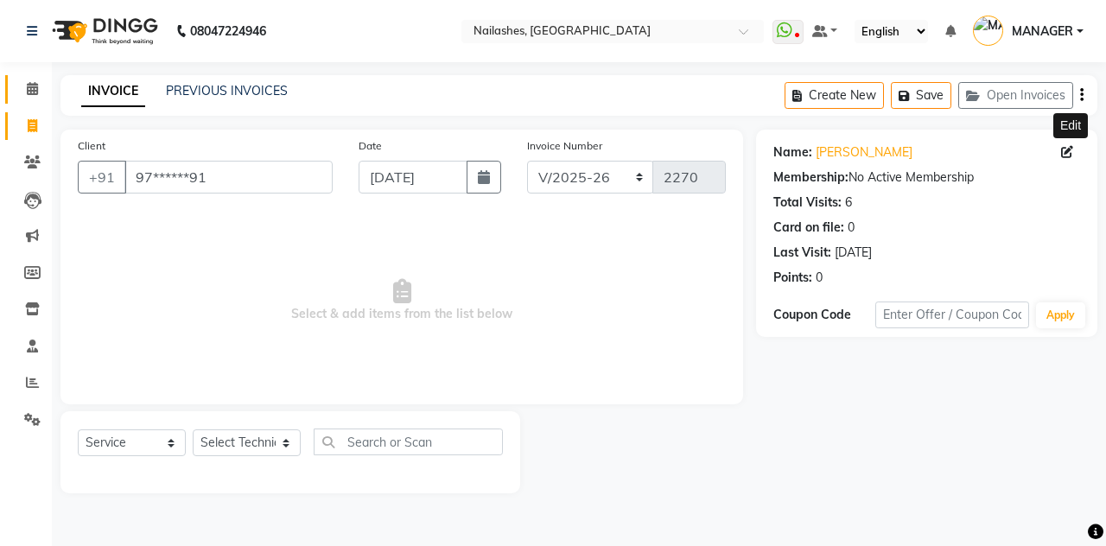
click at [28, 93] on icon at bounding box center [32, 88] width 11 height 13
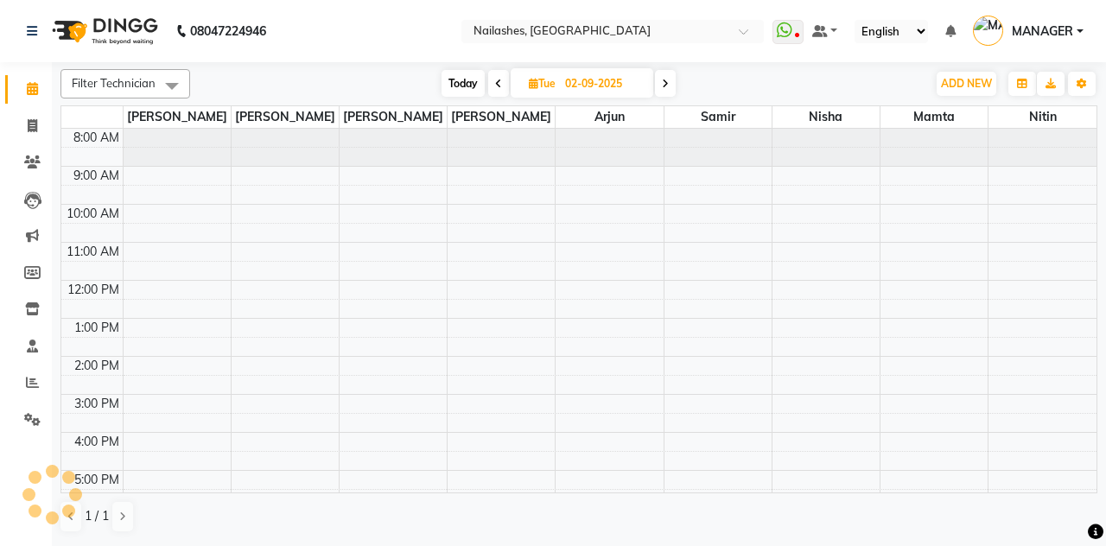
click at [35, 99] on link "Calendar" at bounding box center [25, 89] width 41 height 29
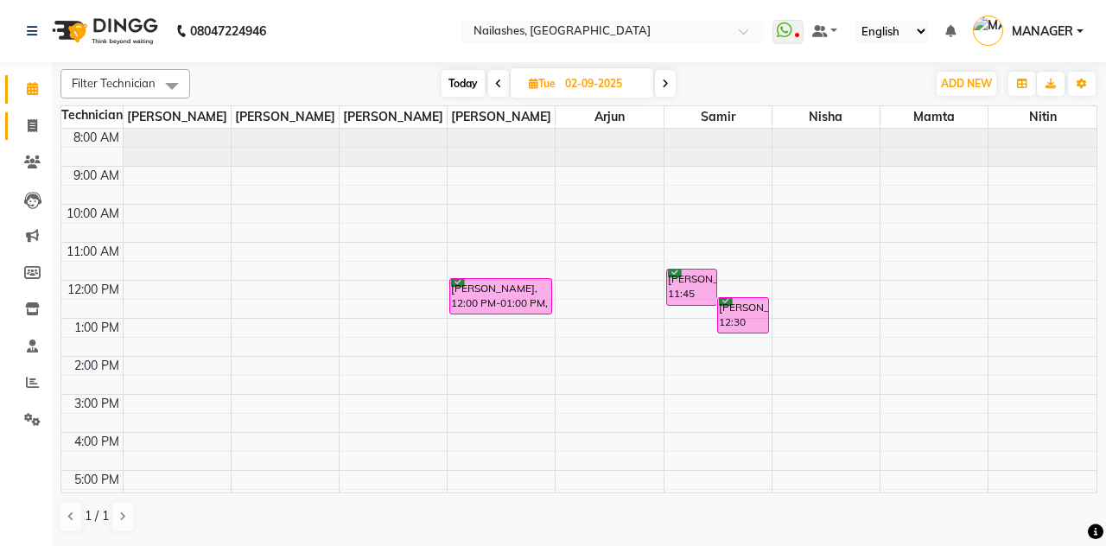
click at [40, 130] on span at bounding box center [32, 127] width 30 height 20
select select "service"
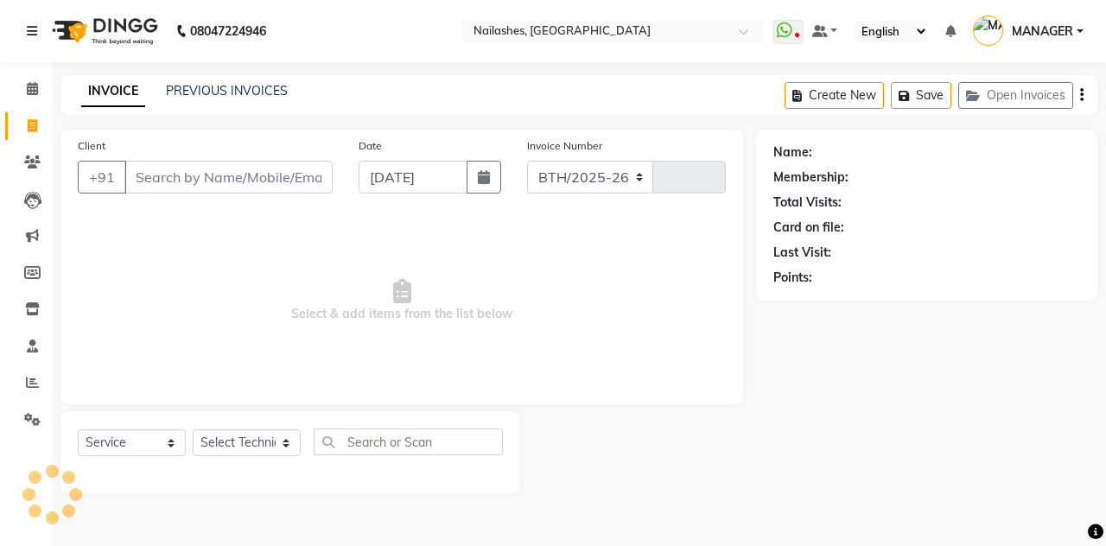
select select "3926"
type input "2270"
click at [37, 163] on icon at bounding box center [32, 161] width 16 height 13
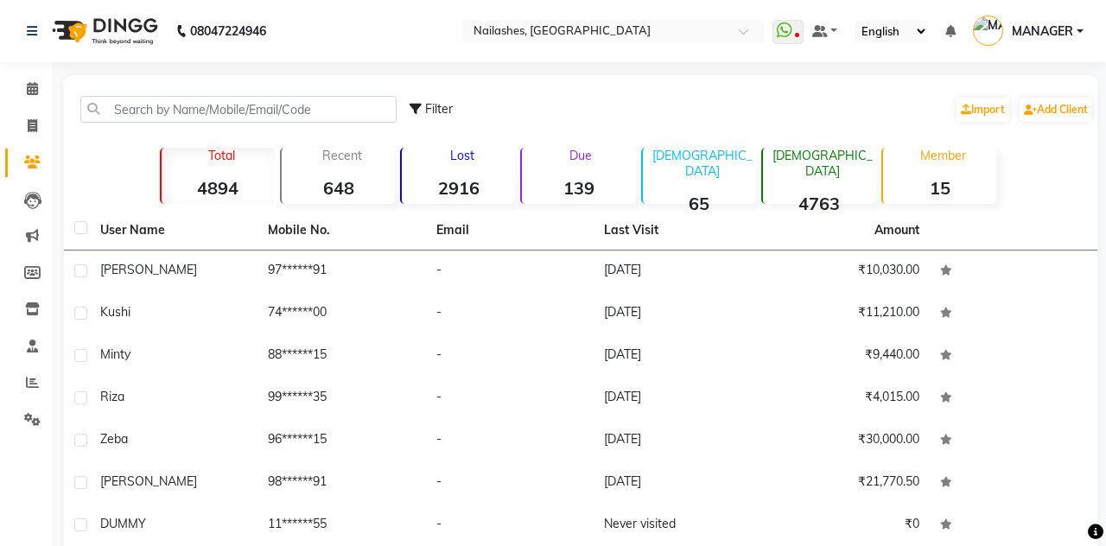
click at [662, 361] on td "21-06-2025" at bounding box center [677, 356] width 168 height 42
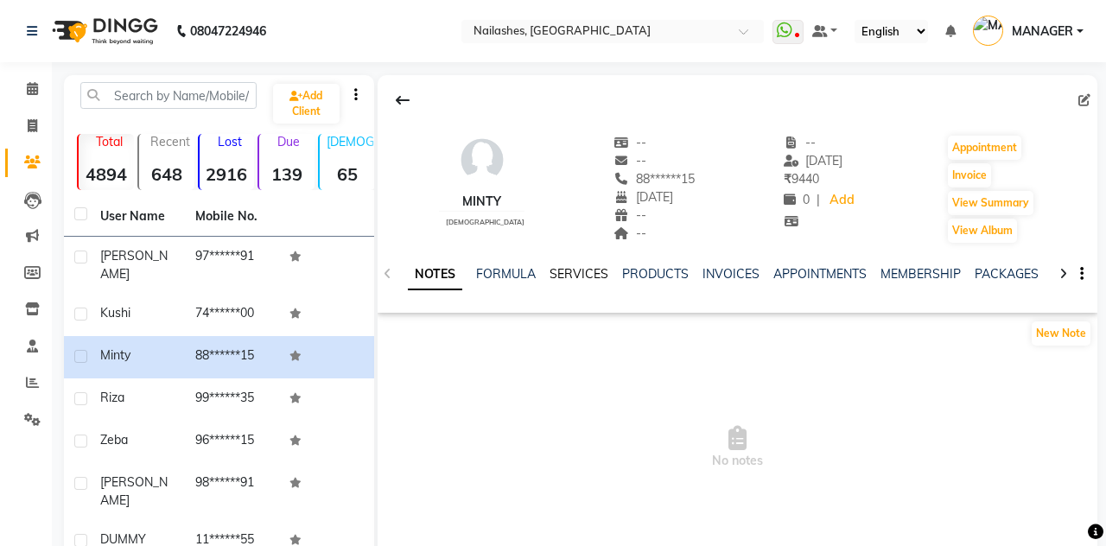
click at [588, 268] on link "SERVICES" at bounding box center [578, 274] width 59 height 16
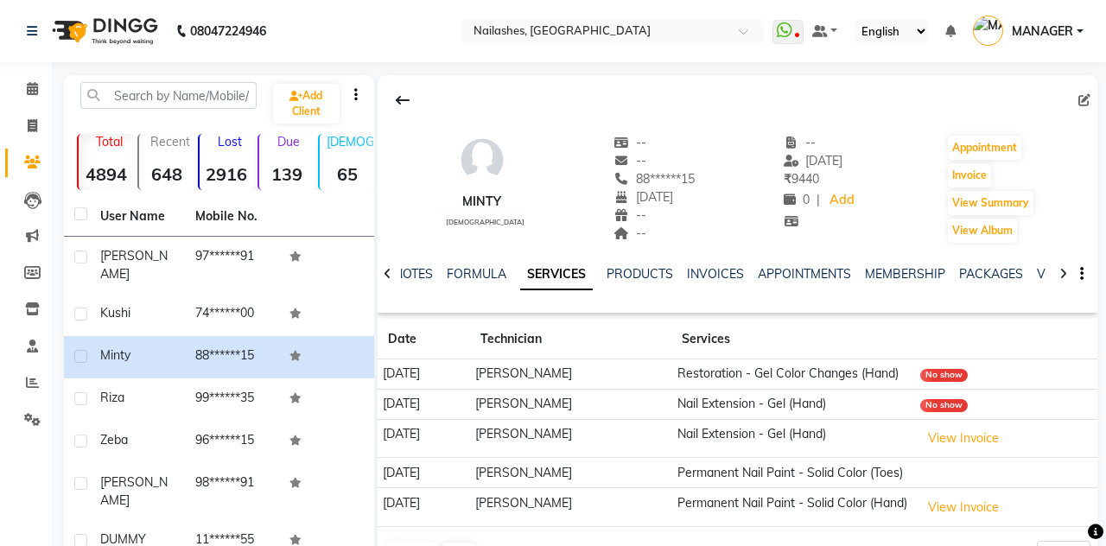
click at [831, 372] on td "Restoration - Gel Color Changes (Hand)" at bounding box center [792, 374] width 243 height 30
click at [558, 364] on td "[PERSON_NAME]" at bounding box center [571, 374] width 202 height 30
click at [712, 277] on link "INVOICES" at bounding box center [715, 274] width 57 height 16
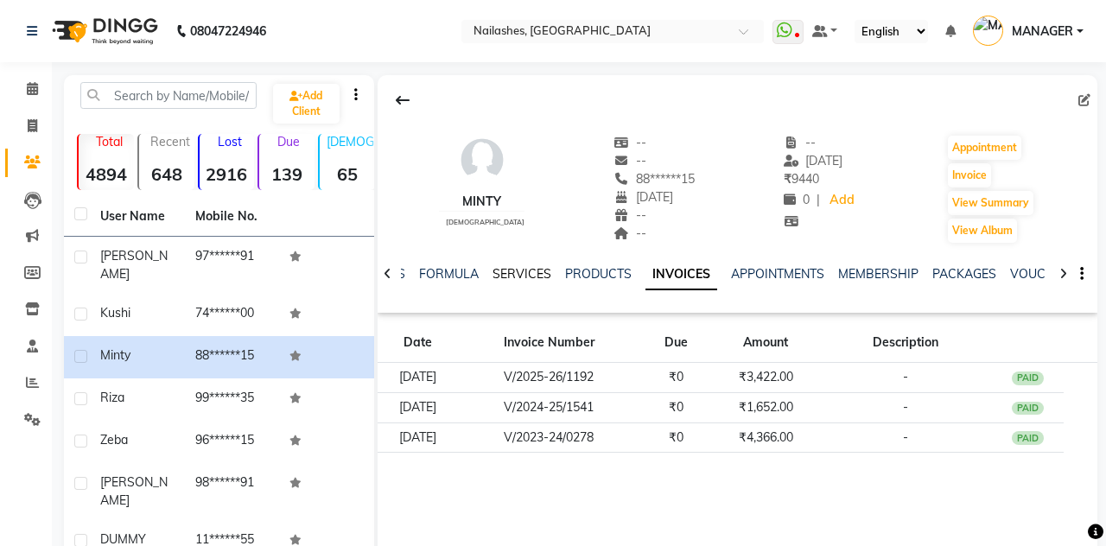
click at [521, 271] on link "SERVICES" at bounding box center [521, 274] width 59 height 16
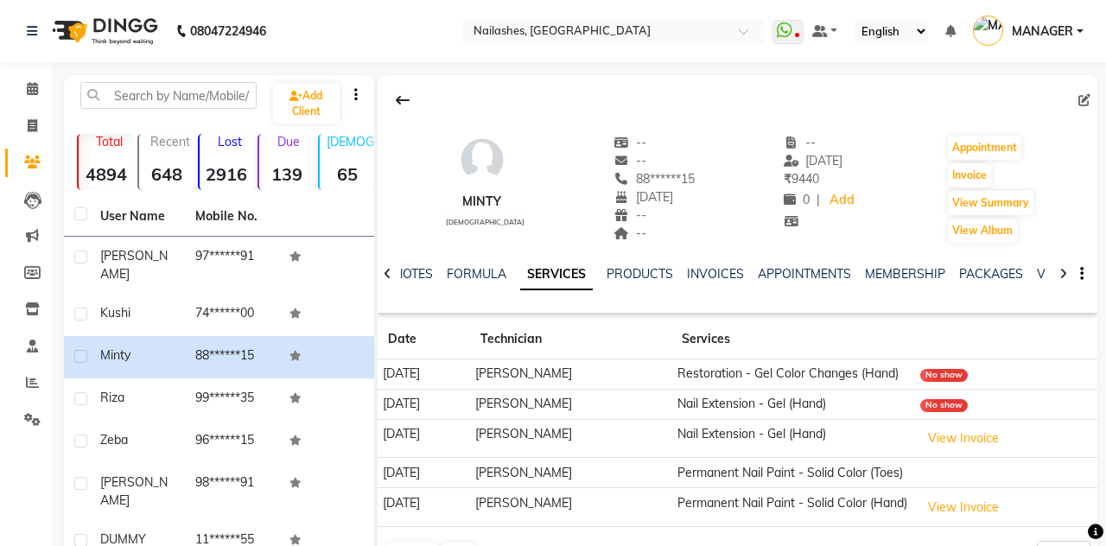
click at [651, 373] on td "[PERSON_NAME]" at bounding box center [571, 374] width 202 height 30
click at [532, 368] on td "[PERSON_NAME]" at bounding box center [571, 374] width 202 height 30
click at [534, 365] on td "[PERSON_NAME]" at bounding box center [571, 374] width 202 height 30
click at [553, 364] on td "[PERSON_NAME]" at bounding box center [571, 374] width 202 height 30
click at [558, 366] on td "[PERSON_NAME]" at bounding box center [571, 374] width 202 height 30
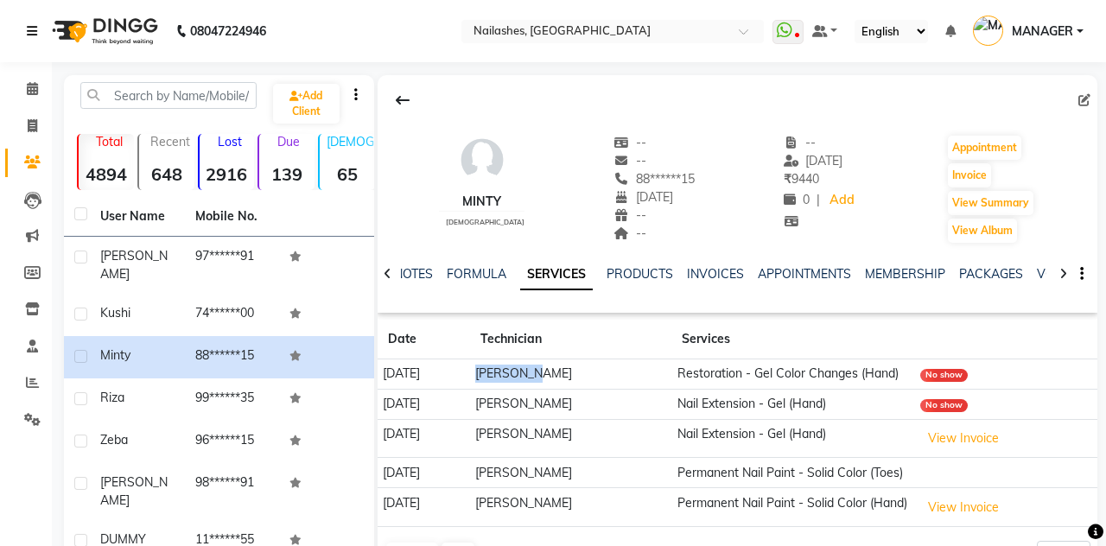
click at [29, 31] on icon at bounding box center [32, 31] width 10 height 12
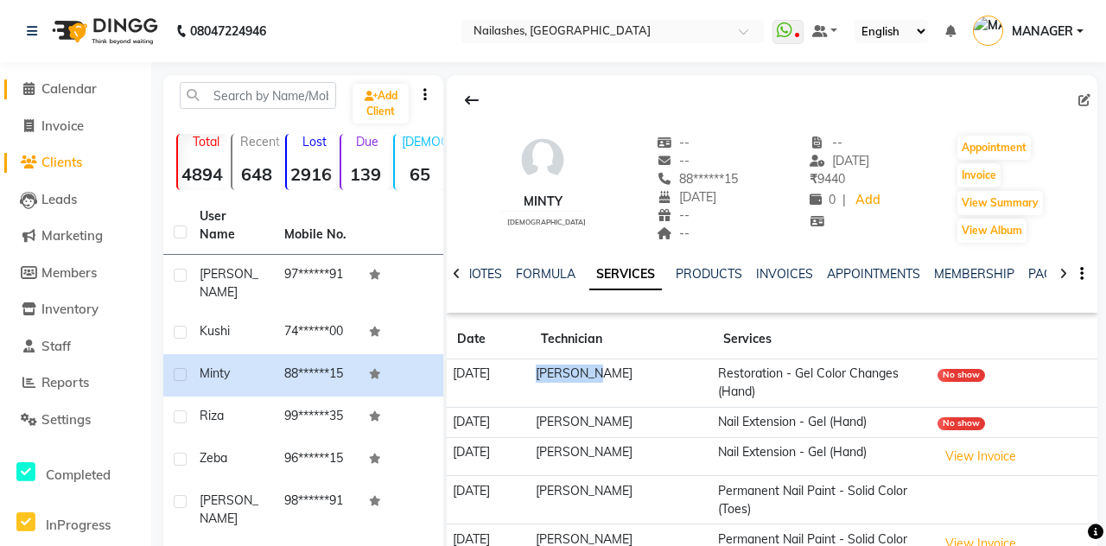
click at [37, 91] on span at bounding box center [29, 89] width 26 height 20
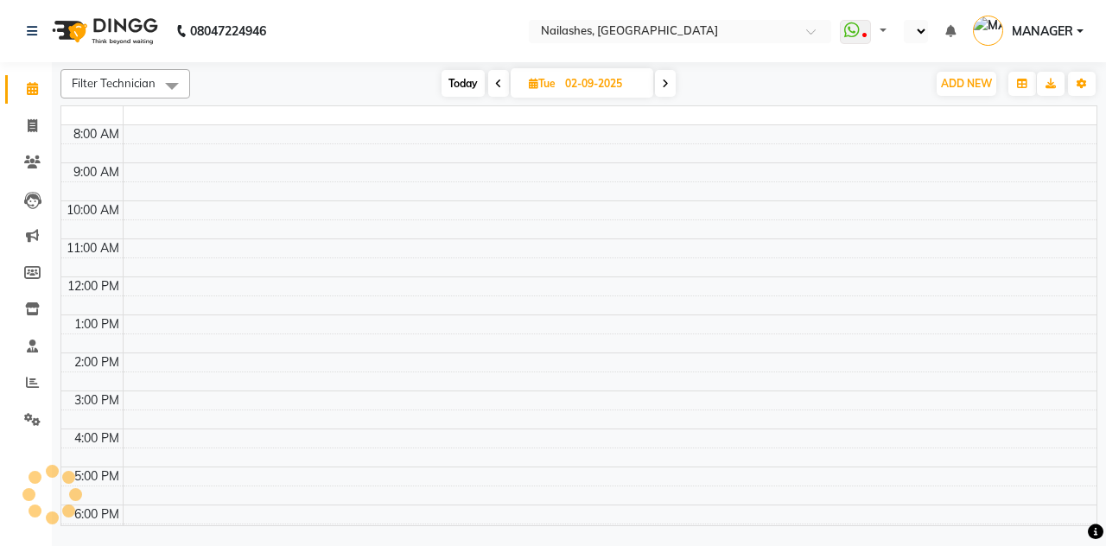
select select "en"
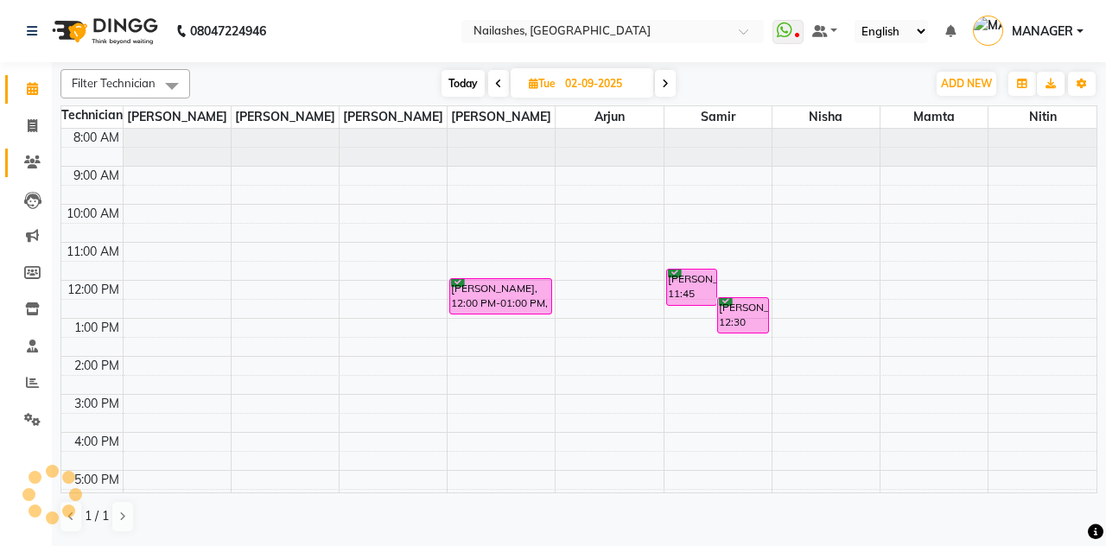
click at [31, 173] on link "Clients" at bounding box center [25, 163] width 41 height 29
